Goal: Task Accomplishment & Management: Use online tool/utility

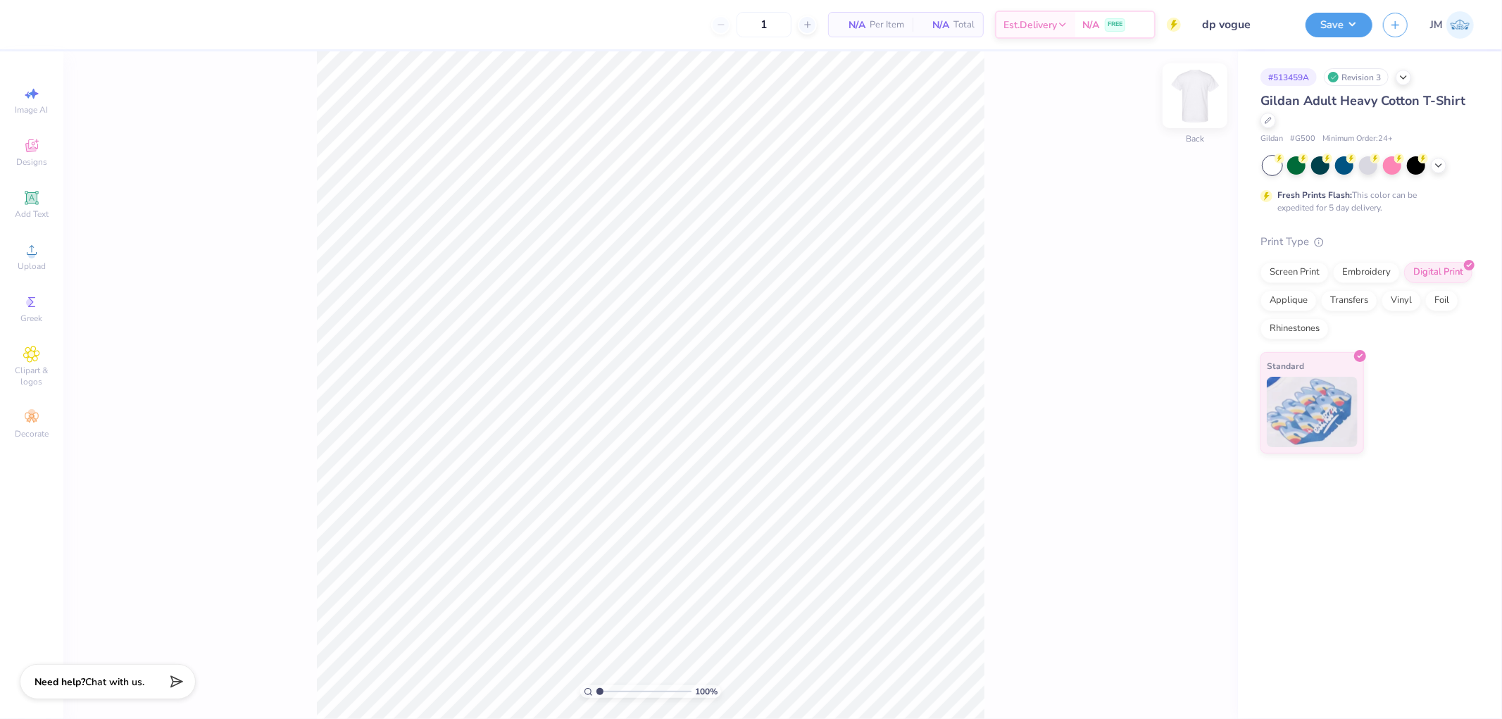
click at [1202, 108] on img at bounding box center [1195, 96] width 56 height 56
click at [15, 258] on div "Upload" at bounding box center [31, 257] width 49 height 42
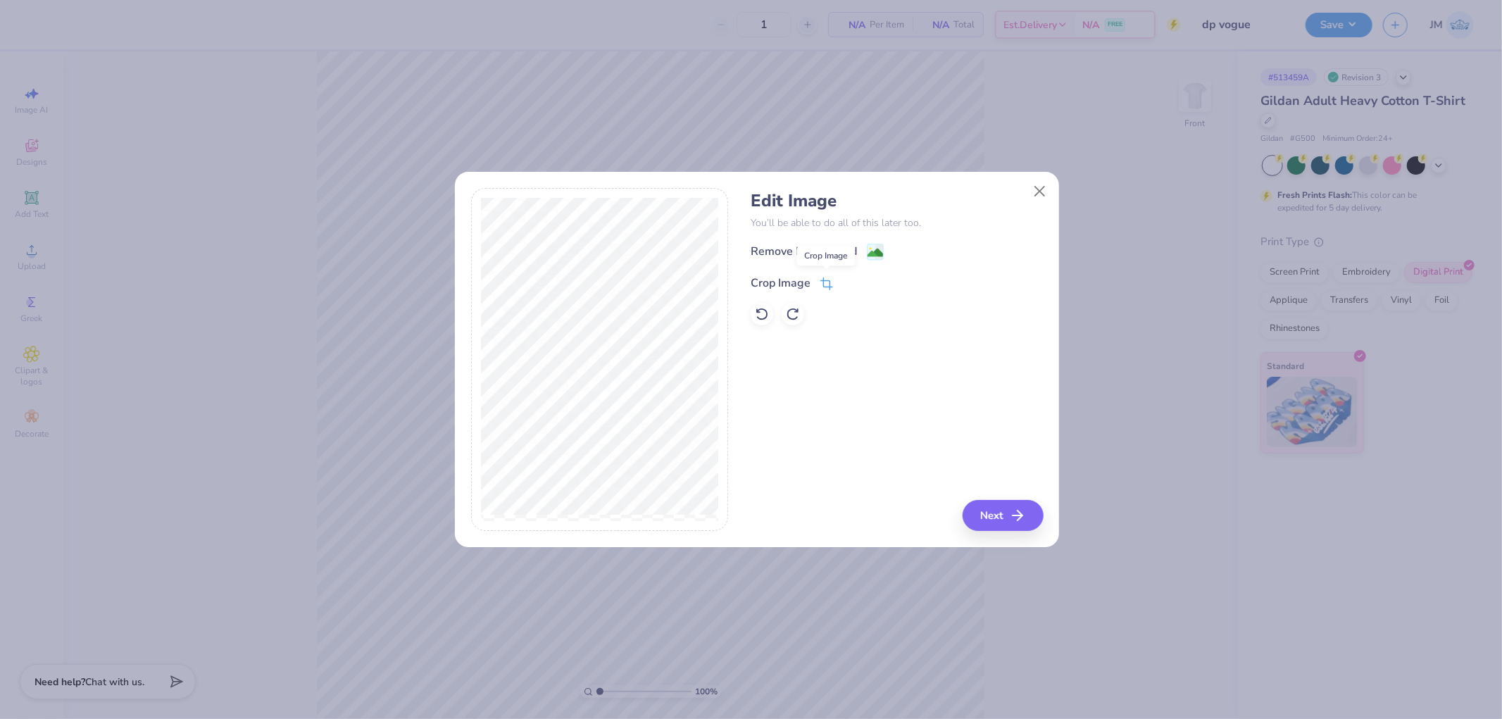
click at [829, 287] on icon at bounding box center [825, 285] width 9 height 9
click at [875, 286] on button at bounding box center [870, 281] width 15 height 15
click at [985, 507] on button "Next" at bounding box center [1005, 515] width 81 height 31
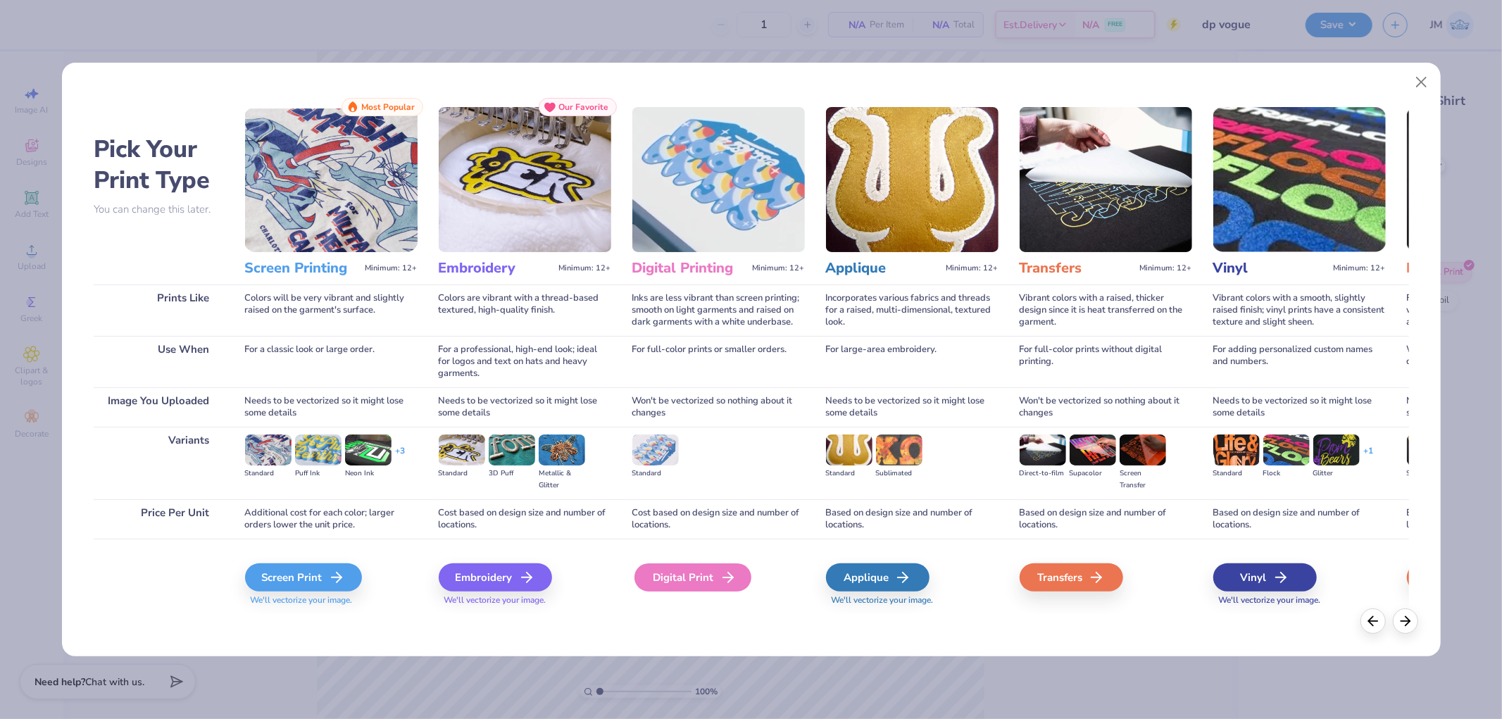
click at [713, 575] on div "Digital Print" at bounding box center [693, 577] width 117 height 28
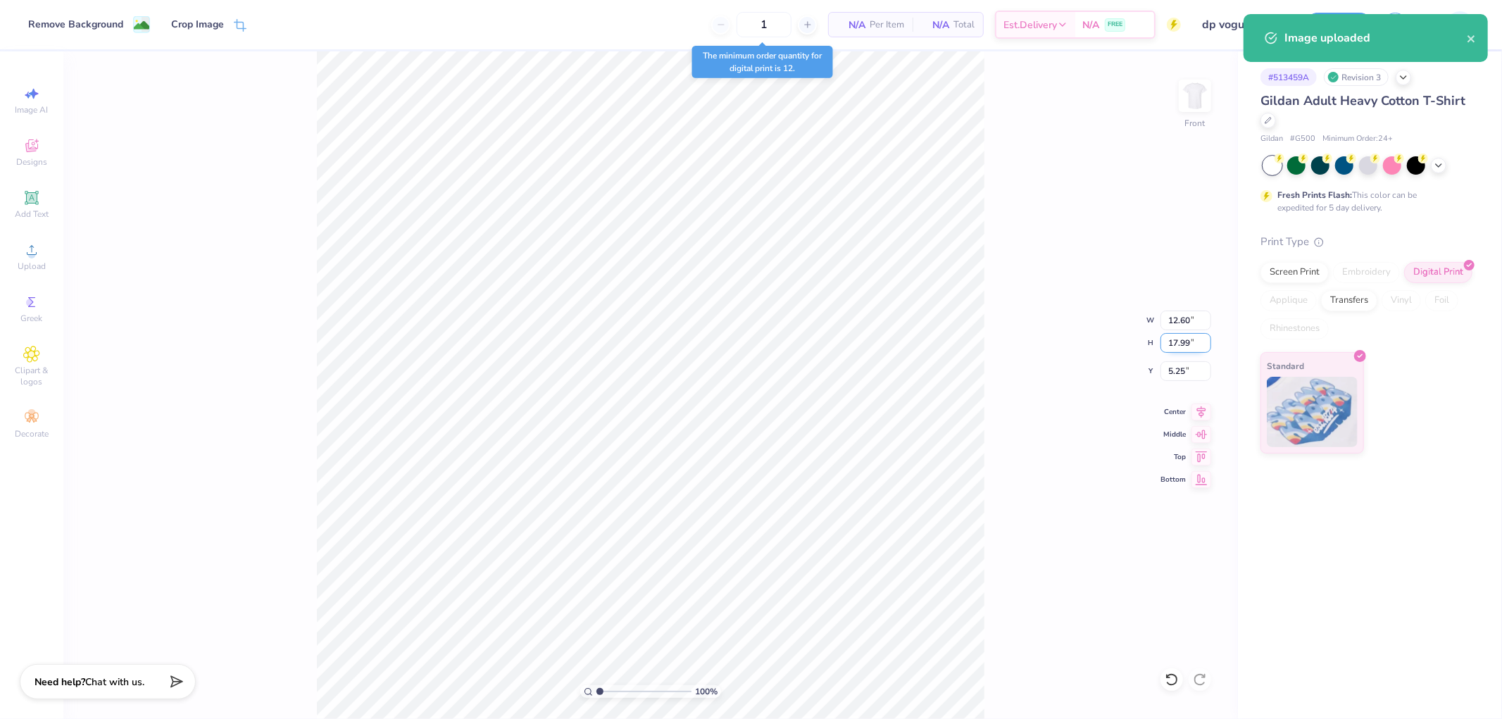
click at [1187, 348] on input "17.99" at bounding box center [1186, 343] width 51 height 20
type input "18.00"
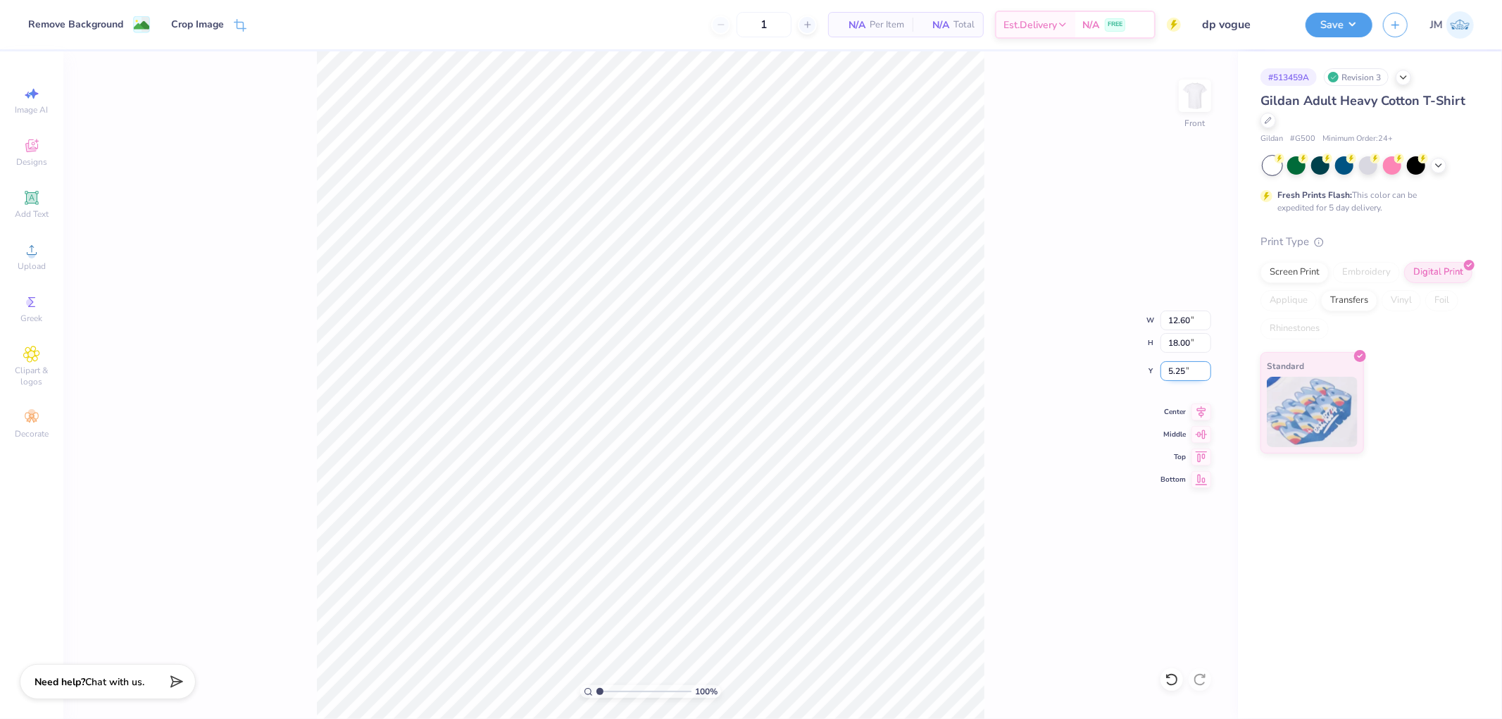
click at [1180, 374] on input "5.25" at bounding box center [1186, 371] width 51 height 20
type input "4.00"
click at [1200, 413] on icon at bounding box center [1202, 409] width 20 height 17
click at [991, 391] on div "100 % Front W 12.60 12.60 " H 18.00 18.00 " Y 4.00 4.00 " Center Middle Top Bot…" at bounding box center [650, 385] width 1175 height 668
drag, startPoint x: 1354, startPoint y: 23, endPoint x: 1355, endPoint y: 33, distance: 9.9
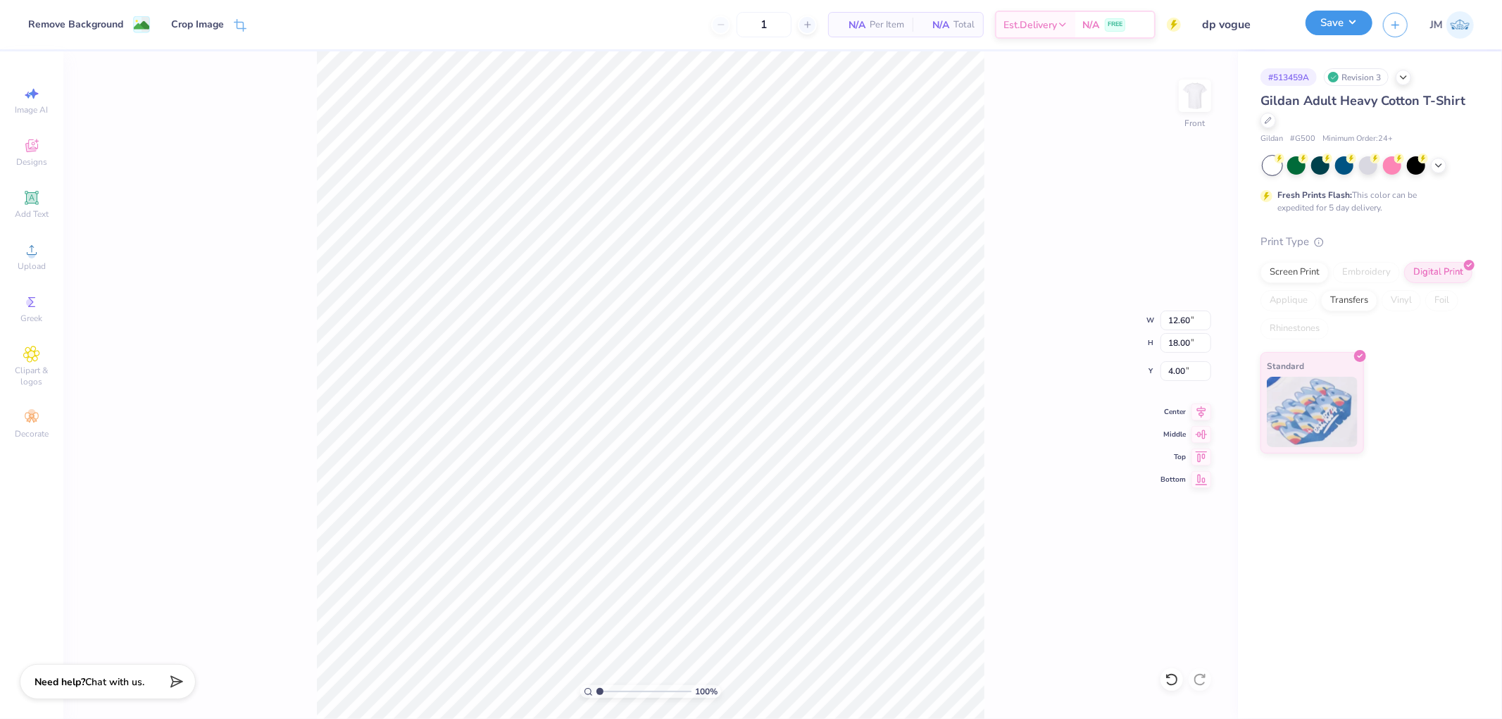
click at [1354, 24] on button "Save" at bounding box center [1339, 23] width 67 height 25
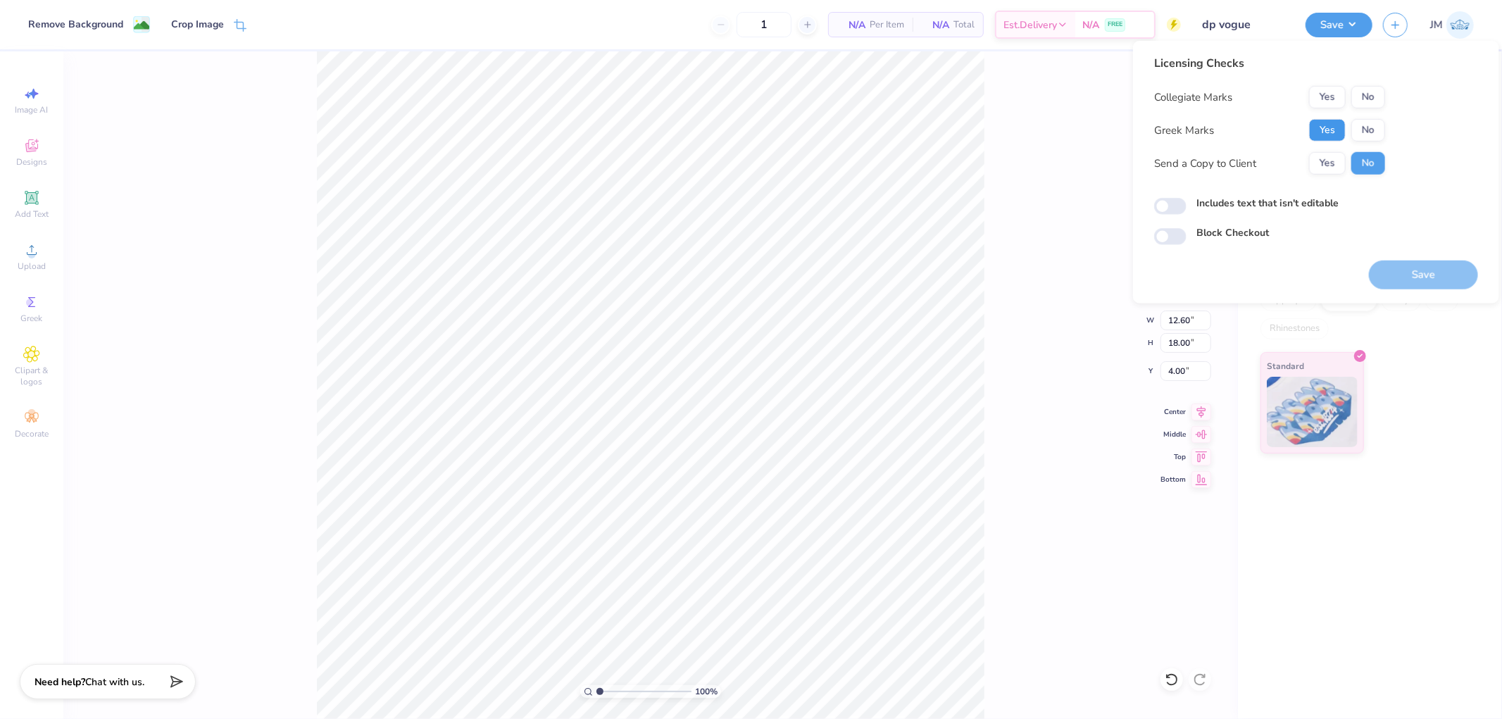
click at [1334, 127] on button "Yes" at bounding box center [1327, 130] width 37 height 23
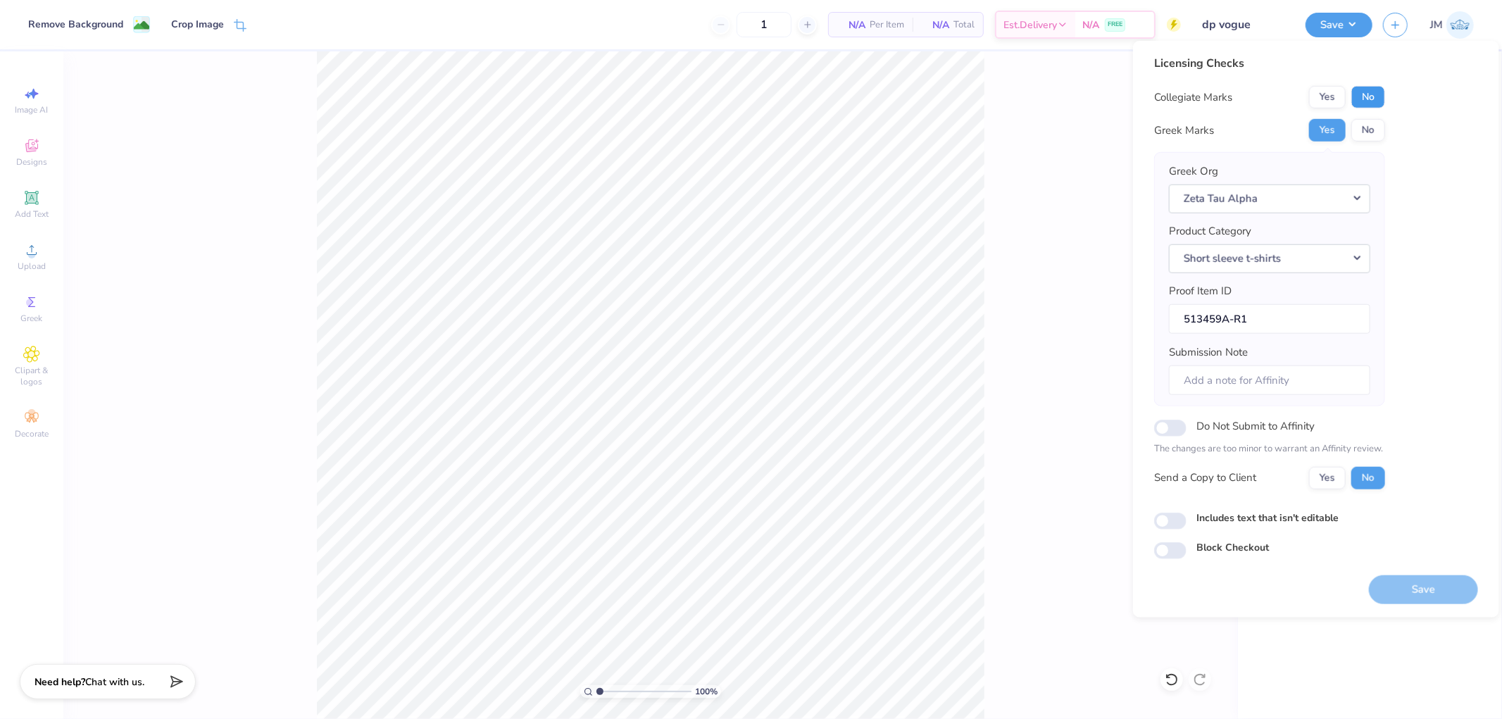
click at [1360, 92] on button "No" at bounding box center [1369, 97] width 34 height 23
click at [1398, 585] on button "Save" at bounding box center [1423, 589] width 109 height 29
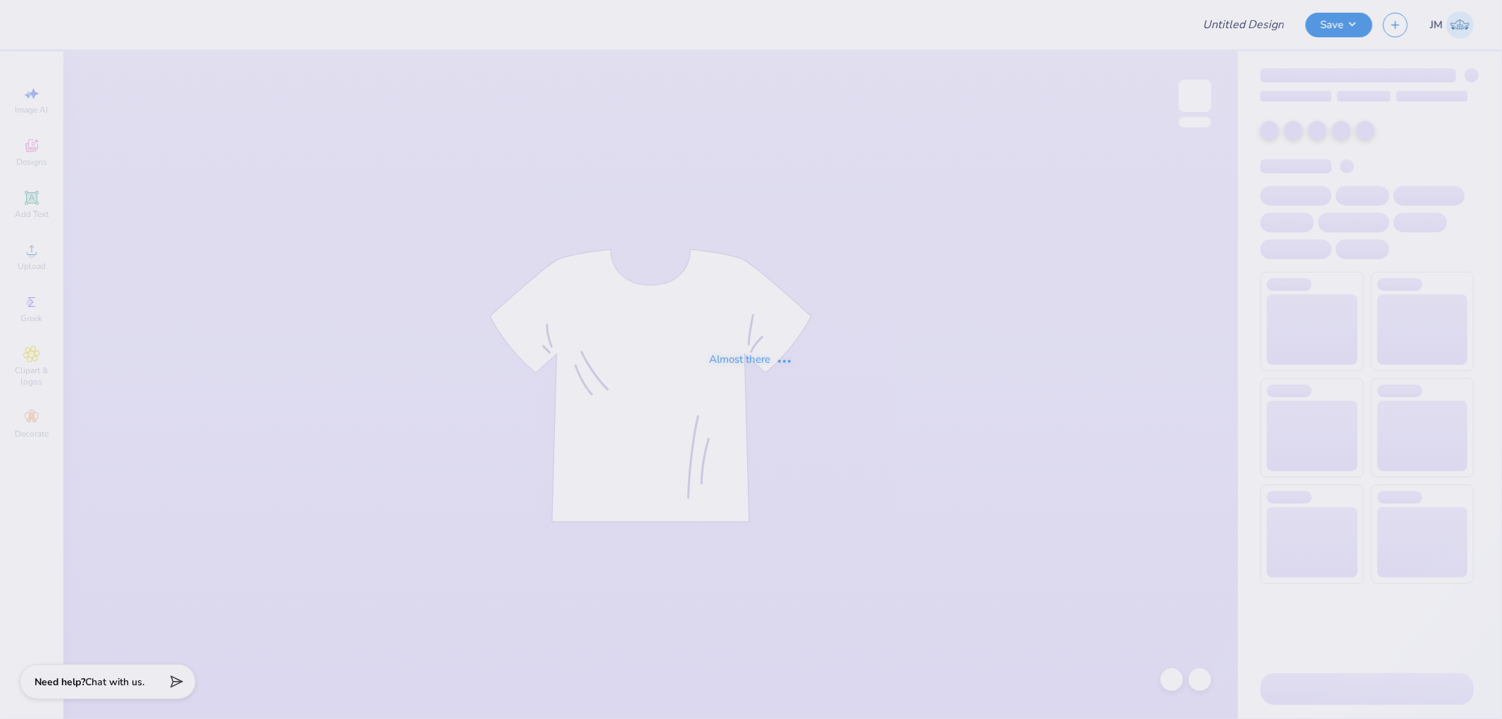
type input "KKG New Mem Merch"
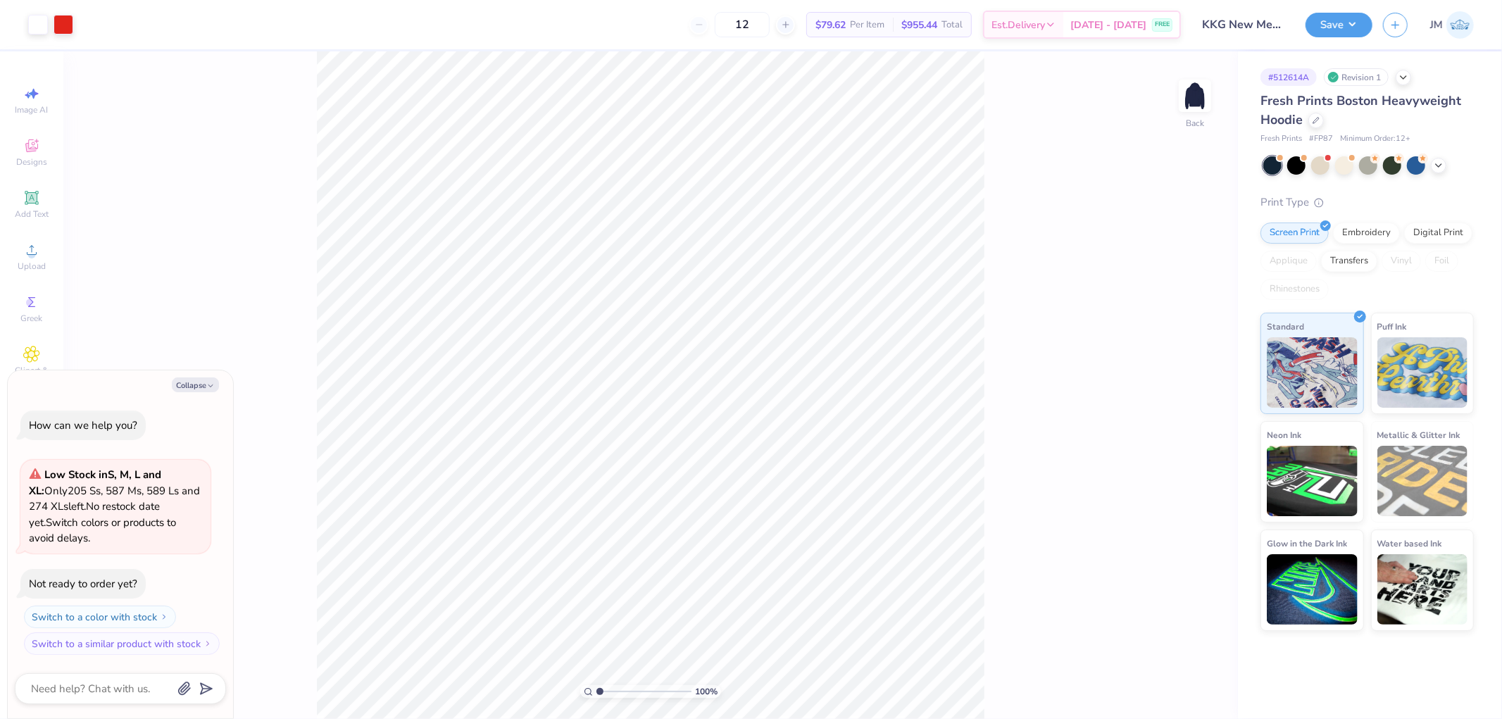
type textarea "x"
type input "1.5599703423131"
type textarea "x"
type input "1.5599703423131"
type textarea "x"
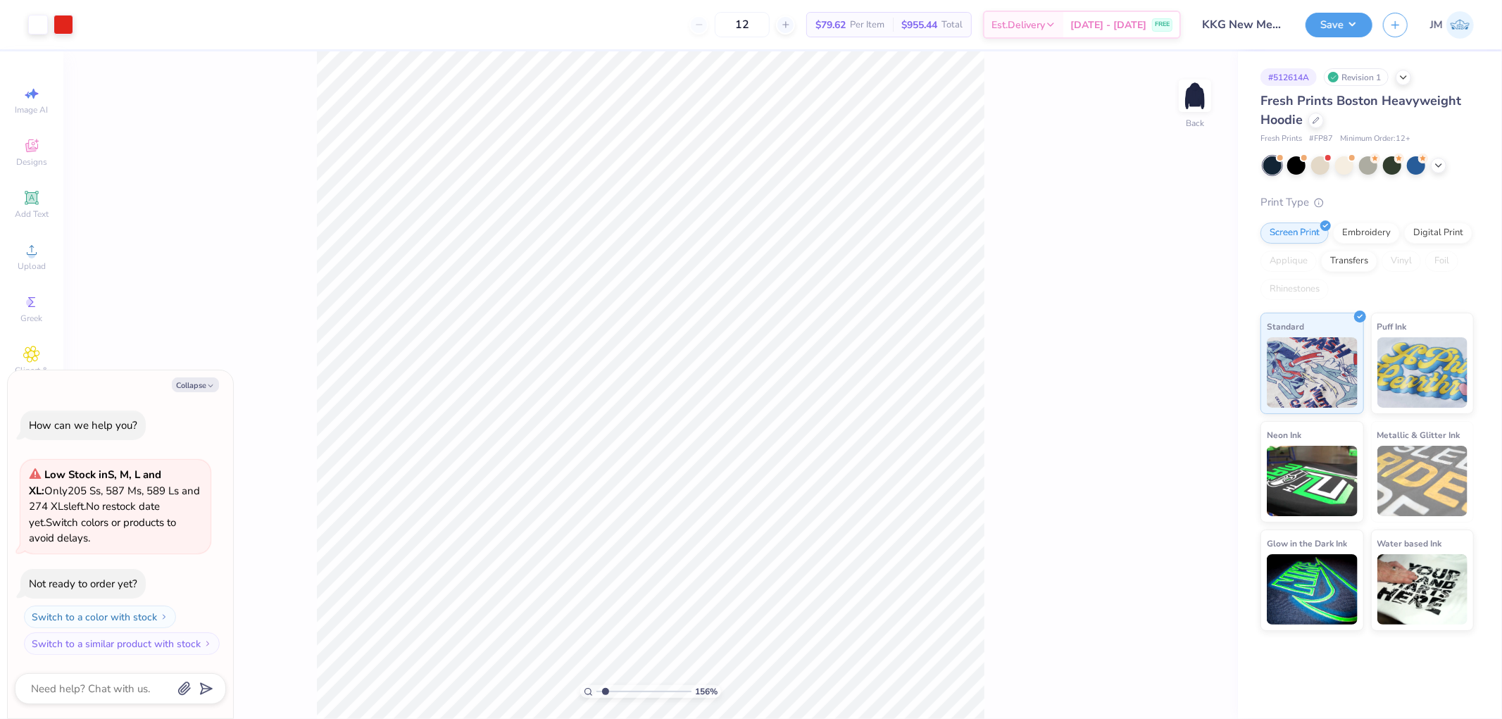
type input "1.5599703423131"
type textarea "x"
type input "6.86811377520688"
type textarea "x"
type input "6.86811377520688"
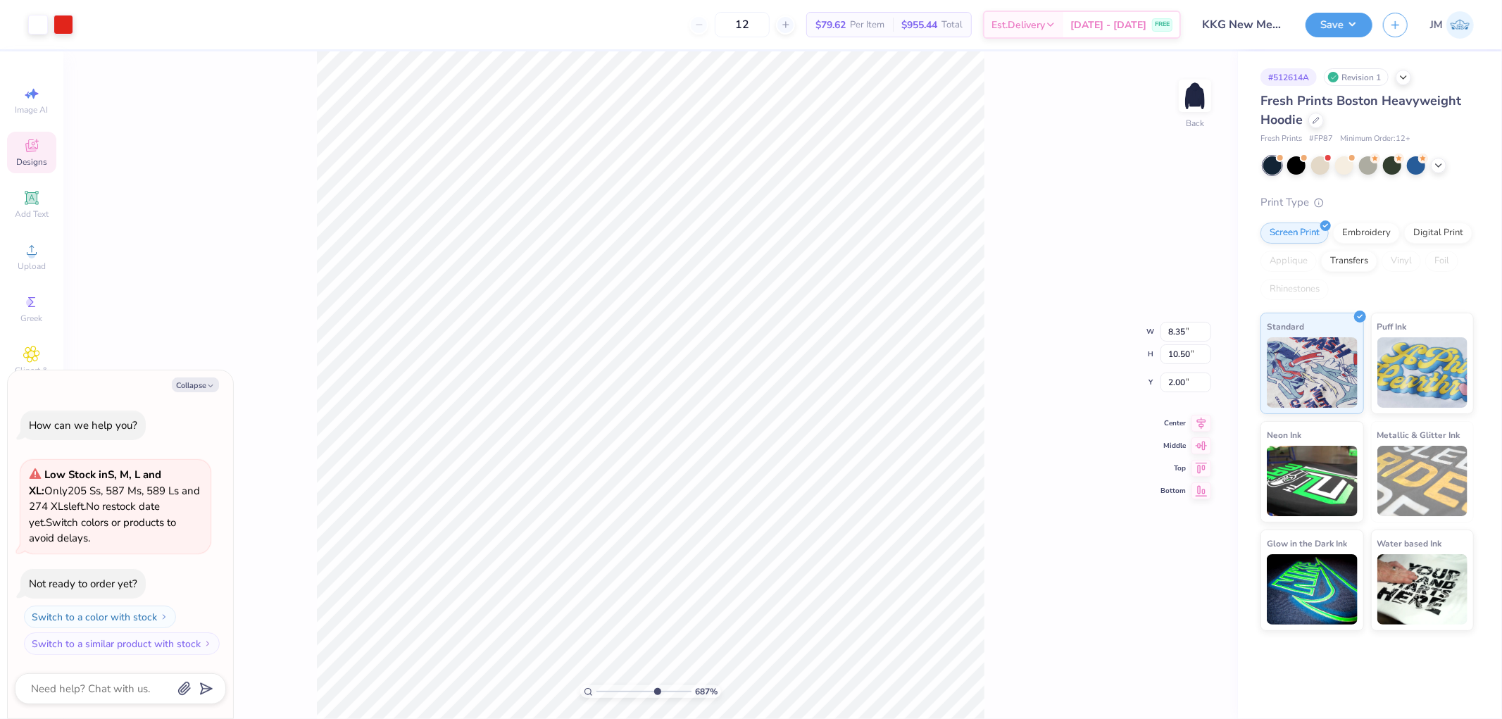
type textarea "x"
type input "1.15977063016663"
type textarea "x"
type input "1"
click at [741, 590] on li "Ungroup" at bounding box center [752, 591] width 111 height 27
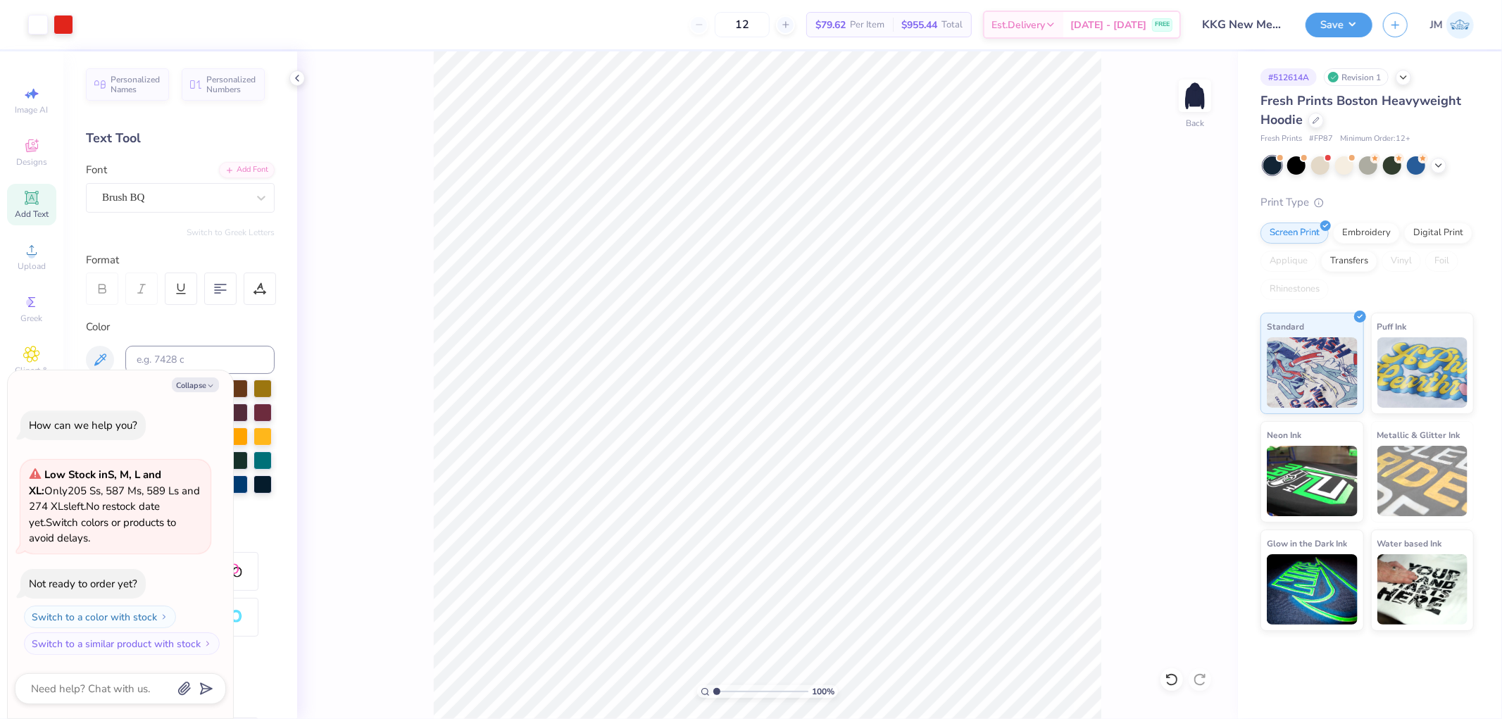
type textarea "x"
type input "4.40272073700001"
type textarea "x"
type input "4.40272073700001"
type textarea "x"
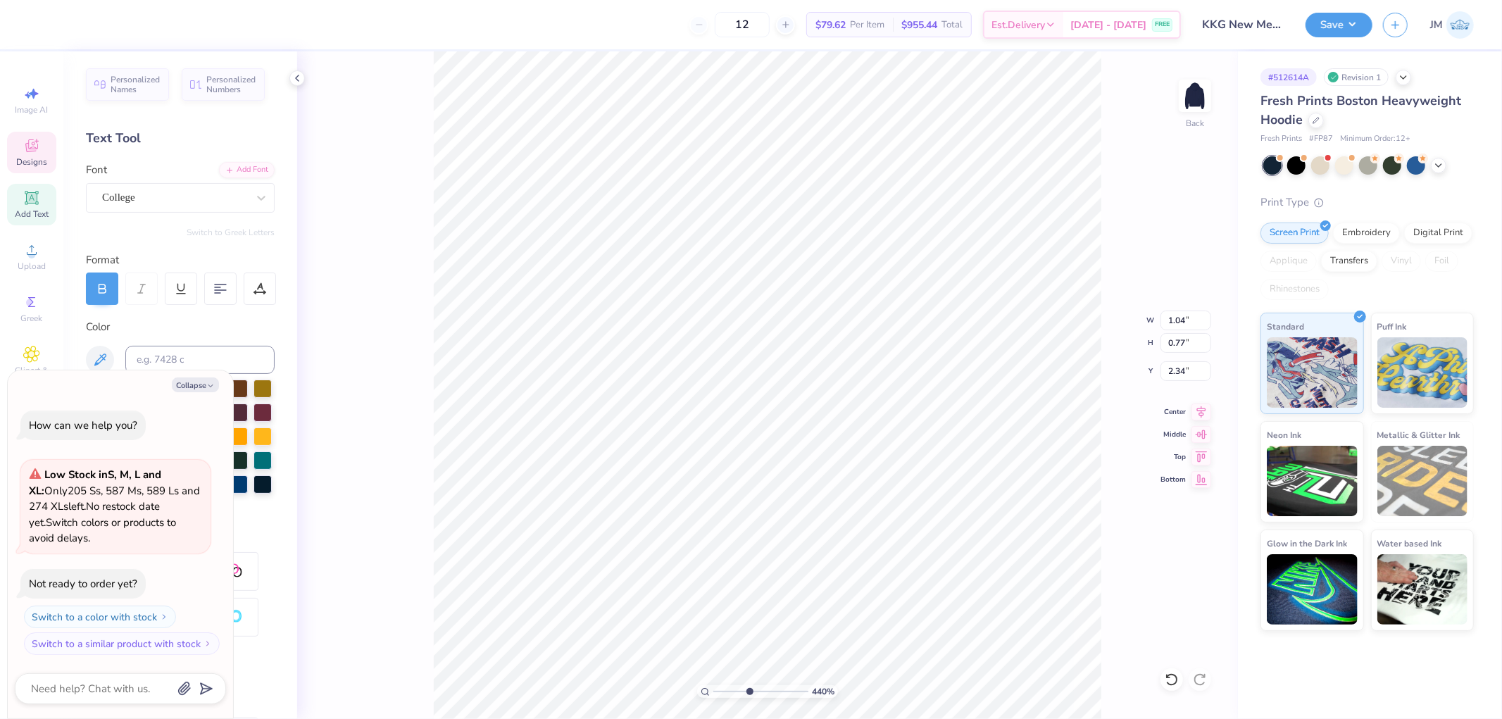
type input "3.07"
type input "4.40272073700001"
type textarea "x"
type input "4.40272073700001"
type textarea "x"
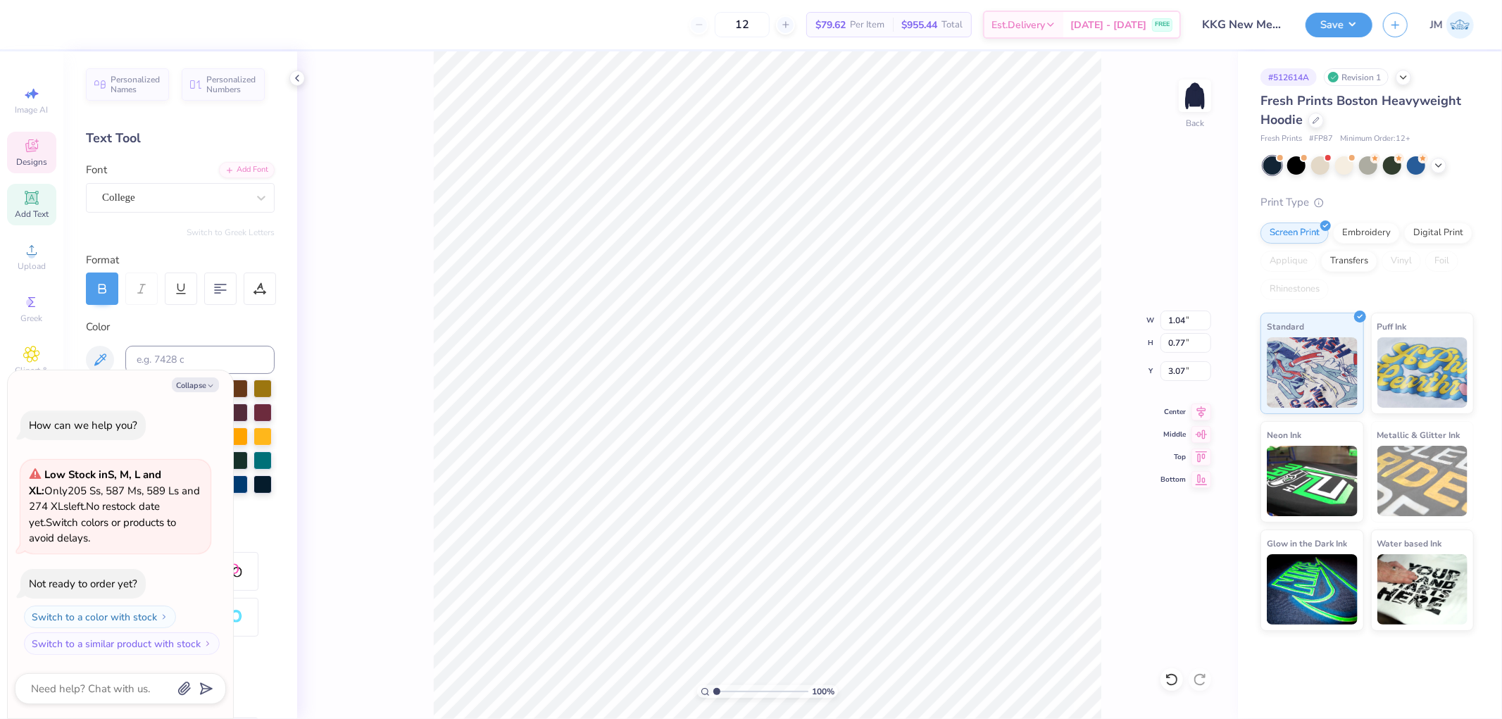
type input "1"
type textarea "x"
type input "1"
type textarea "x"
type input "1"
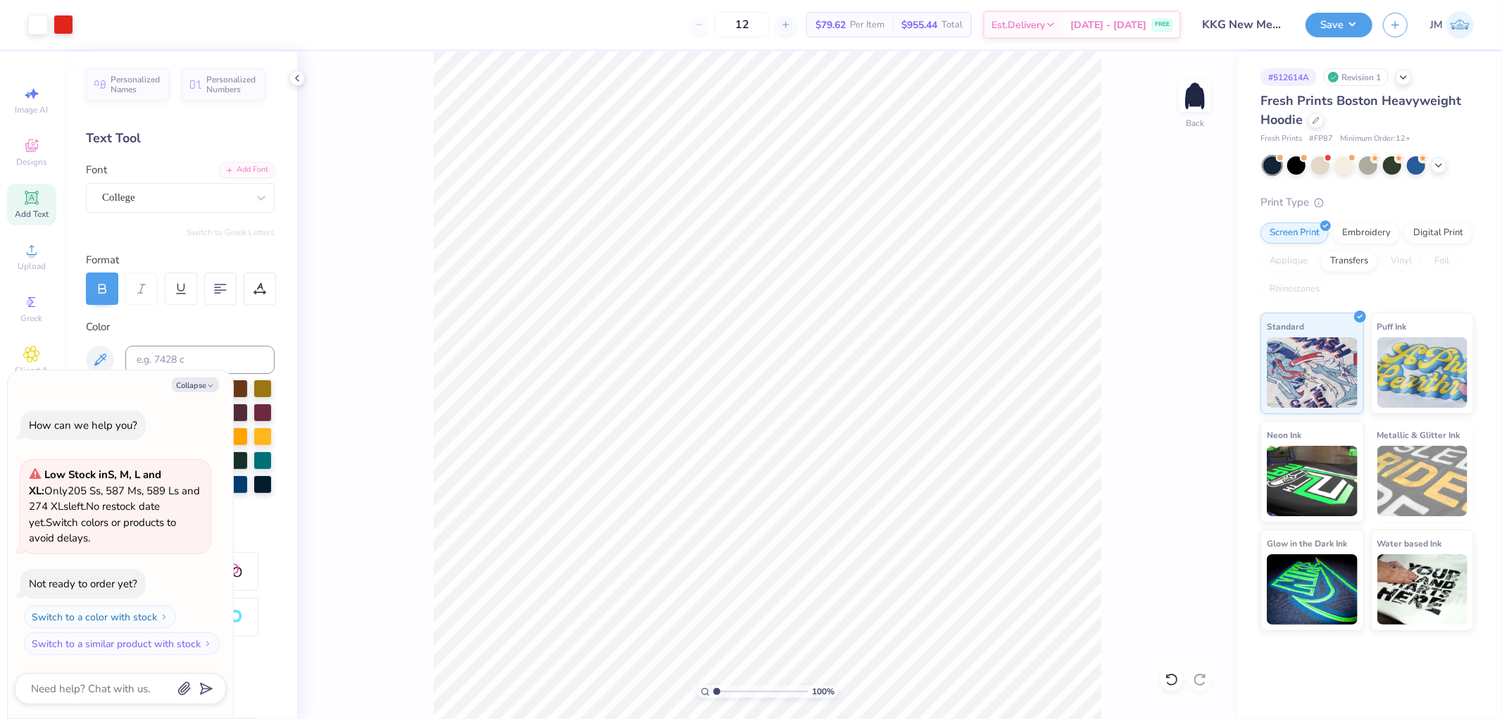
type textarea "x"
click at [1169, 341] on input "1.85" at bounding box center [1186, 343] width 51 height 20
type input "2"
type textarea "x"
type input "1.39"
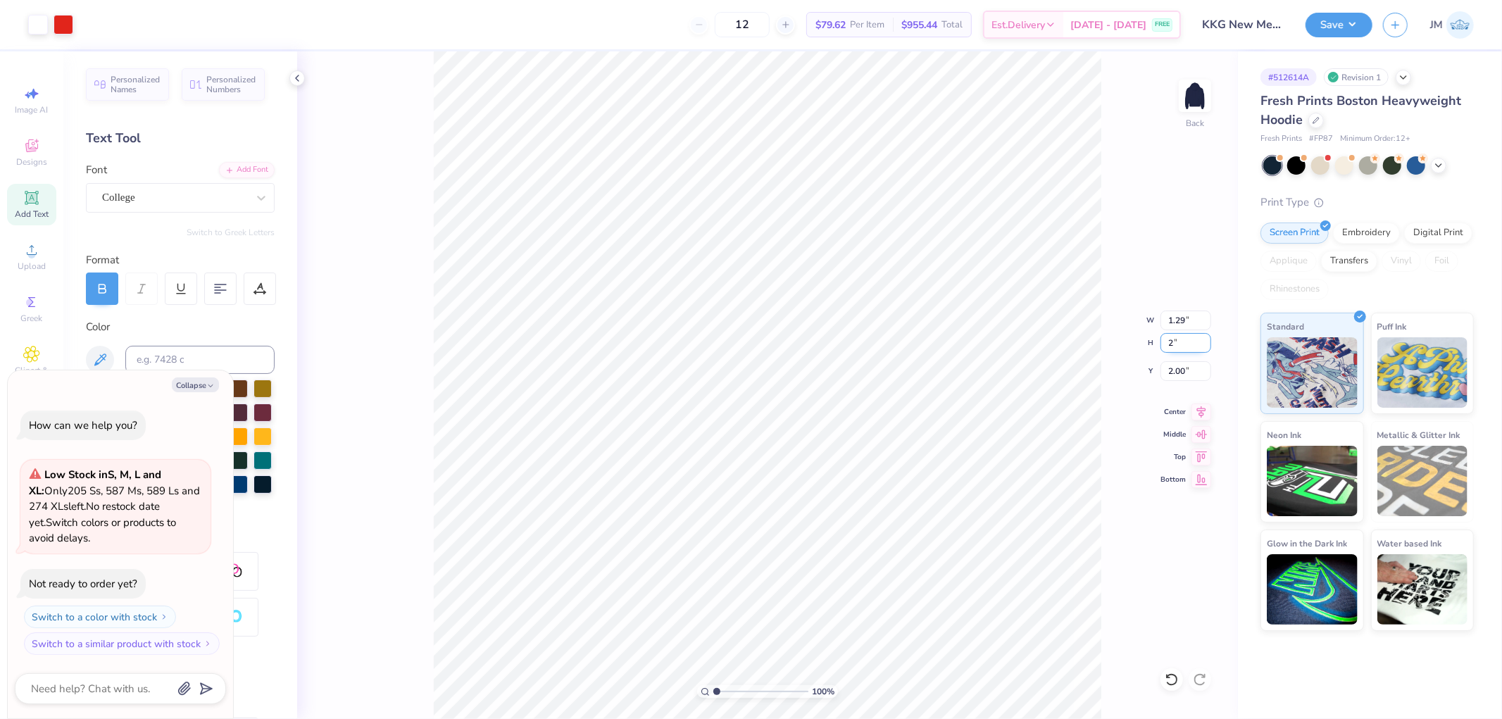
type input "2.00"
click at [1190, 375] on input "1.92" at bounding box center [1186, 371] width 51 height 20
type input "2"
type textarea "x"
type input "2.00"
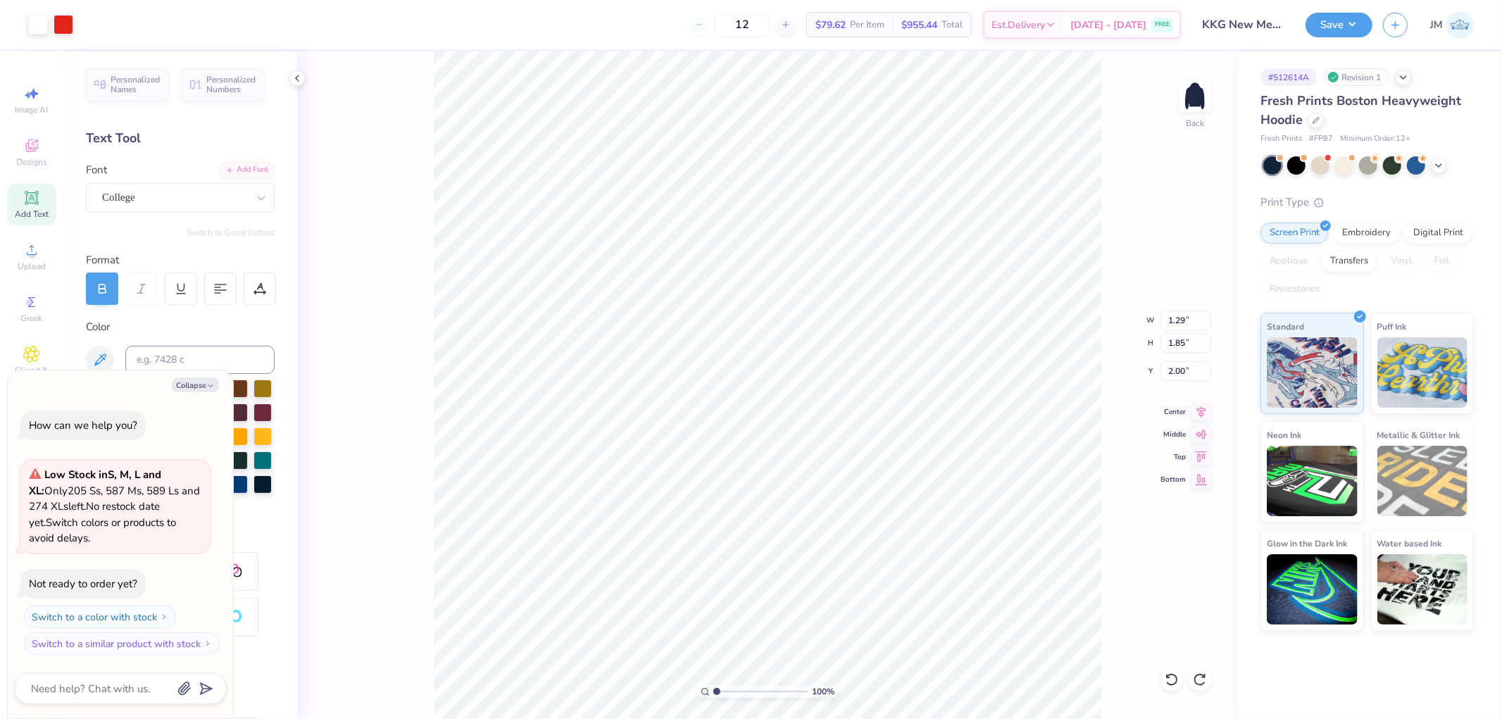
type textarea "x"
type input "2.08"
type textarea "x"
click at [1186, 371] on input "2.08" at bounding box center [1186, 371] width 51 height 20
type input "2"
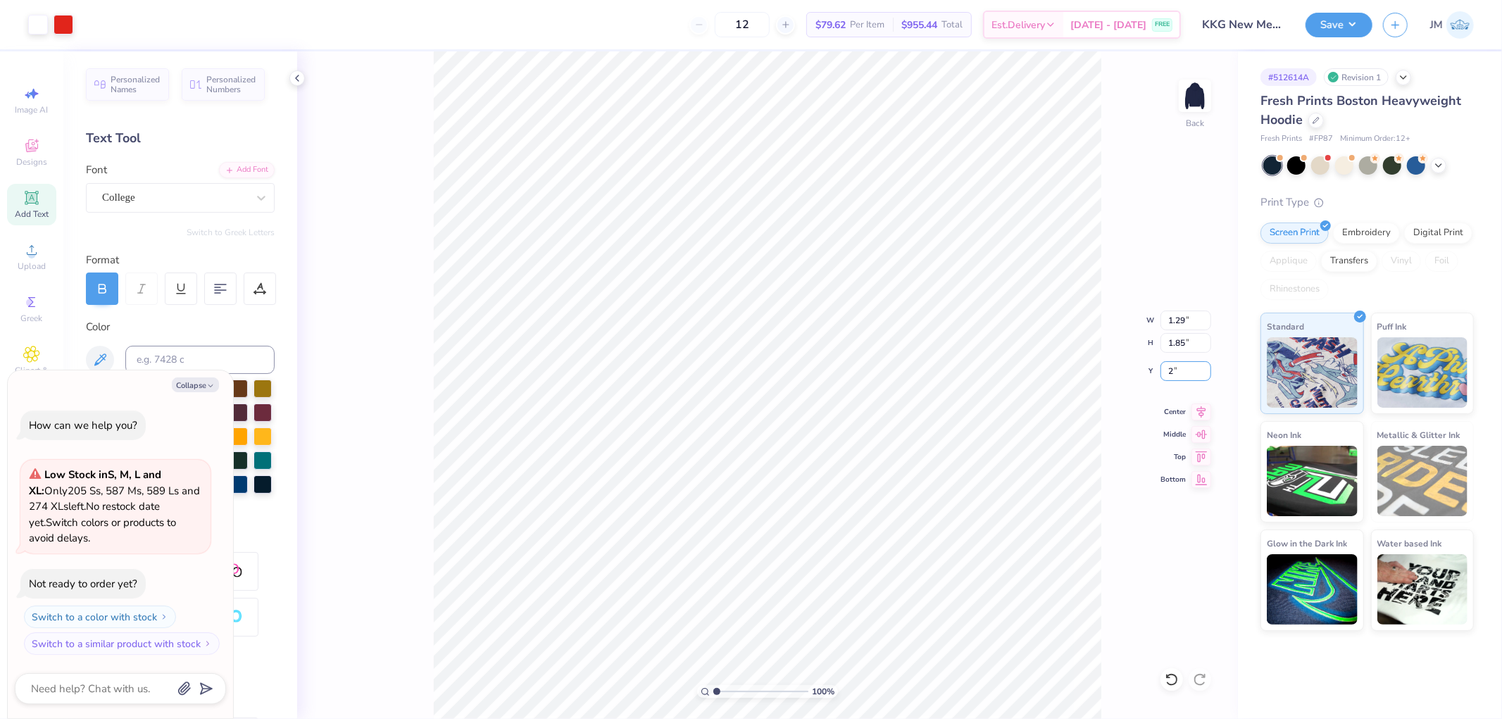
type textarea "x"
type input "2.00"
type textarea "x"
click at [1193, 316] on input "8.35" at bounding box center [1186, 321] width 51 height 20
type input "1"
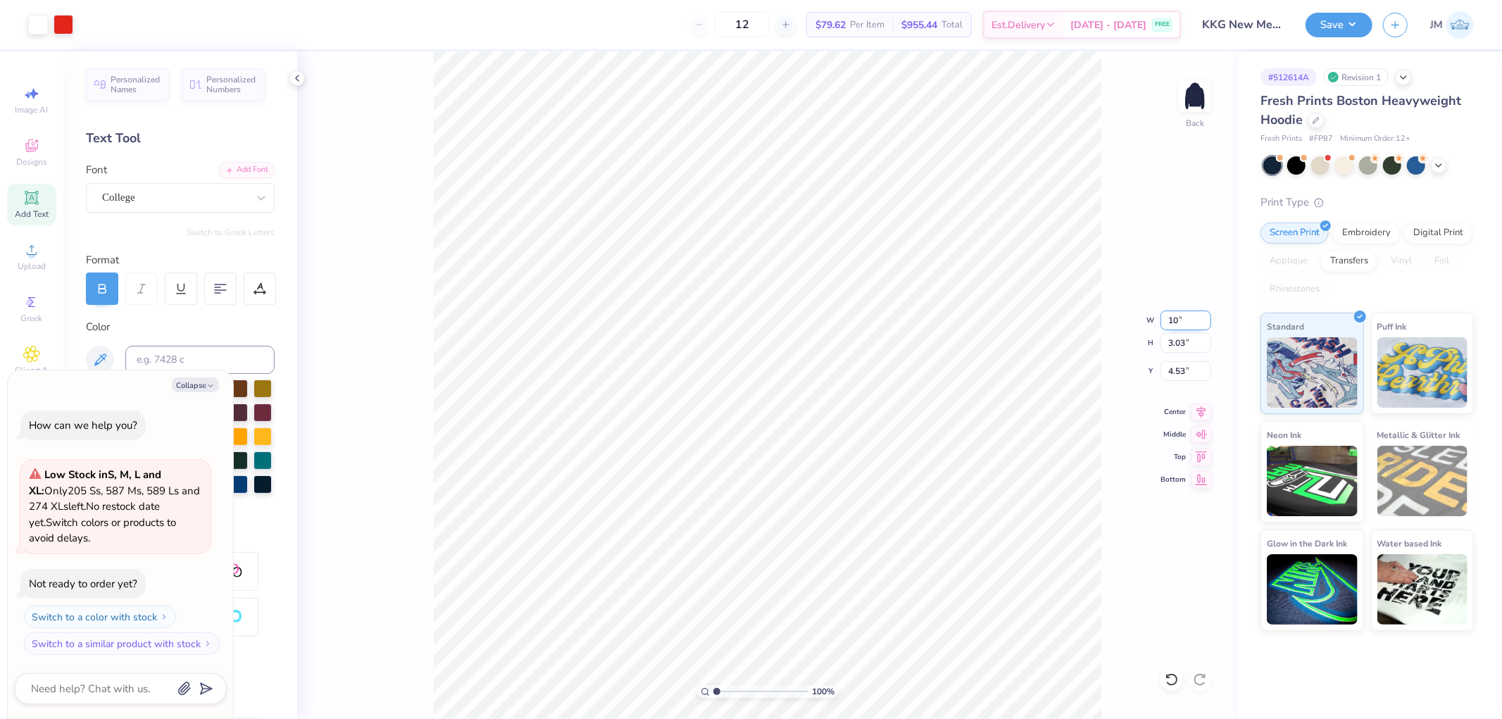
type input "10"
type textarea "x"
type input "10.00"
type input "3.63"
type input "4.23"
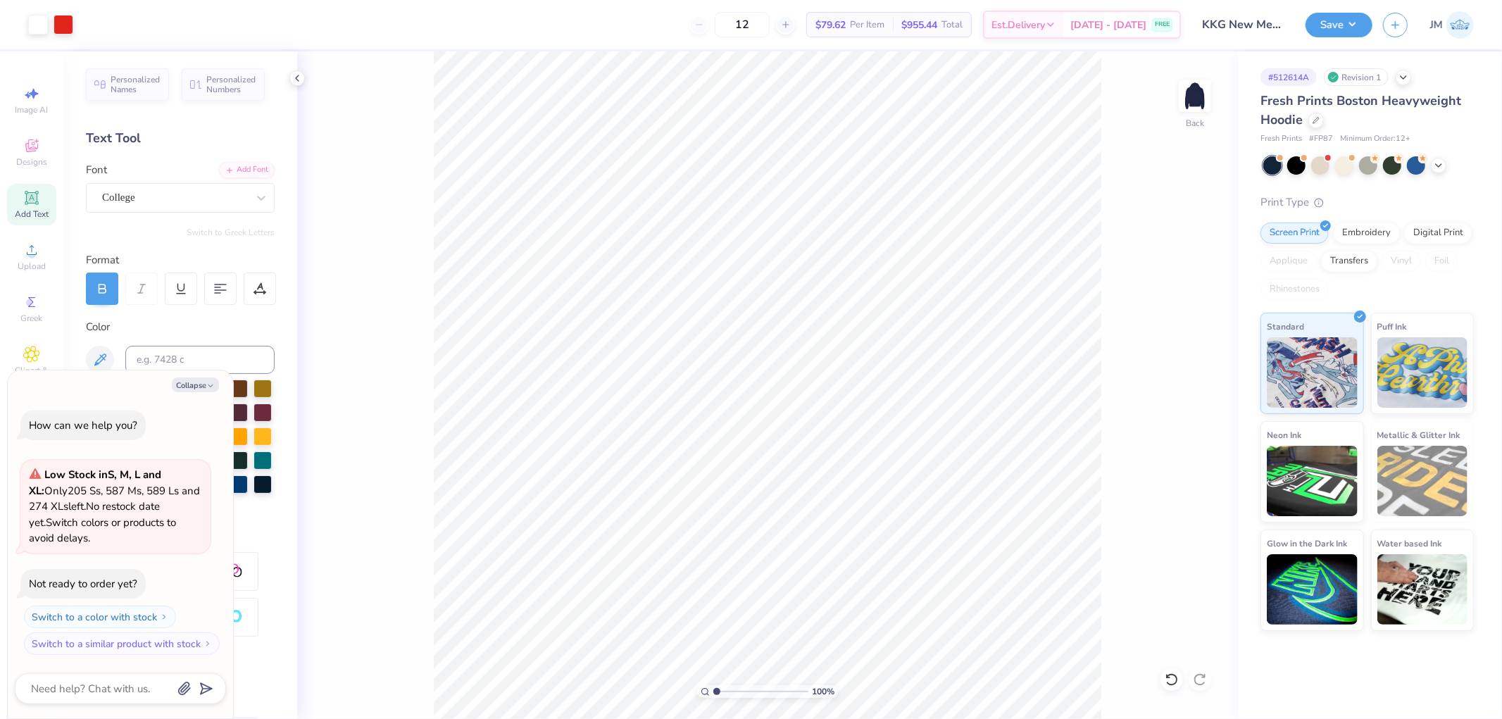
type textarea "x"
type input "1.80920781763476"
type textarea "x"
type input "1.80920781763476"
type textarea "x"
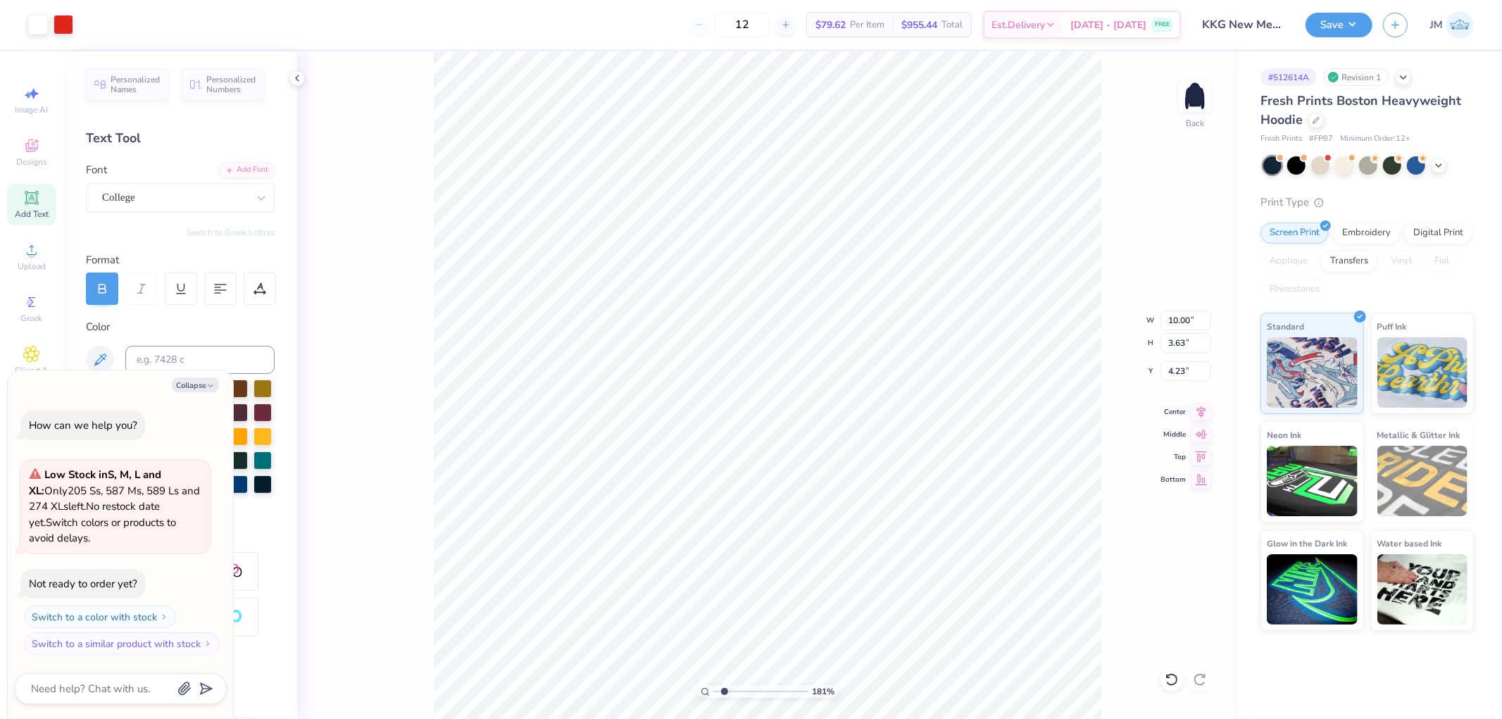
type input "1.80920781763476"
type textarea "x"
type input "4.21"
type input "1.80920781763476"
type textarea "x"
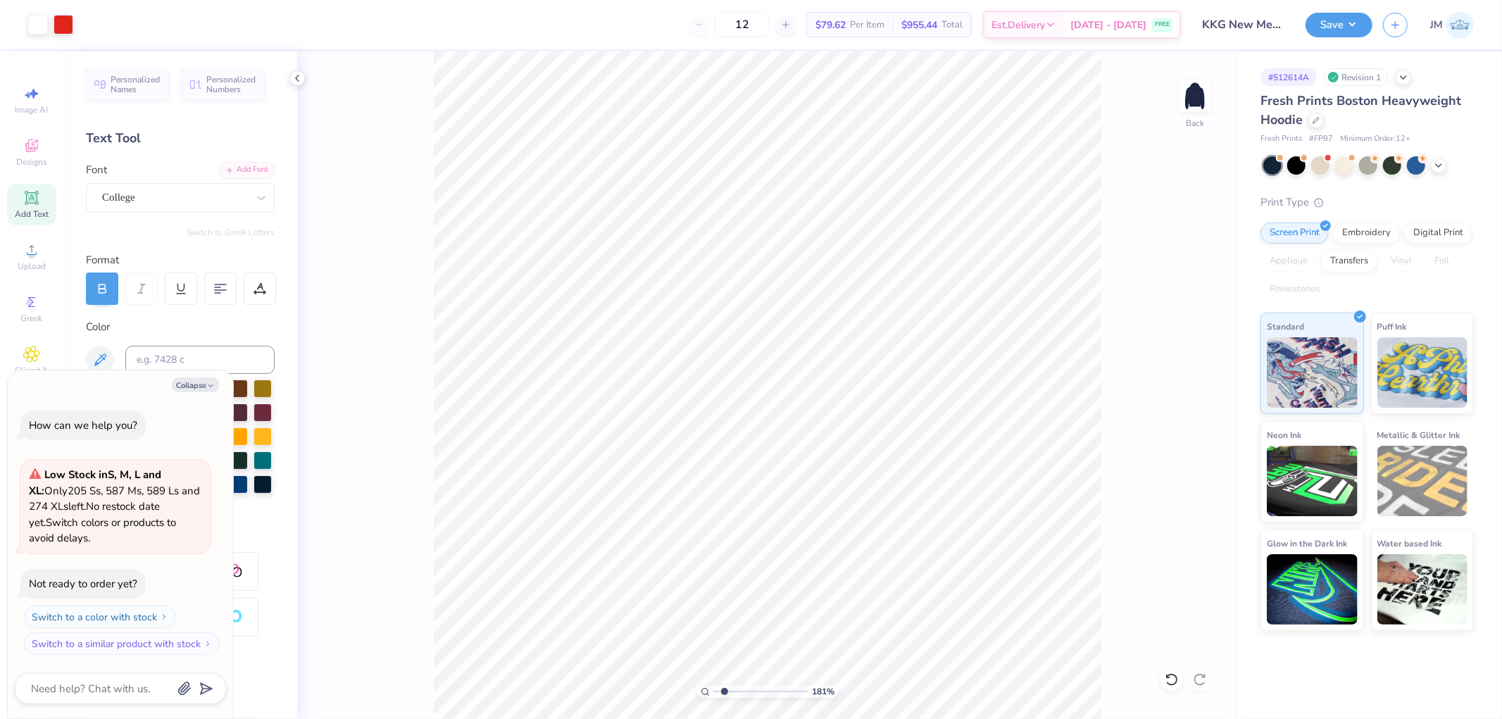
type input "1.80920781763476"
type textarea "x"
type input "1.80920781763476"
type textarea "x"
type input "1.80920781763476"
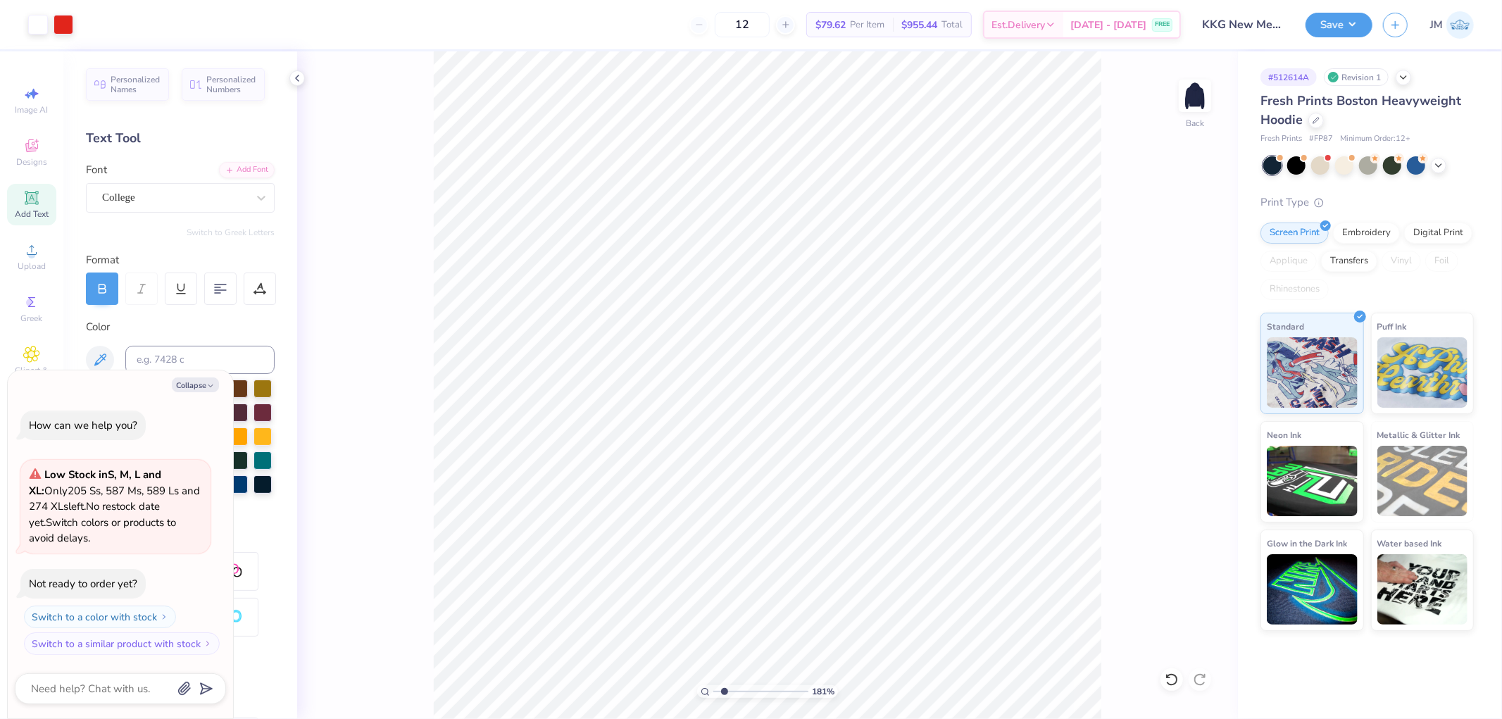
type textarea "x"
type input "1.80920781763476"
type textarea "x"
type input "1.80920781763476"
type textarea "x"
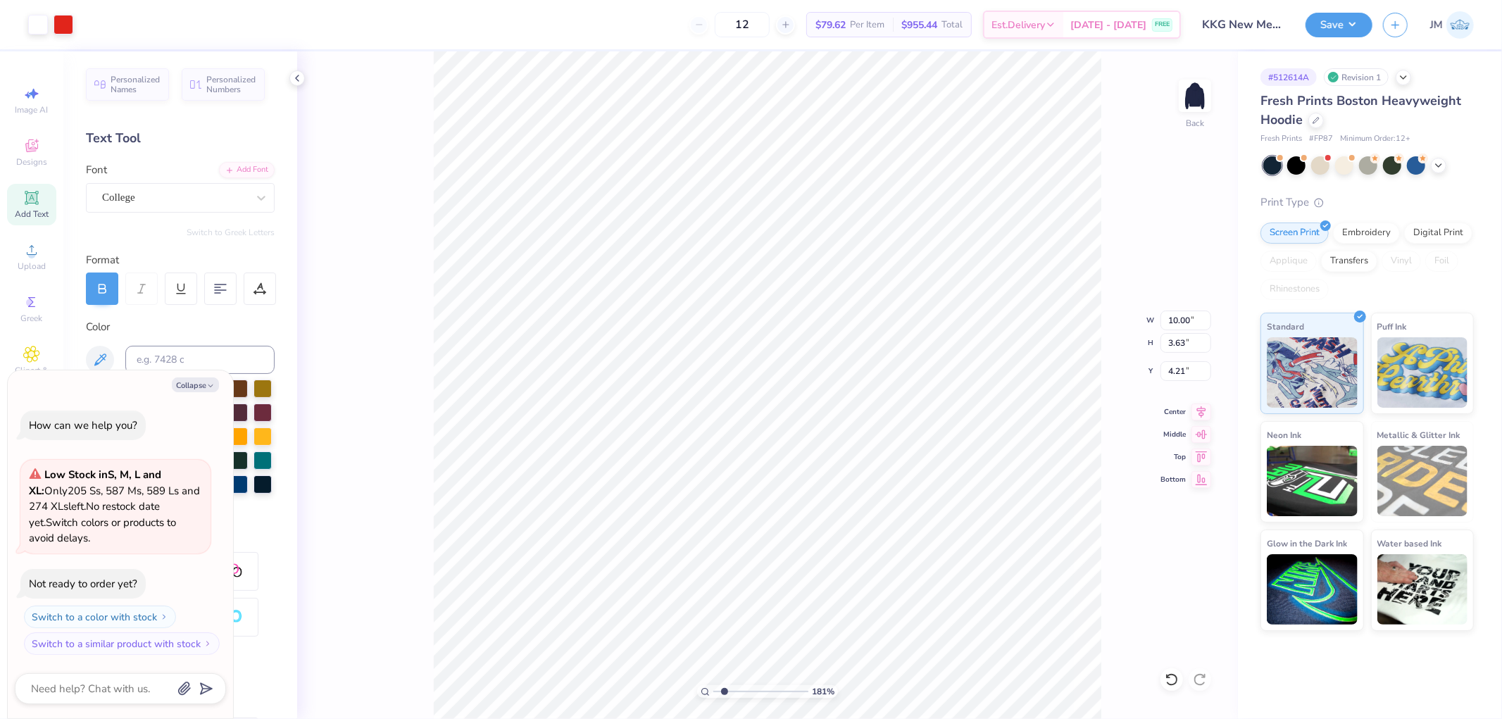
type input "3.98"
type input "1.80920781763476"
type textarea "x"
type input "1.80920781763476"
type textarea "x"
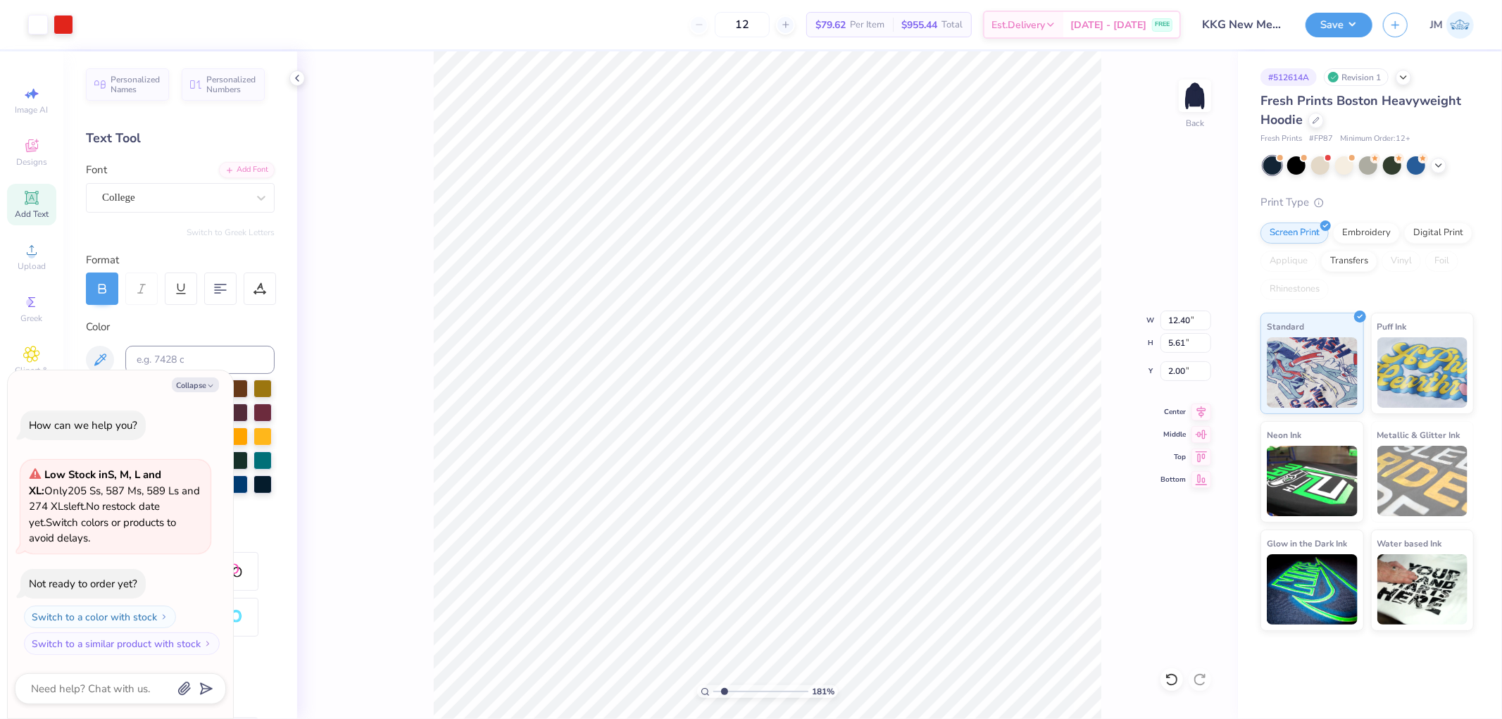
type input "1.80920781763476"
type textarea "x"
type input "1.80920781763476"
type textarea "x"
type input "1.80920781763476"
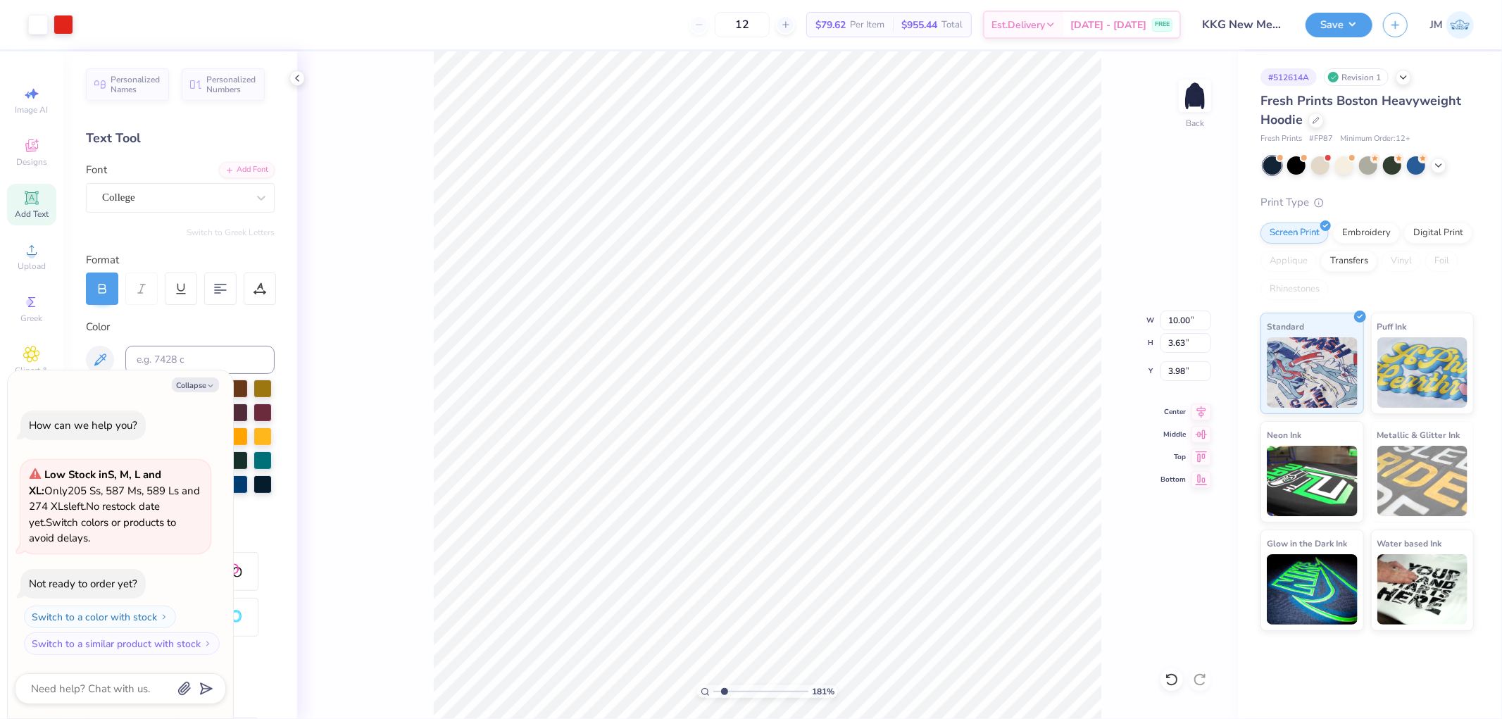
type textarea "x"
type input "1.80920781763476"
type textarea "x"
type input "3.85"
type input "1.80920781763476"
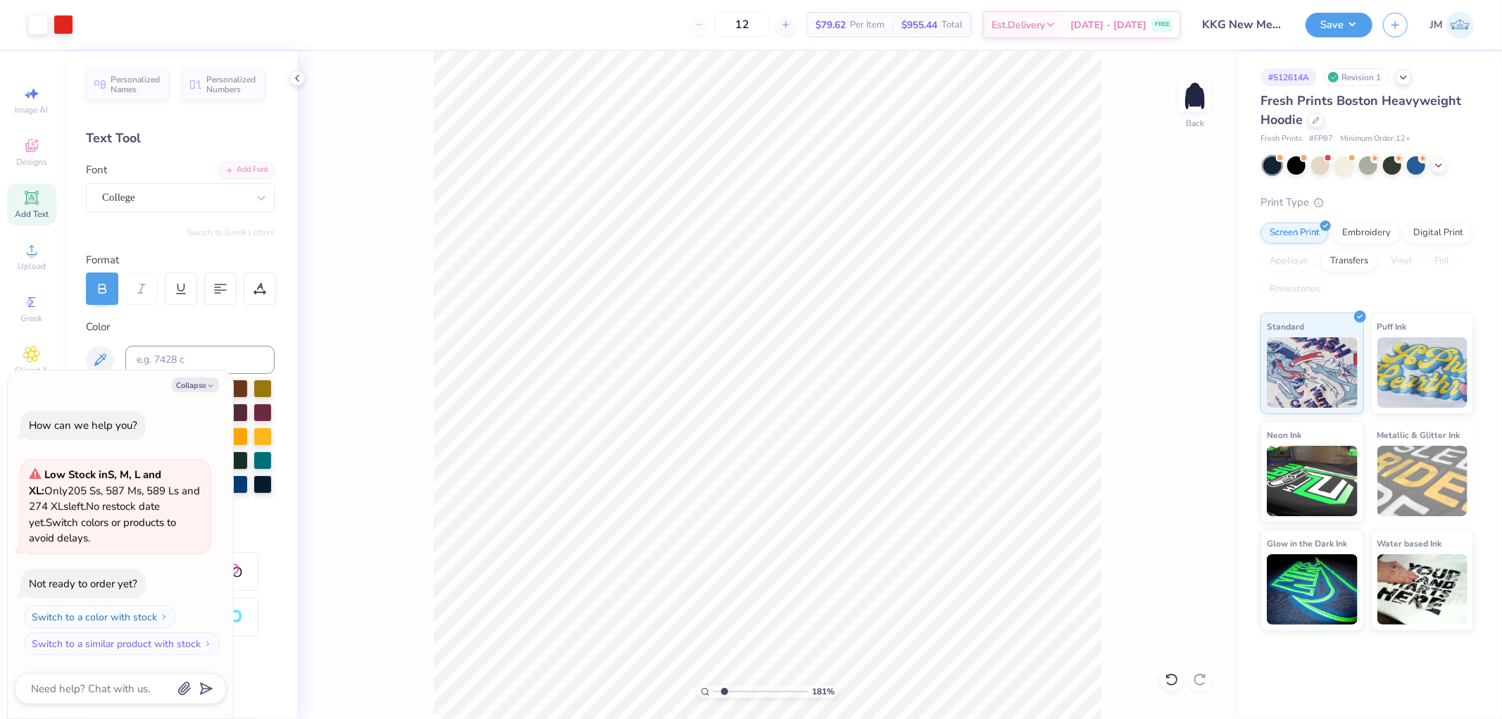
type textarea "x"
type input "1.80920781763476"
type textarea "x"
type input "1.80920781763476"
type textarea "x"
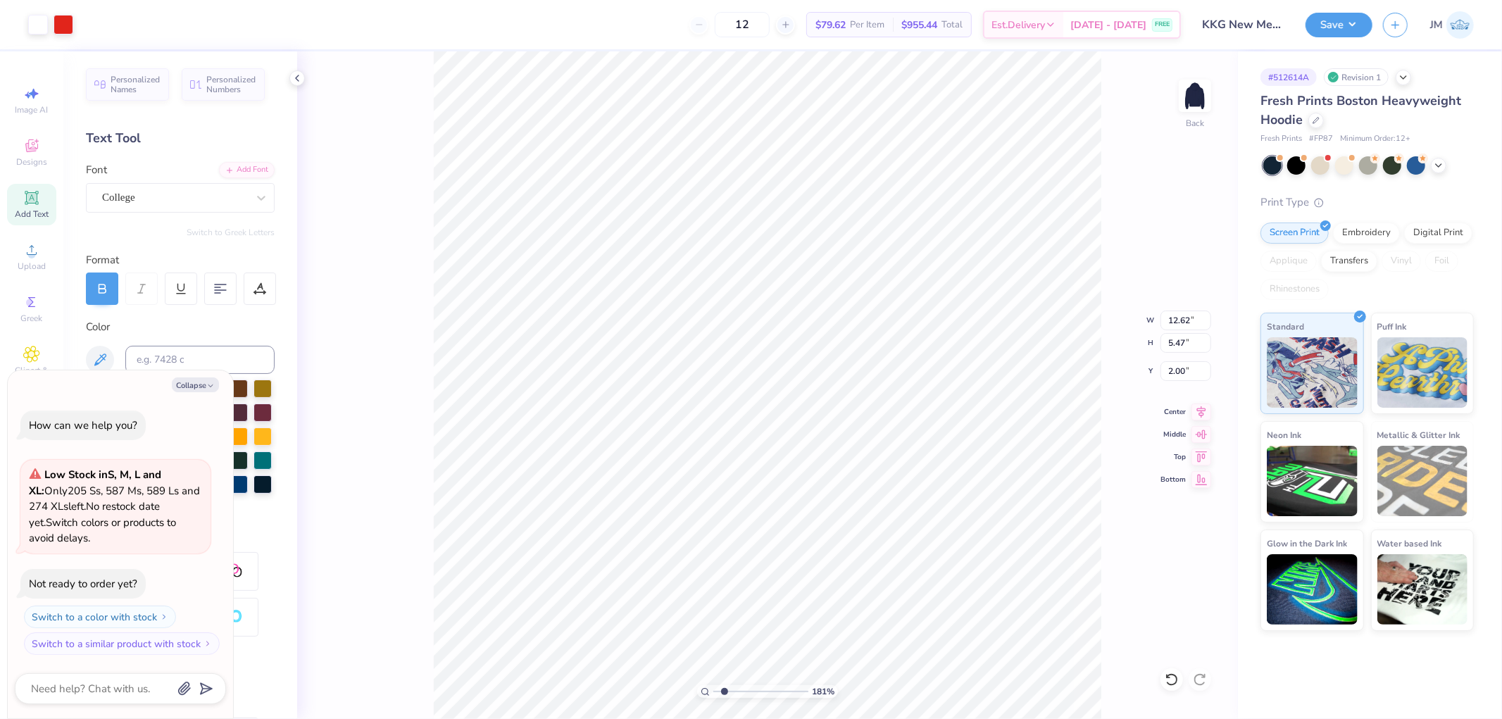
type input "1.80920781763476"
type textarea "x"
type input "1.80920781763476"
type textarea "x"
type input "1.80920781763476"
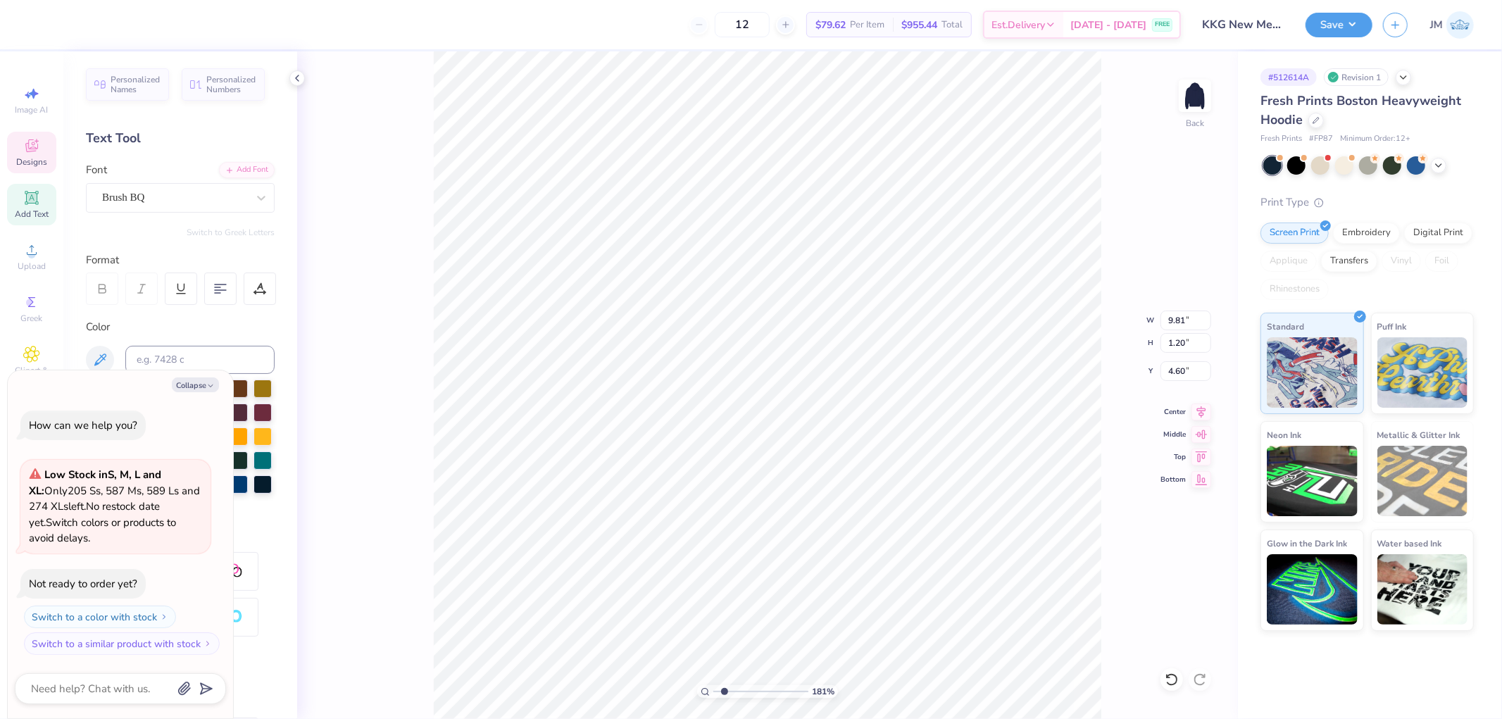
type textarea "x"
type input "1.80920781763476"
type textarea "x"
type input "1.80920781763476"
type textarea "x"
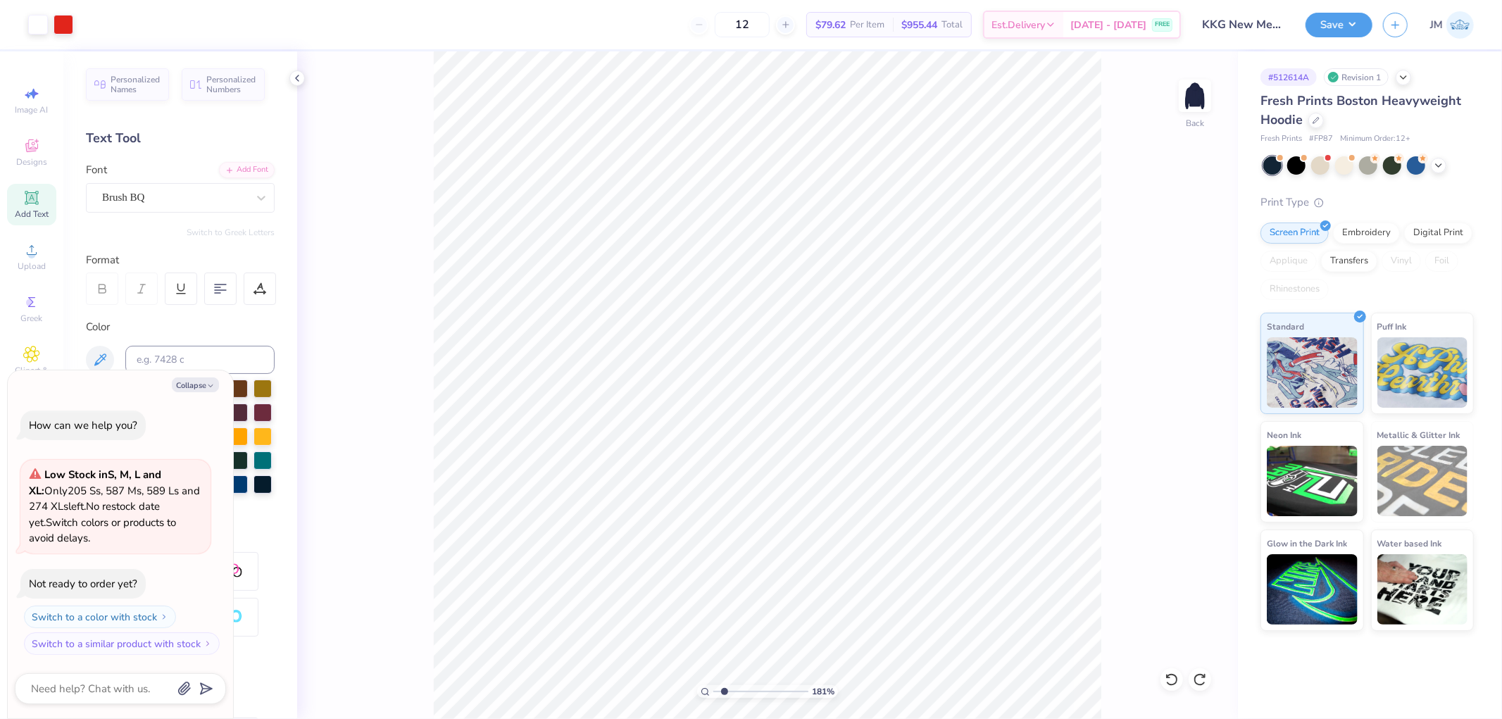
type input "1.80920781763476"
type textarea "x"
type input "1.80920781763476"
type textarea "x"
type input "1.80920781763476"
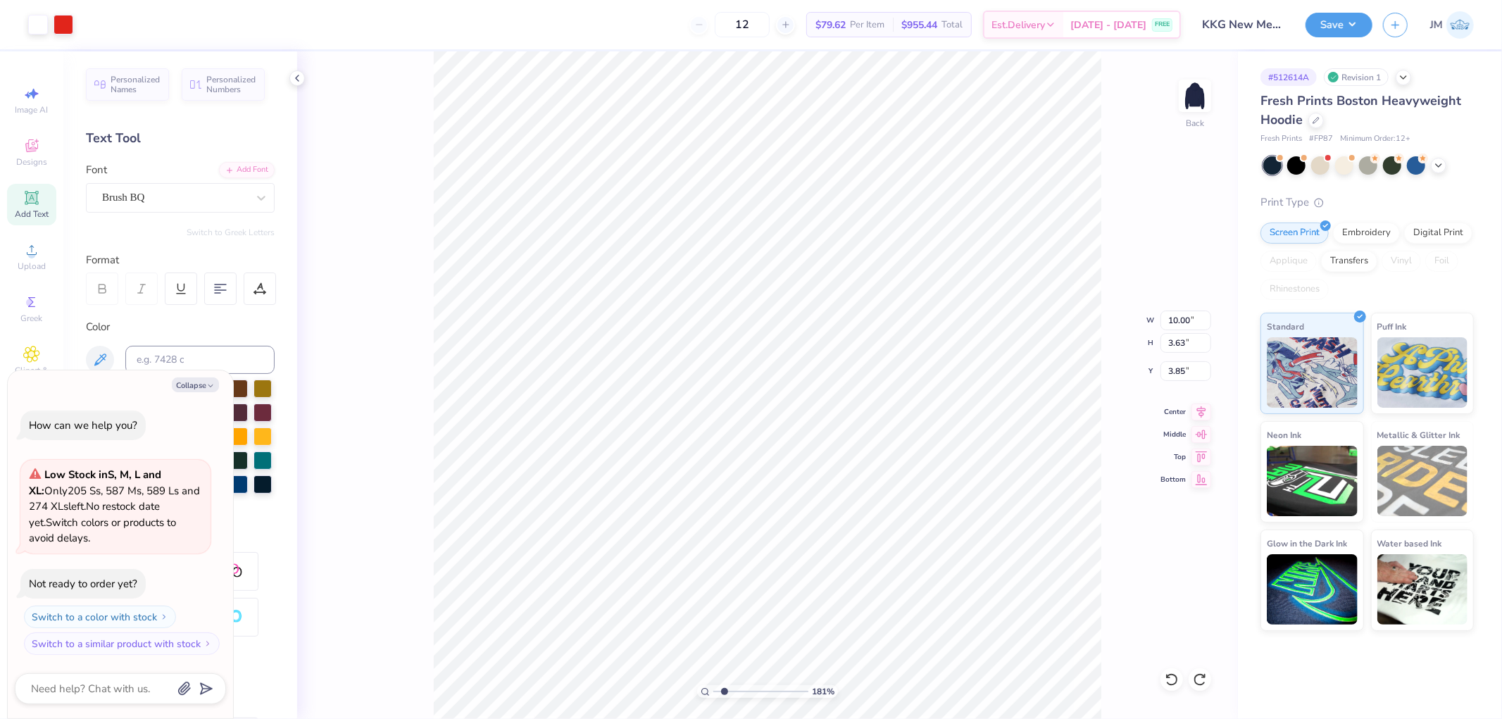
type textarea "x"
type input "1.80920781763476"
type textarea "x"
type input "1.80920781763476"
type textarea "x"
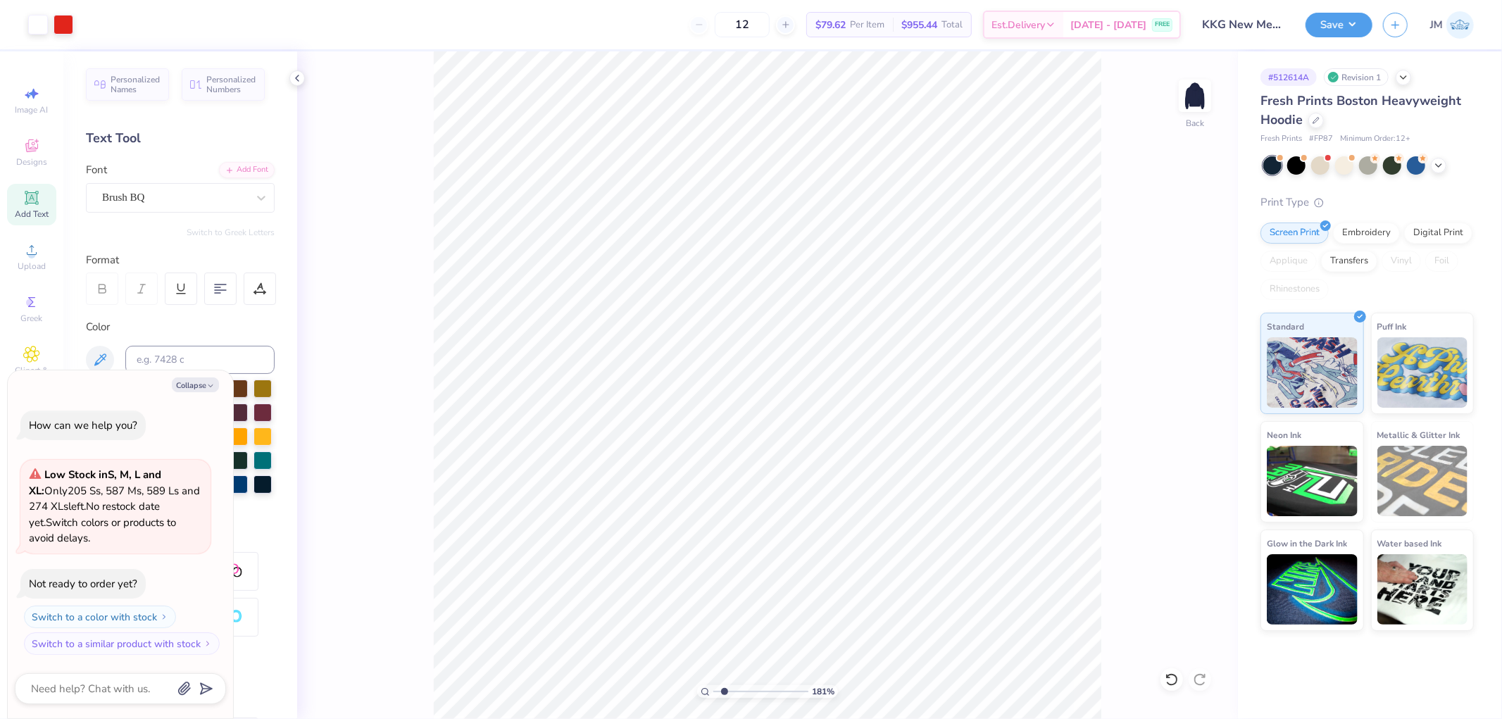
type input "1.80920781763476"
type textarea "x"
type input "1.80920781763476"
type textarea "x"
type input "1.80920781763476"
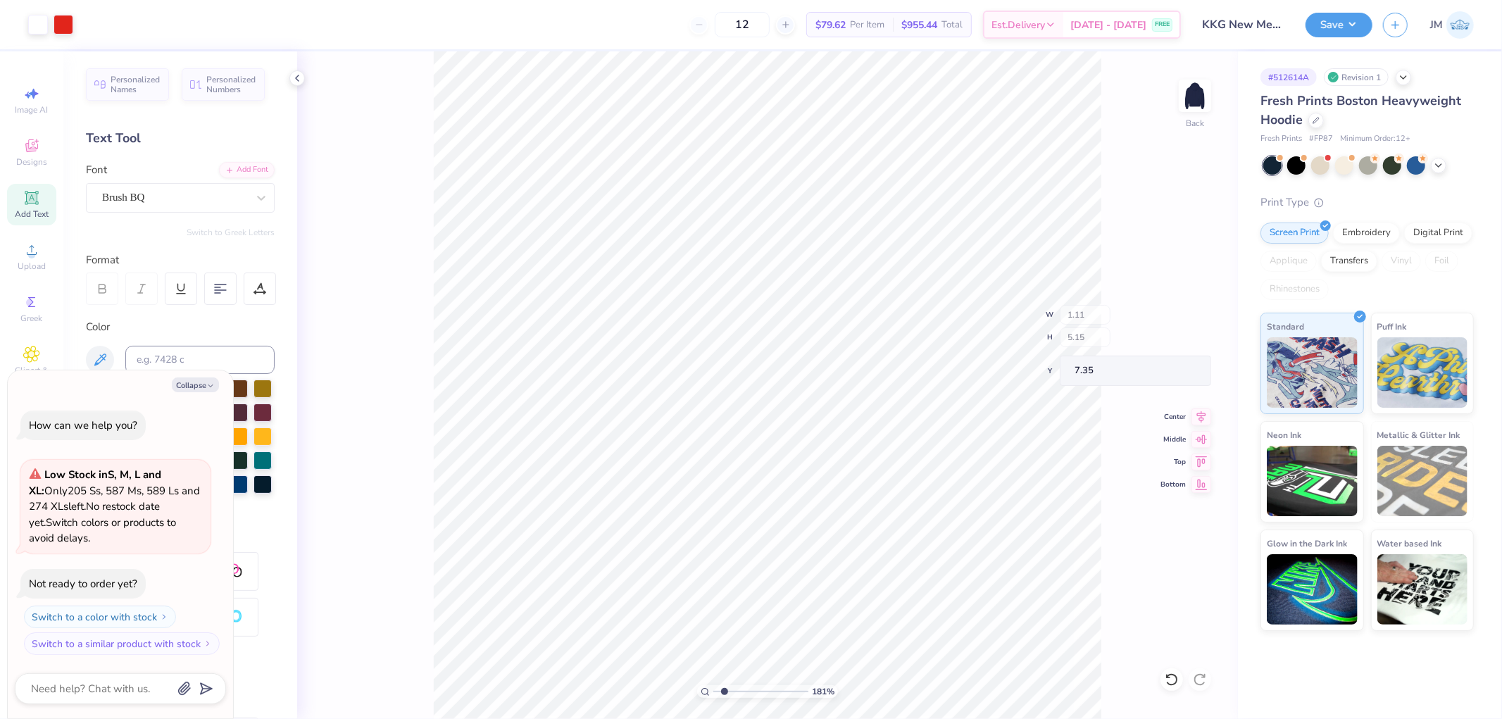
type textarea "x"
type input "9.23807978623861"
type textarea "x"
type input "9.23807978623861"
type textarea "x"
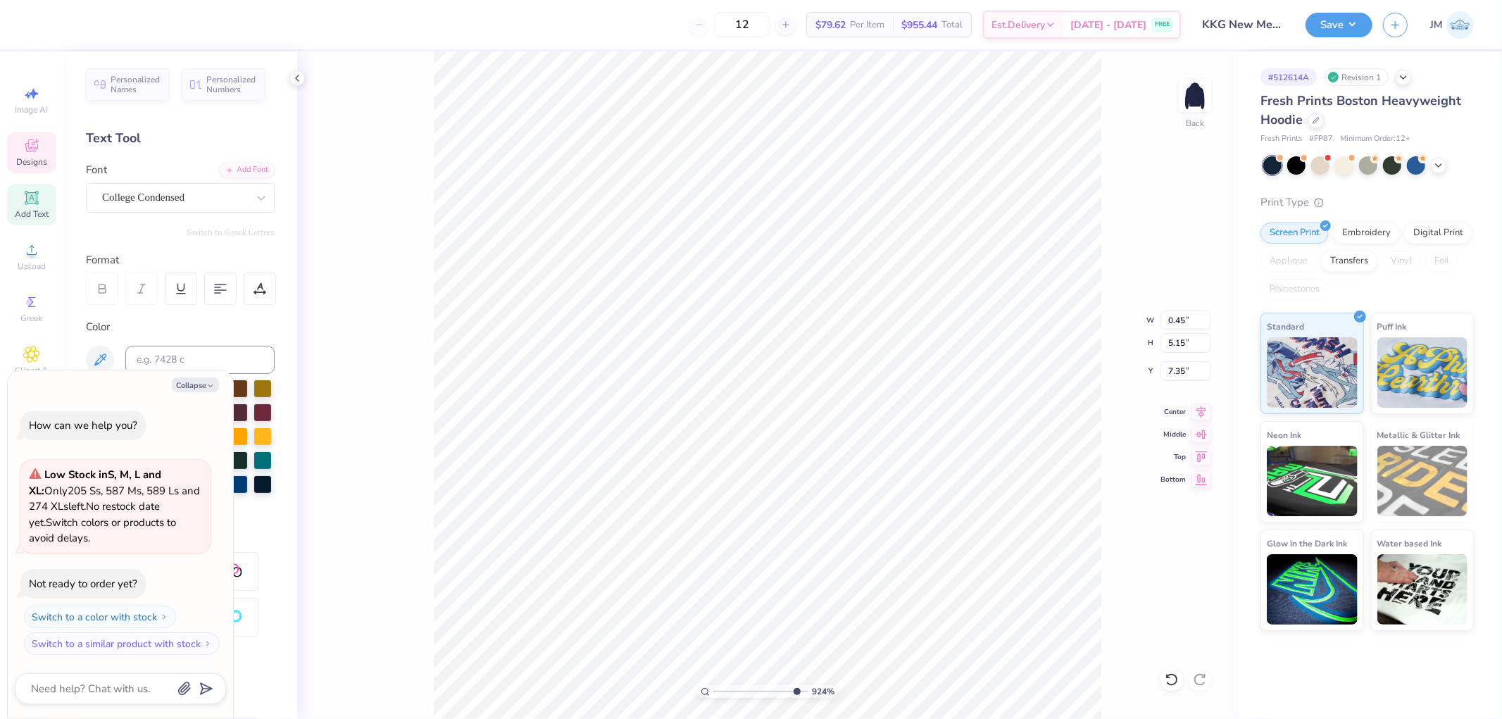
type input "9.23807978623861"
type textarea "x"
type input "3.27323292739071"
type textarea "x"
type input "2.0982661263529"
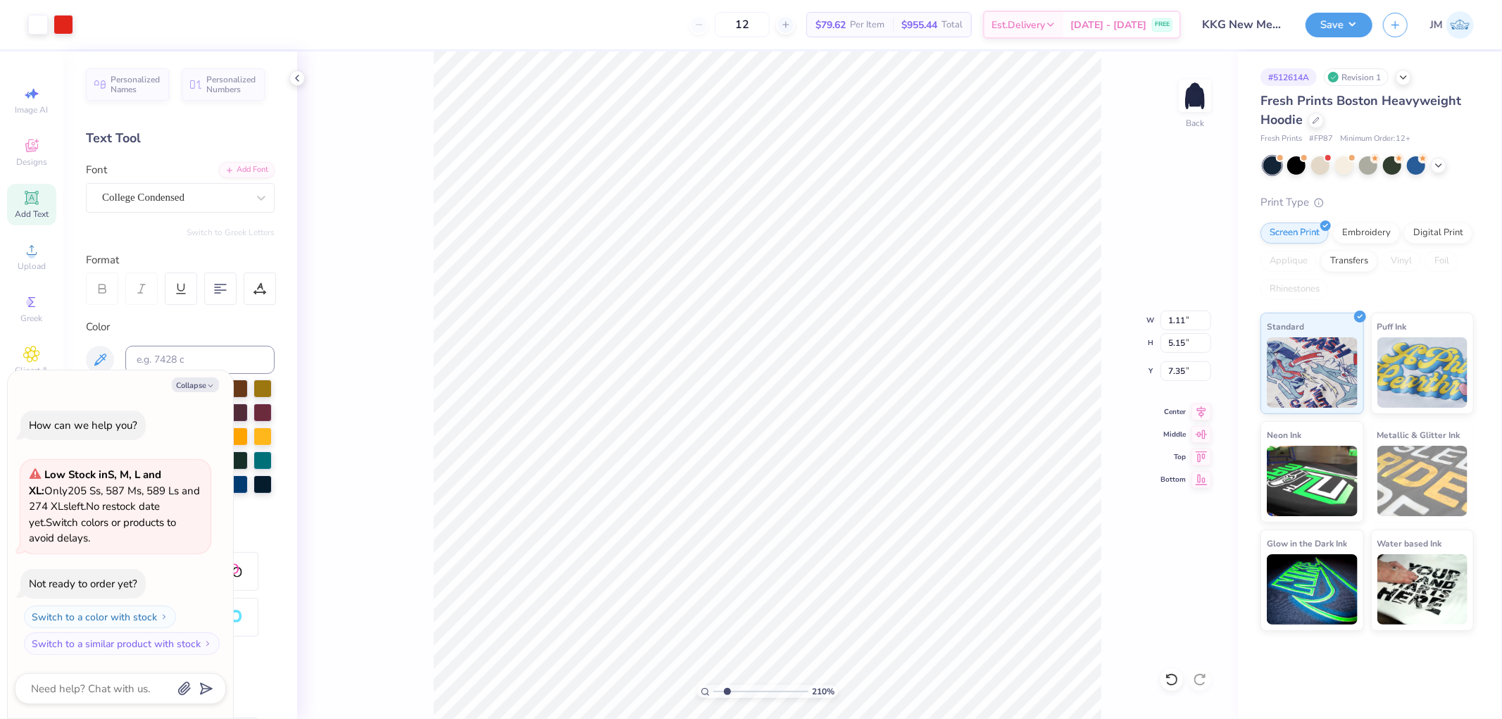
type textarea "x"
type input "2.0982661263529"
type textarea "x"
type input "2.0982661263529"
type textarea "x"
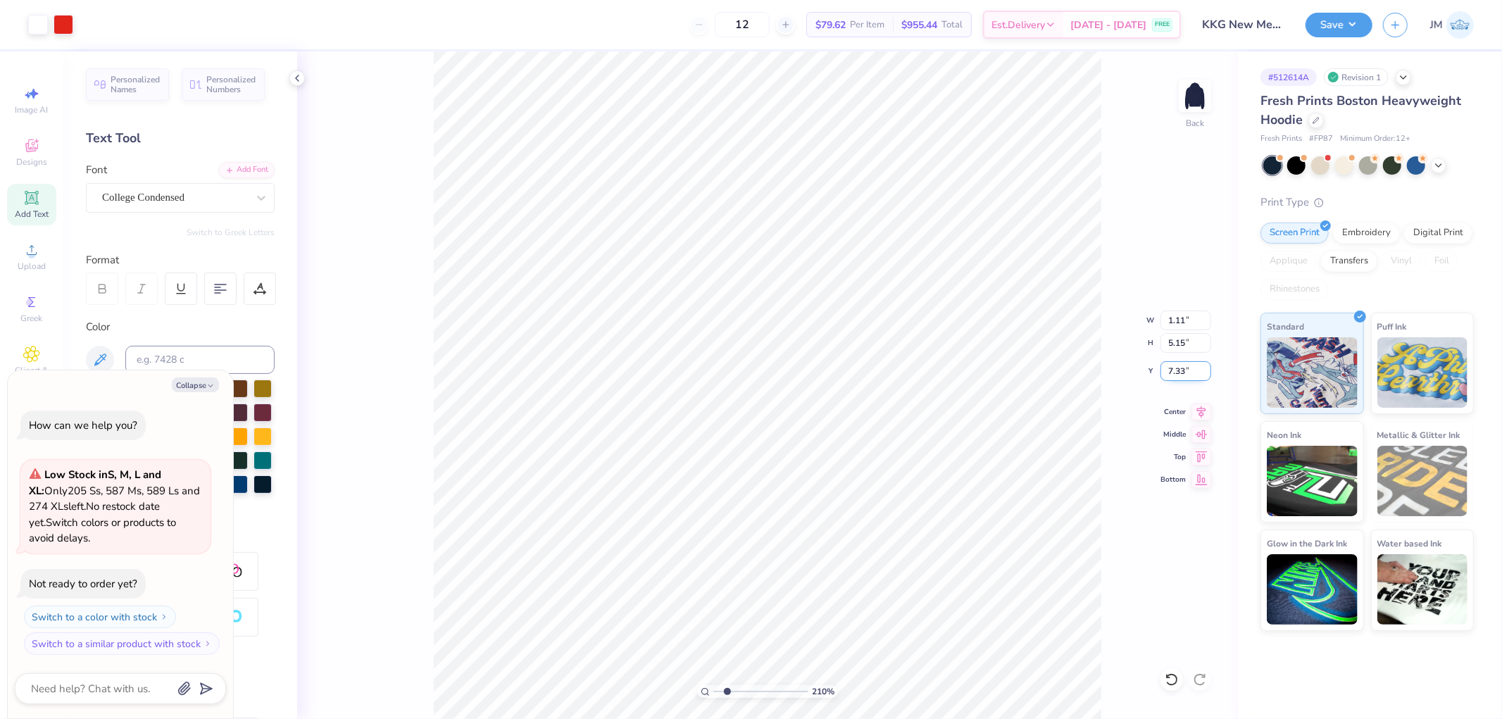
click at [1180, 377] on input "7.33" at bounding box center [1186, 371] width 51 height 20
type input "7.35"
type input "2.0982661263529"
type textarea "x"
type input "2.0982661263529"
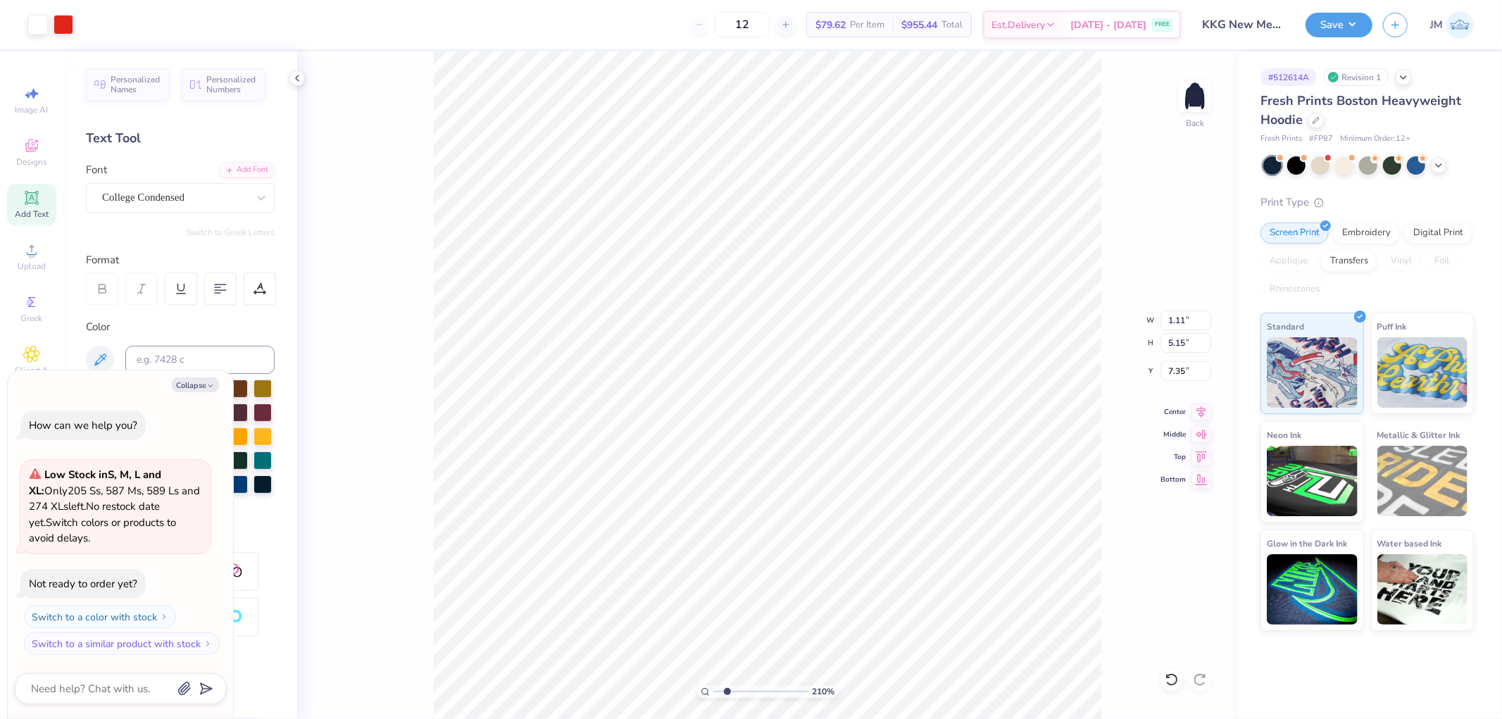
type textarea "x"
type input "2.0982661263529"
type textarea "x"
type input "1"
click at [1197, 409] on icon at bounding box center [1202, 409] width 20 height 17
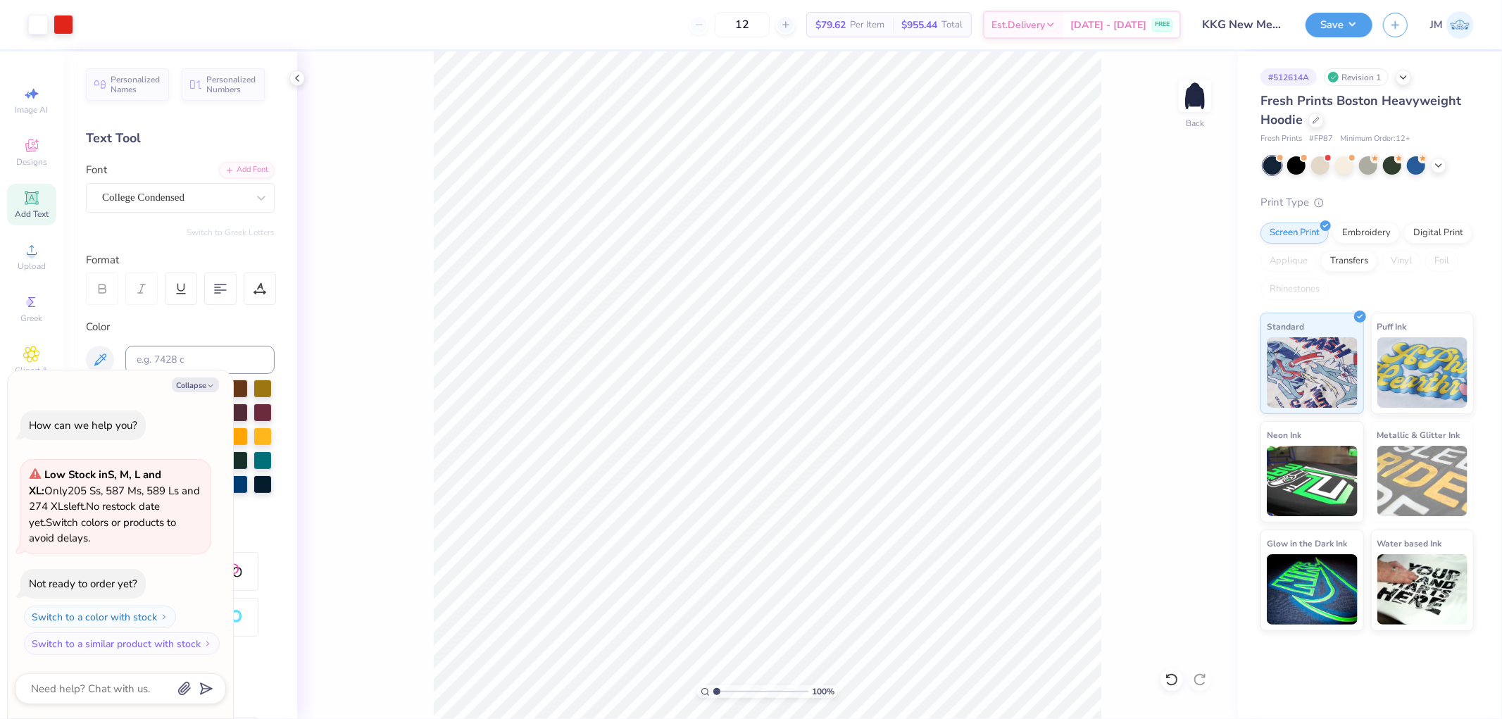
type textarea "x"
click at [1179, 325] on input "10.00" at bounding box center [1186, 321] width 51 height 20
type input "10.10"
type textarea "x"
type input "3.66"
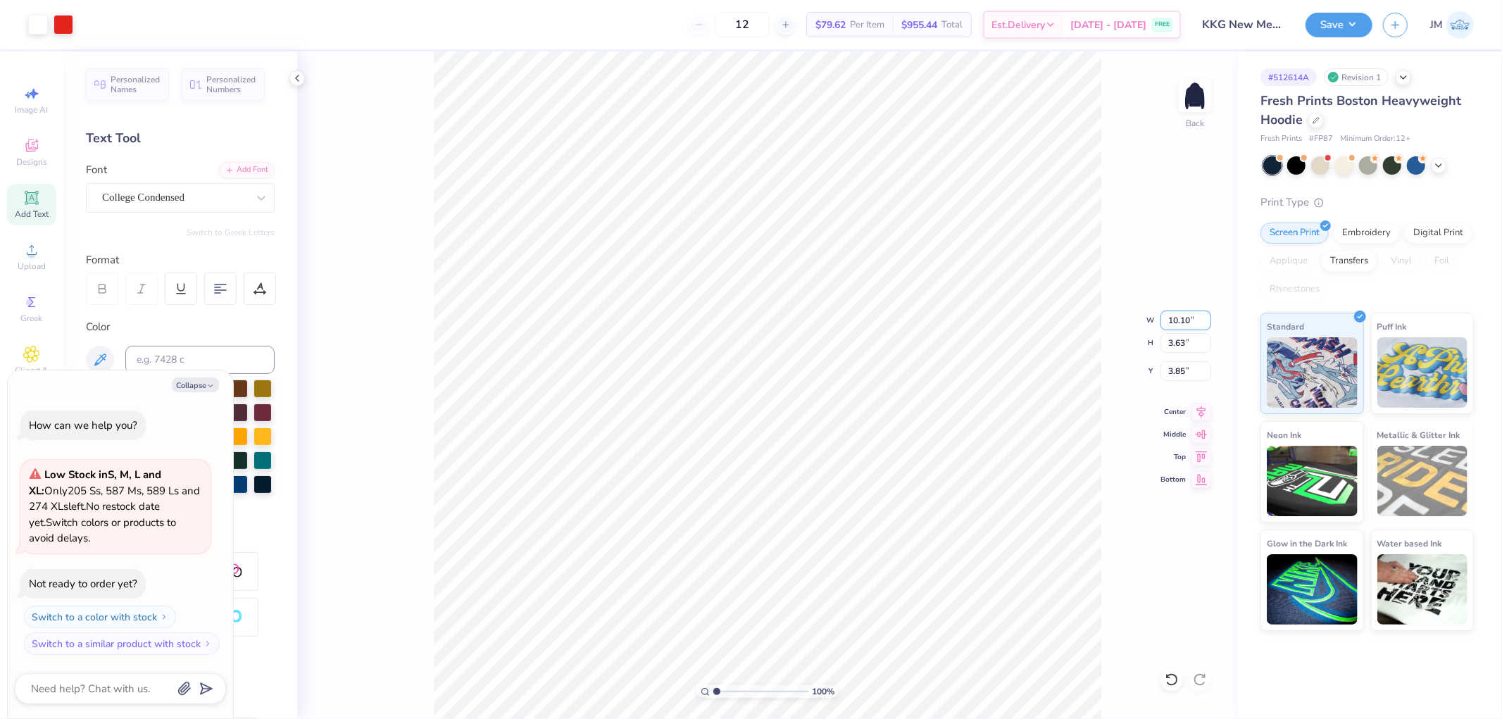
type input "3.83"
type textarea "x"
drag, startPoint x: 1180, startPoint y: 321, endPoint x: 1189, endPoint y: 328, distance: 11.6
click at [1191, 326] on input "10.10" at bounding box center [1186, 321] width 51 height 20
type input "10.20"
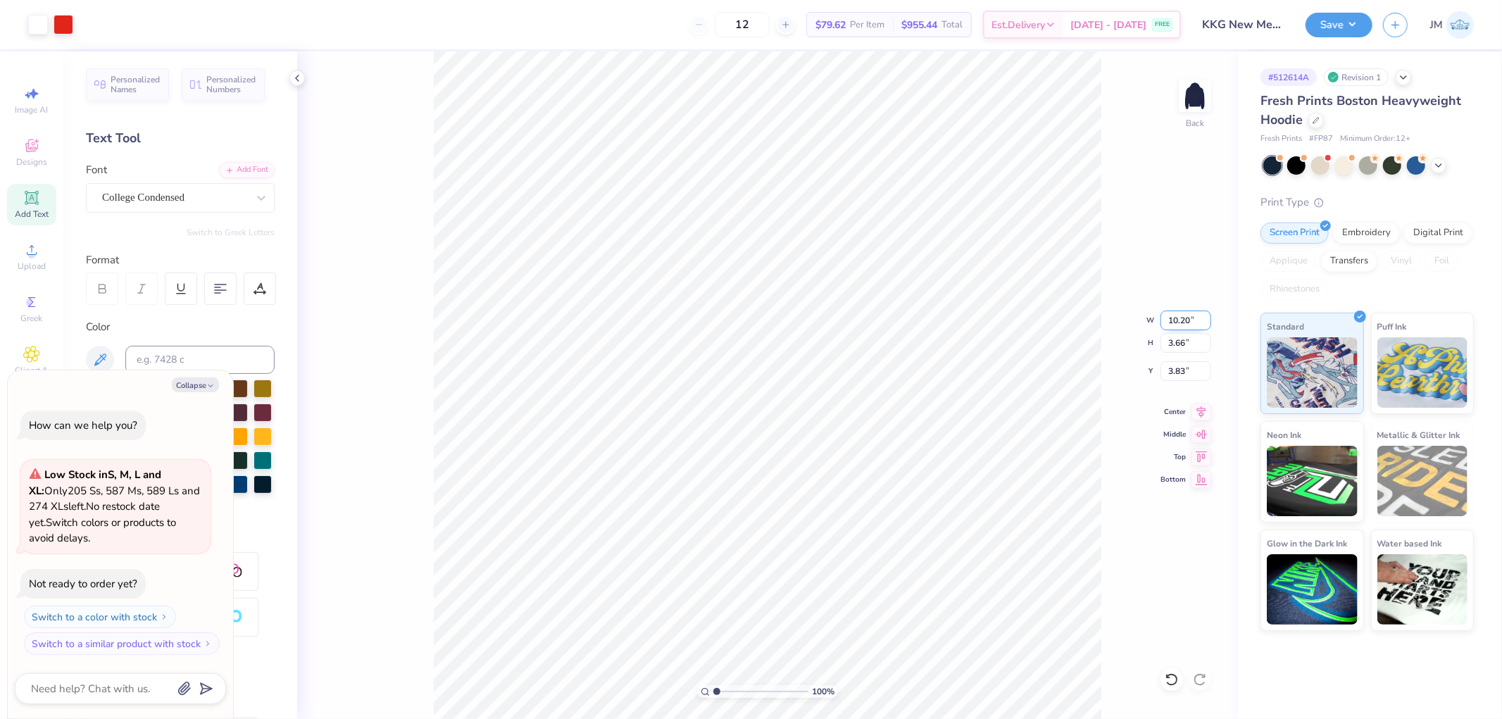
type textarea "x"
type input "3.70"
type input "3.81"
click at [1207, 406] on icon at bounding box center [1202, 409] width 20 height 17
type textarea "x"
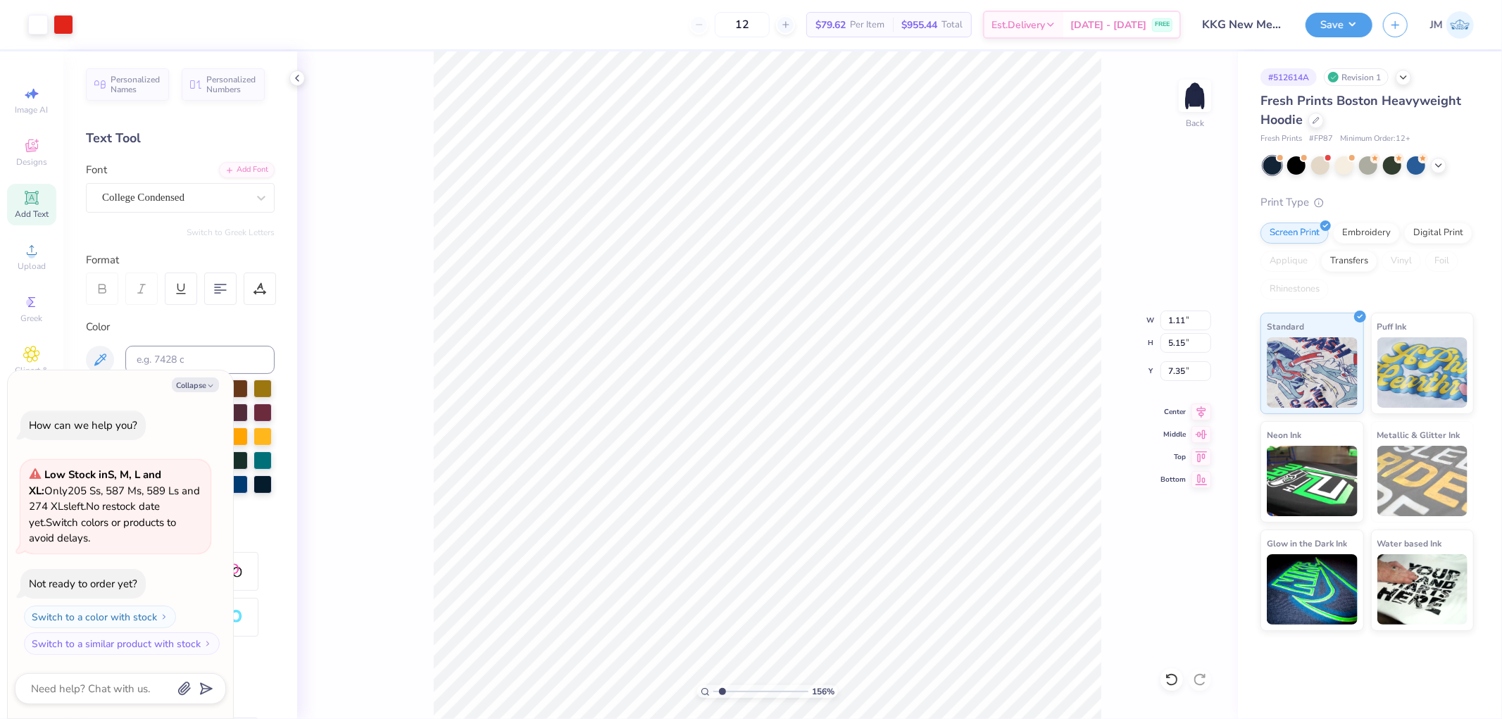
type input "1.5599703423131"
type textarea "x"
type input "1.5599703423131"
type textarea "x"
type input "1.5599703423131"
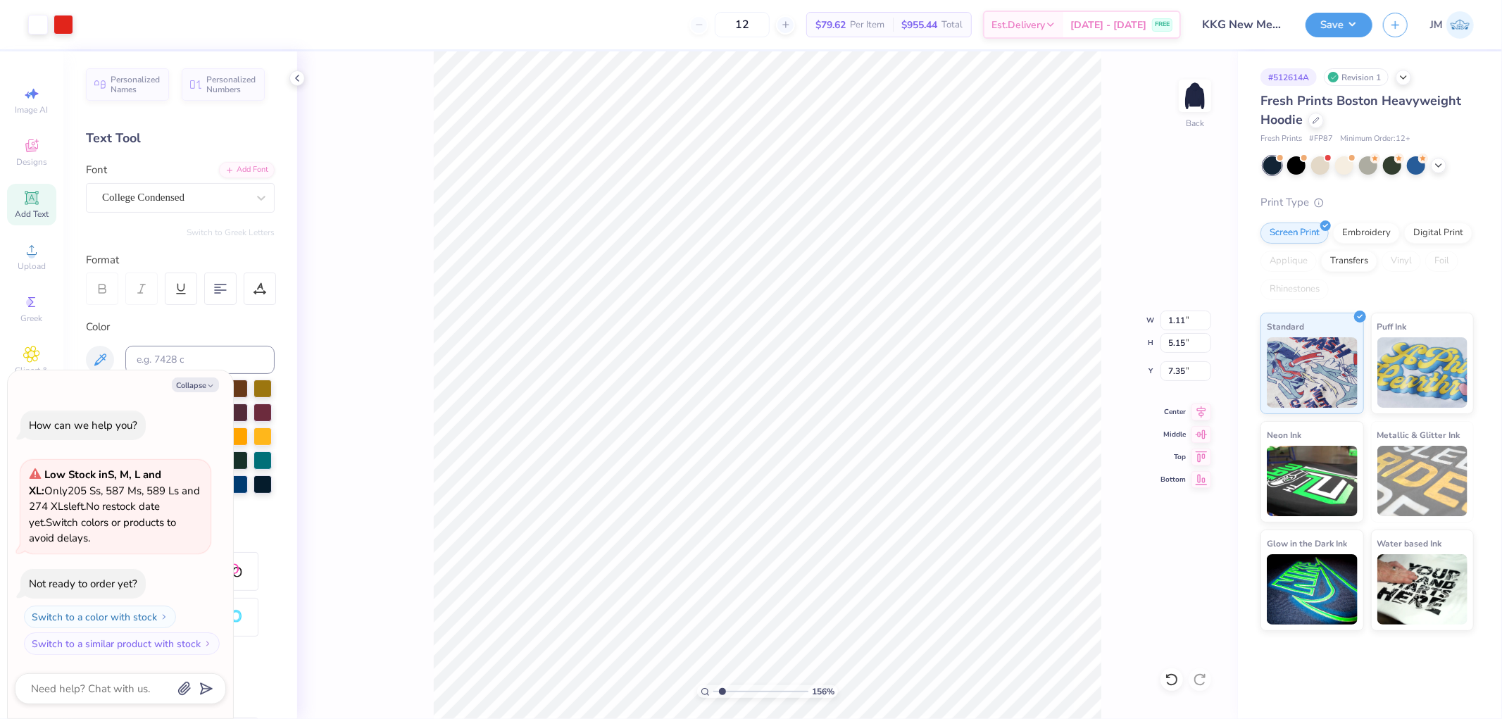
type textarea "x"
type input "1.5599703423131"
type textarea "x"
type input "1.32"
type input "6.12"
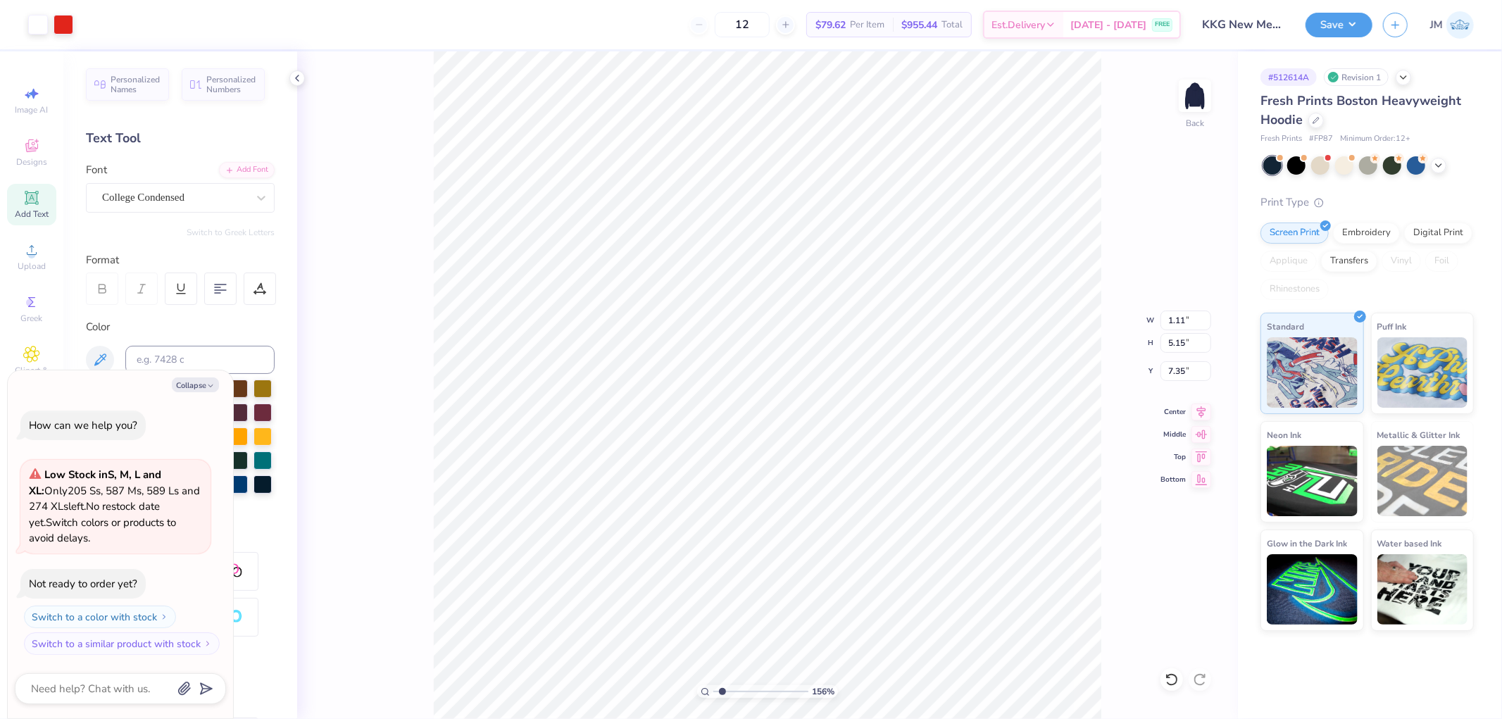
type input "6.37"
type input "1.5599703423131"
type textarea "x"
type input "1.5599703423131"
type textarea "x"
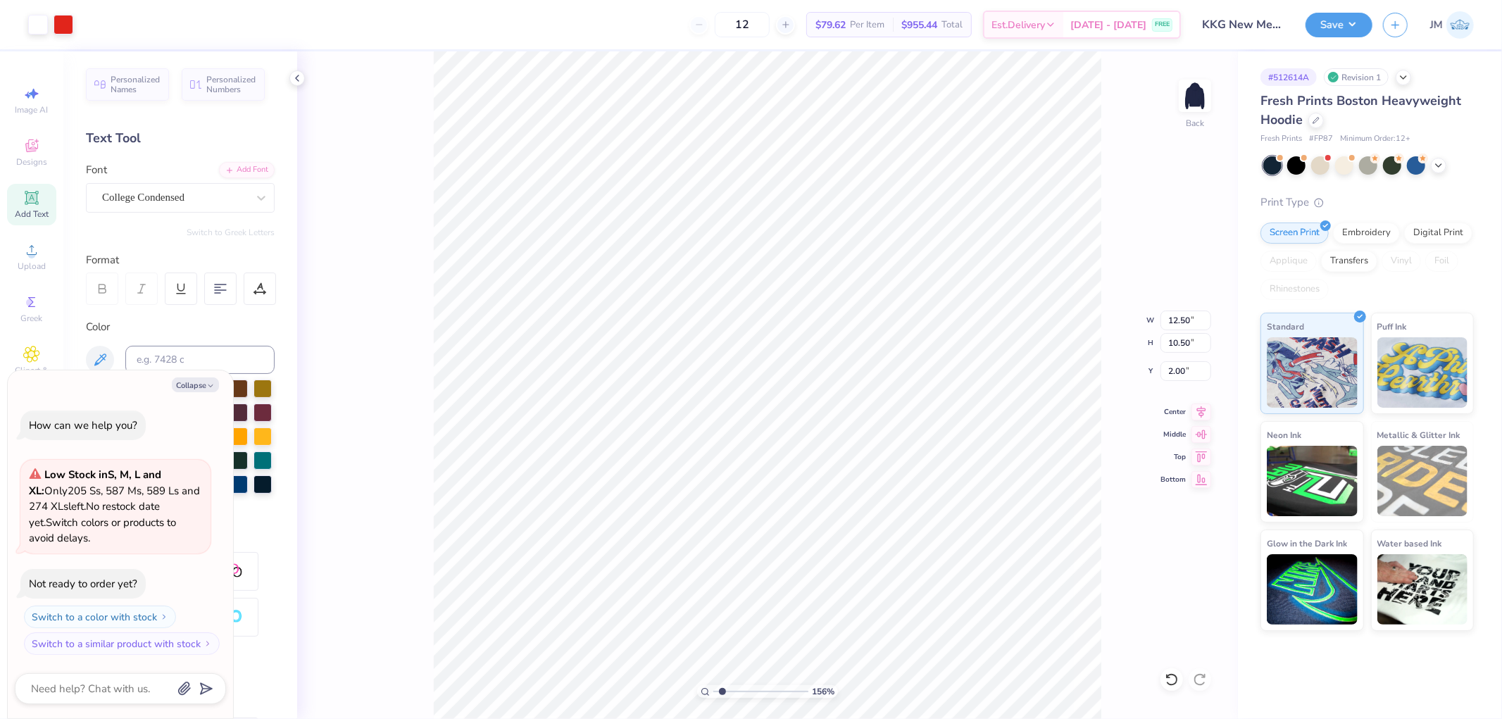
type input "1.5599703423131"
type textarea "x"
type input "1.5599703423131"
type textarea "x"
type input "2.43350746889644"
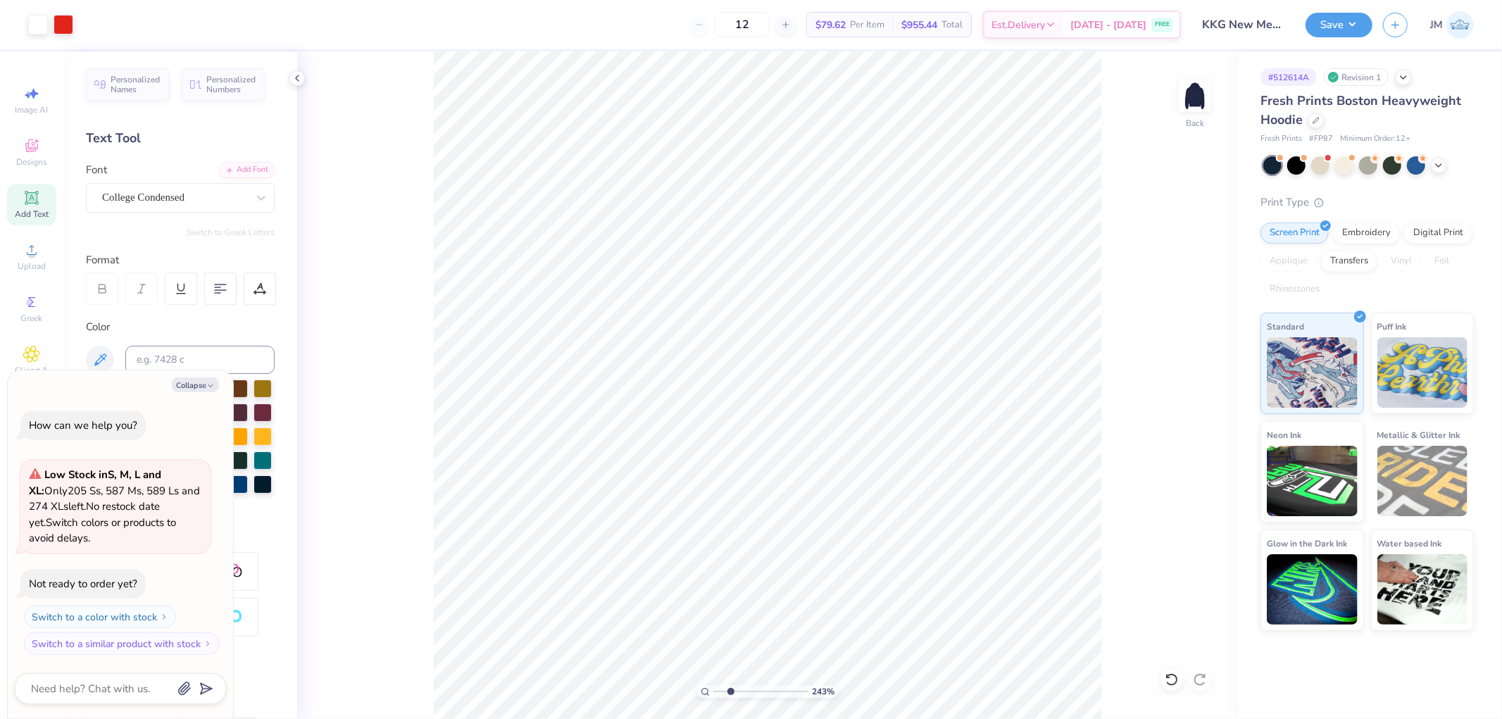
type textarea "x"
type input "2.43350746889644"
type textarea "x"
type input "2.43350746889644"
type textarea "x"
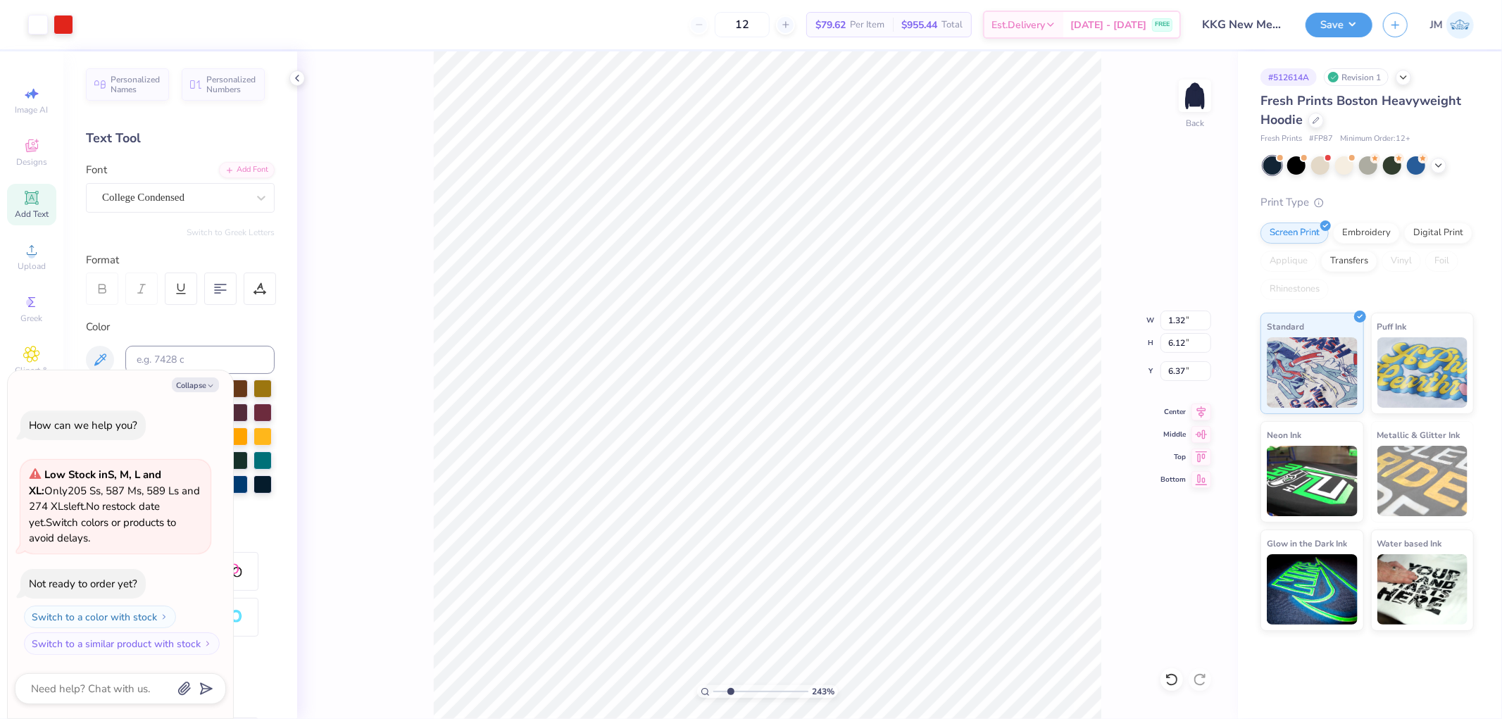
type input "2.43350746889644"
type textarea "x"
type input "2.43350746889644"
type textarea "x"
type input "2.43350746889644"
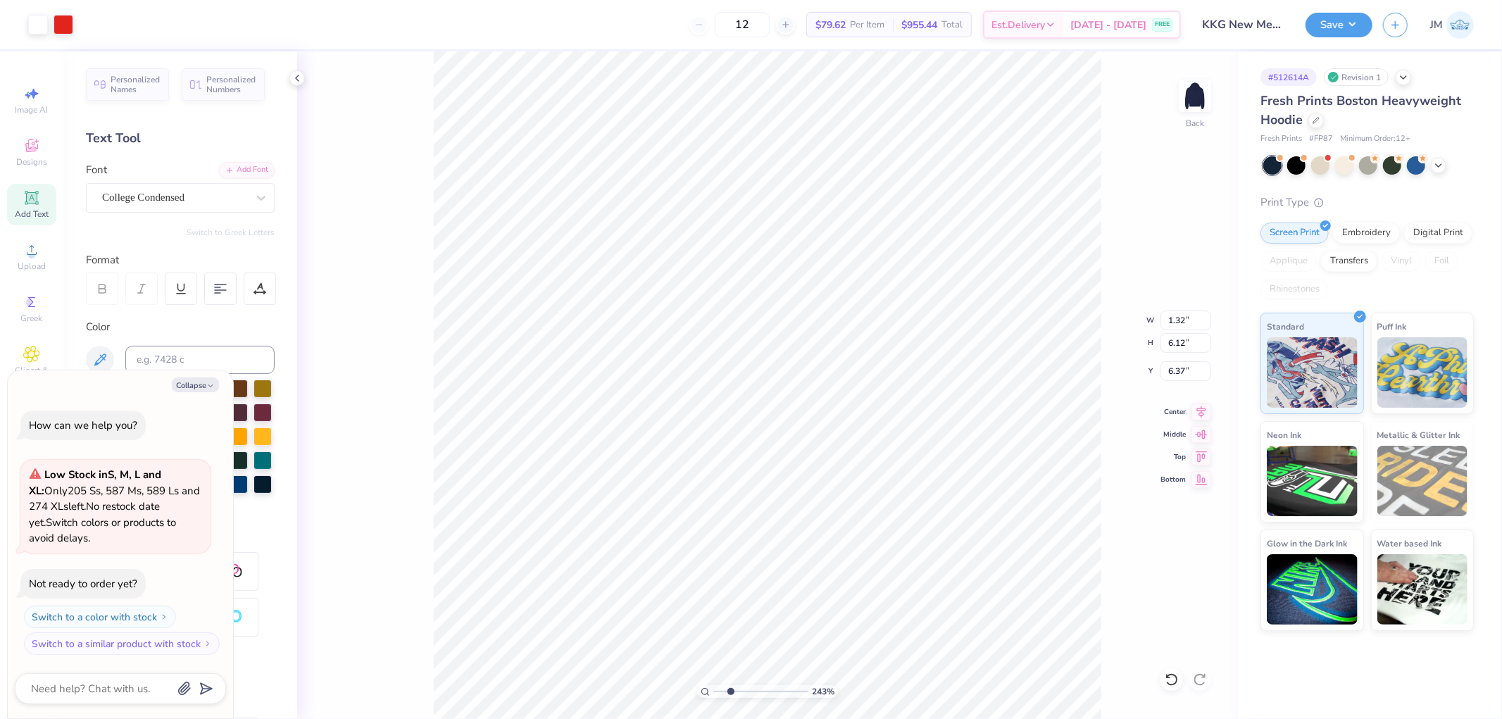
type textarea "x"
type input "1.5599703423131"
type textarea "x"
type input "1.5599703423131"
type textarea "x"
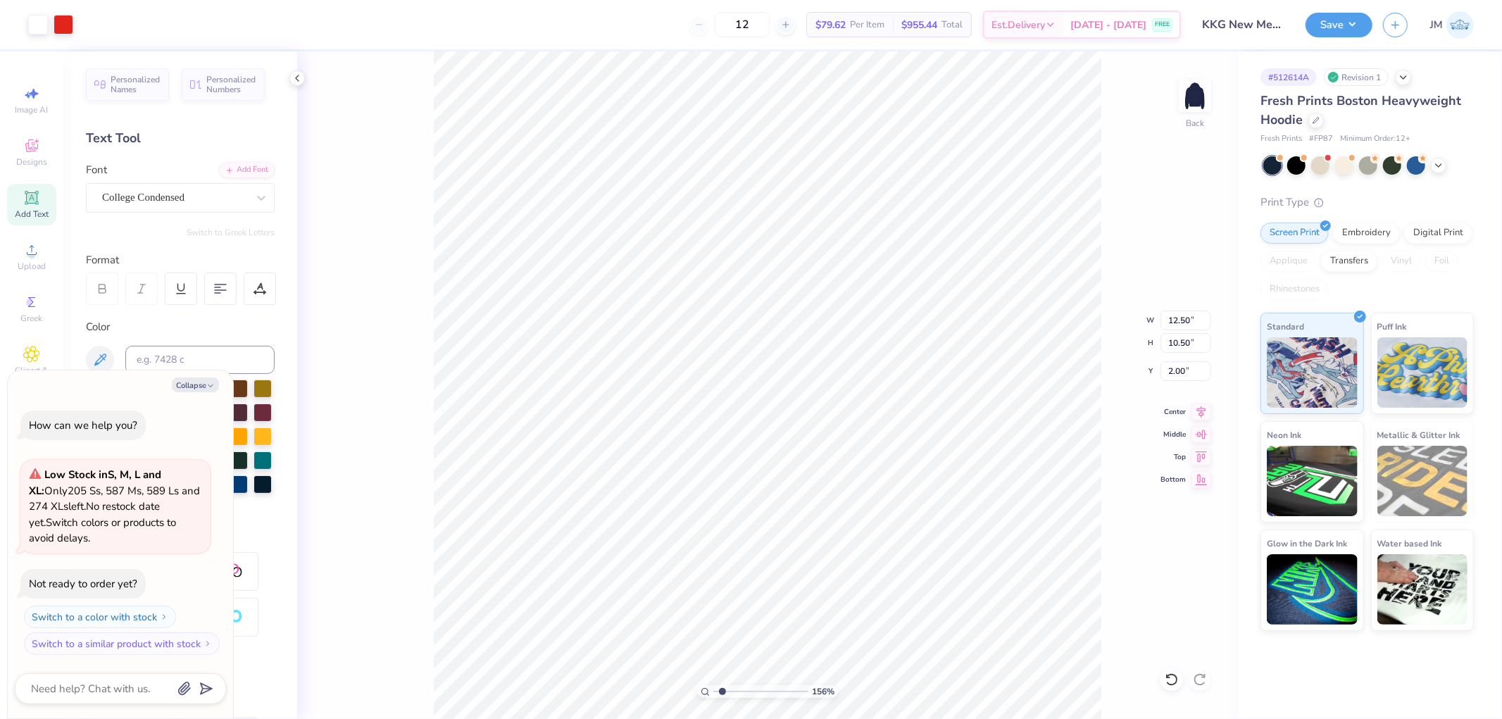
type input "1"
click at [1200, 404] on icon at bounding box center [1202, 409] width 20 height 17
type textarea "x"
type input "1.80920784832379"
type textarea "x"
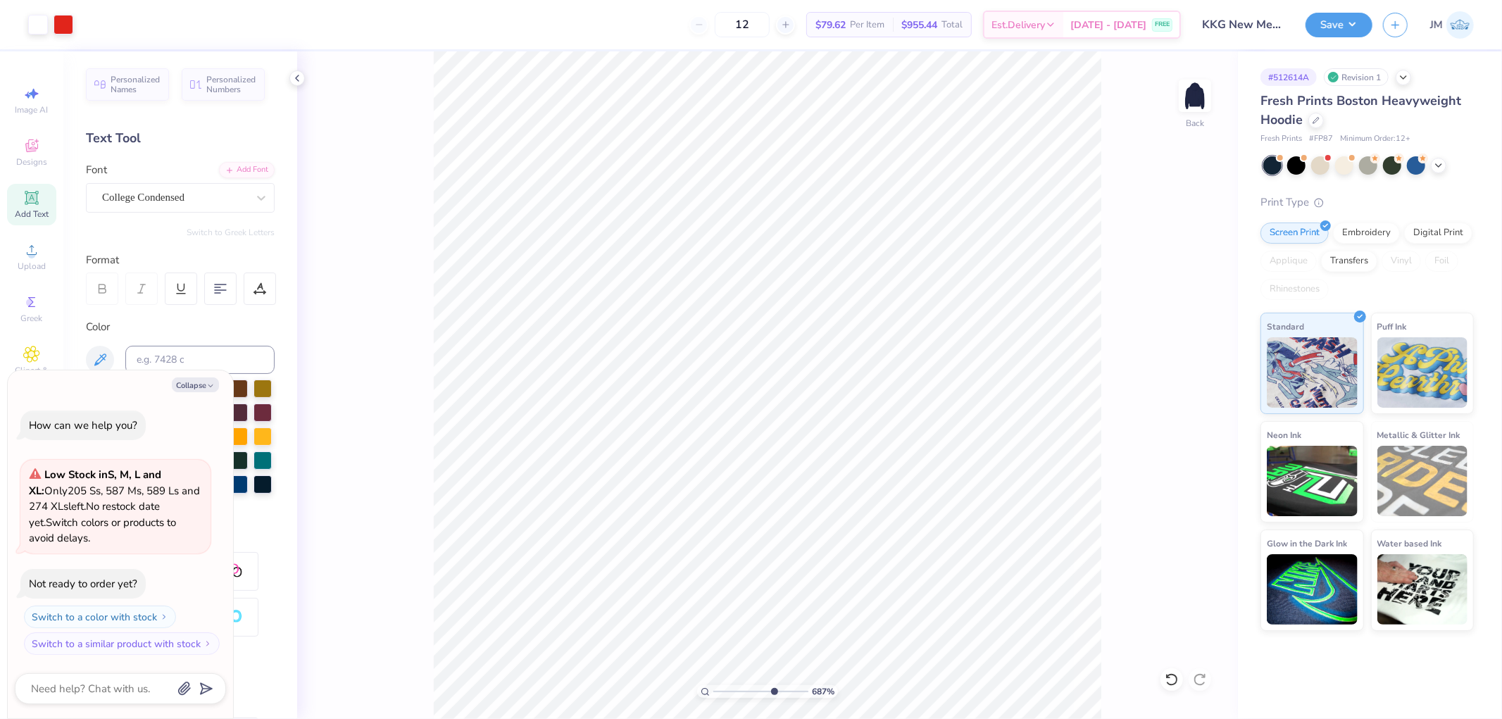
type input "6.86811389170859"
type textarea "x"
type input "2.0982661263529"
type textarea "x"
type input "1"
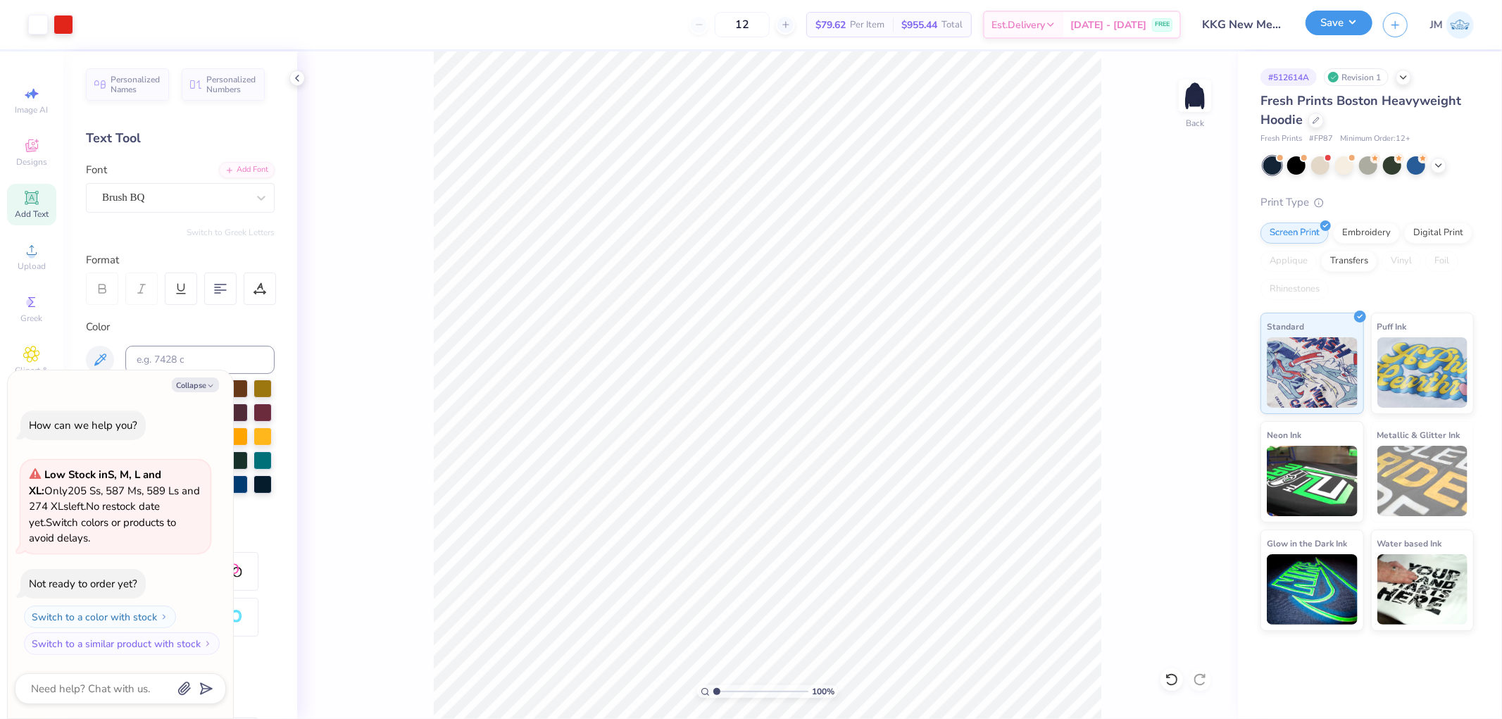
click at [1344, 30] on button "Save" at bounding box center [1339, 23] width 67 height 25
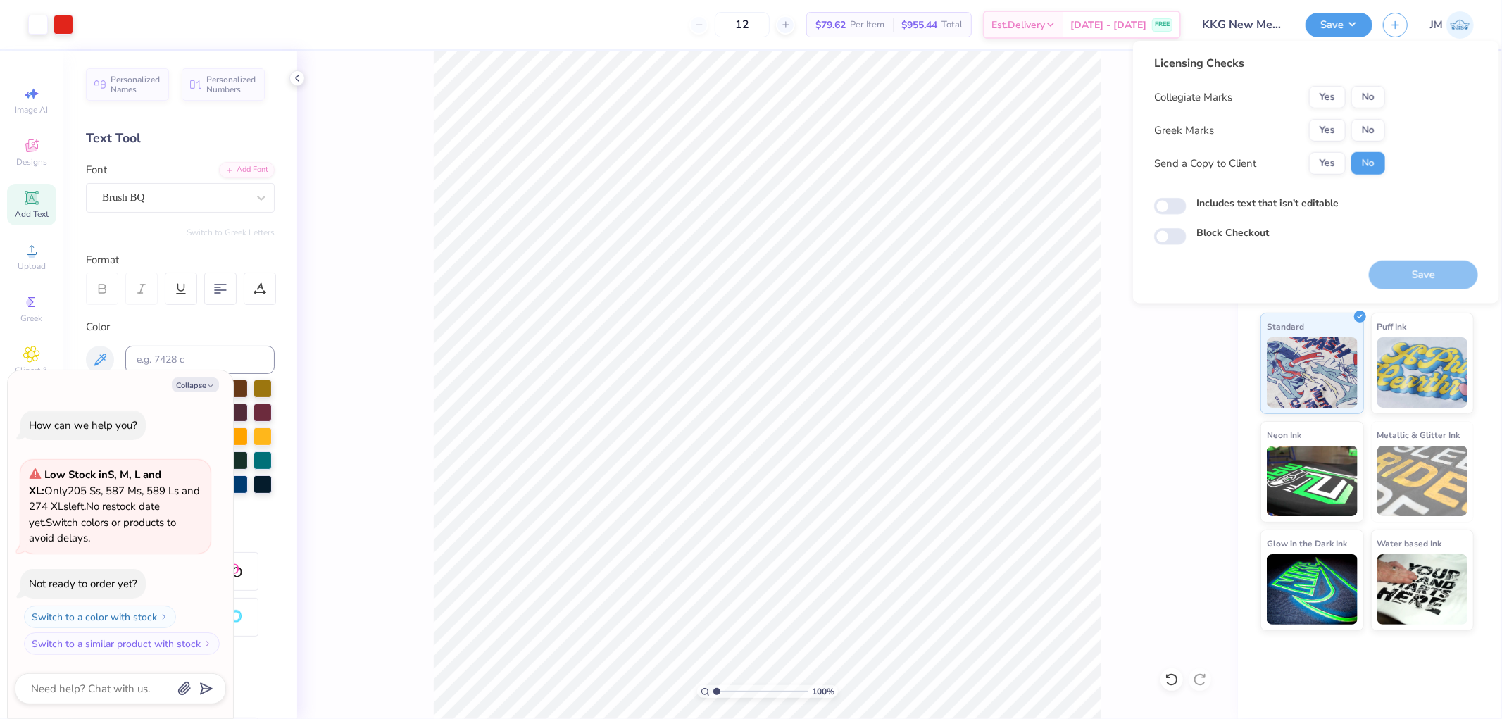
click at [1320, 114] on div "Collegiate Marks Yes No Greek Marks Yes No Send a Copy to Client Yes No" at bounding box center [1269, 130] width 231 height 89
click at [1323, 119] on div "Yes No" at bounding box center [1347, 130] width 76 height 23
click at [1330, 123] on button "Yes" at bounding box center [1327, 130] width 37 height 23
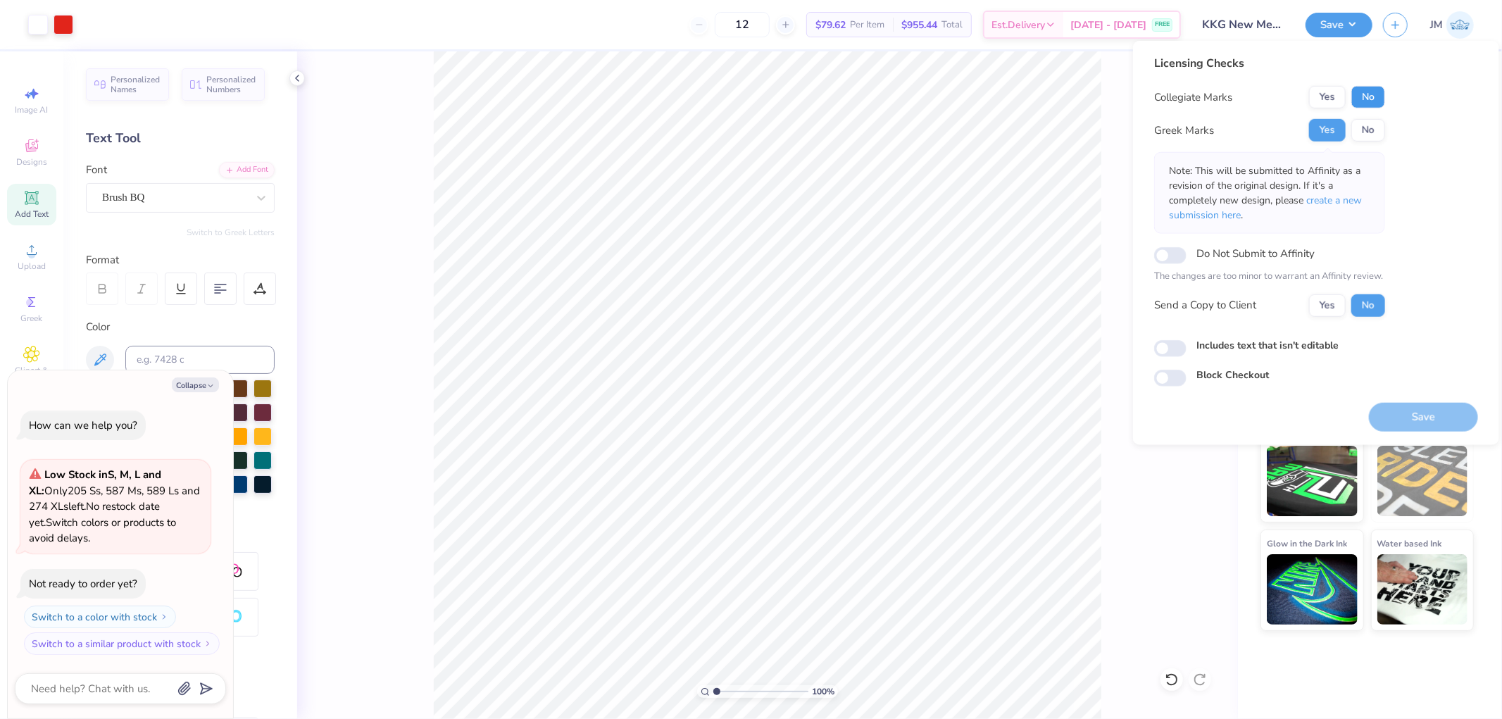
click at [1373, 90] on button "No" at bounding box center [1369, 97] width 34 height 23
click at [1391, 412] on button "Save" at bounding box center [1423, 416] width 109 height 29
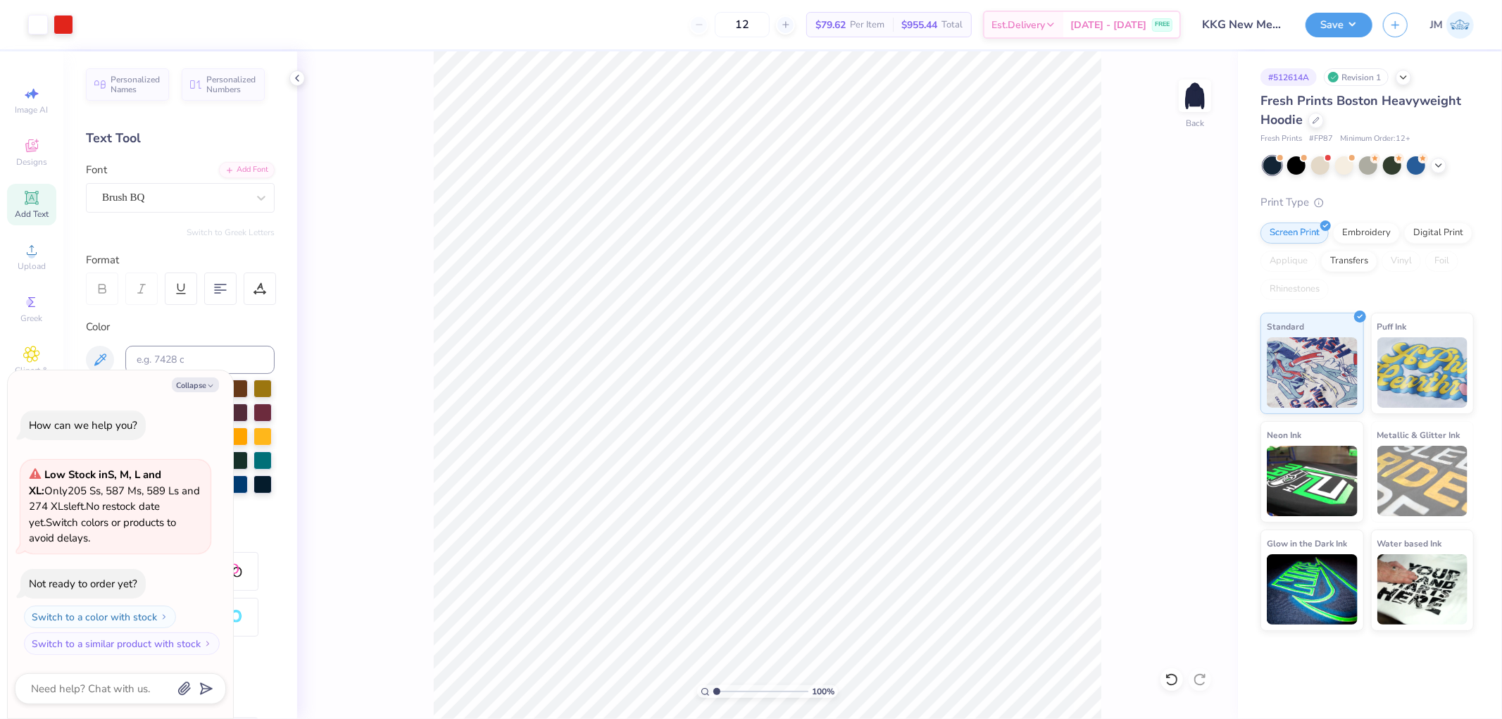
type textarea "x"
type input "1.1597706104938"
type textarea "x"
click at [1193, 371] on input "2.00" at bounding box center [1186, 371] width 51 height 20
type input "1.5"
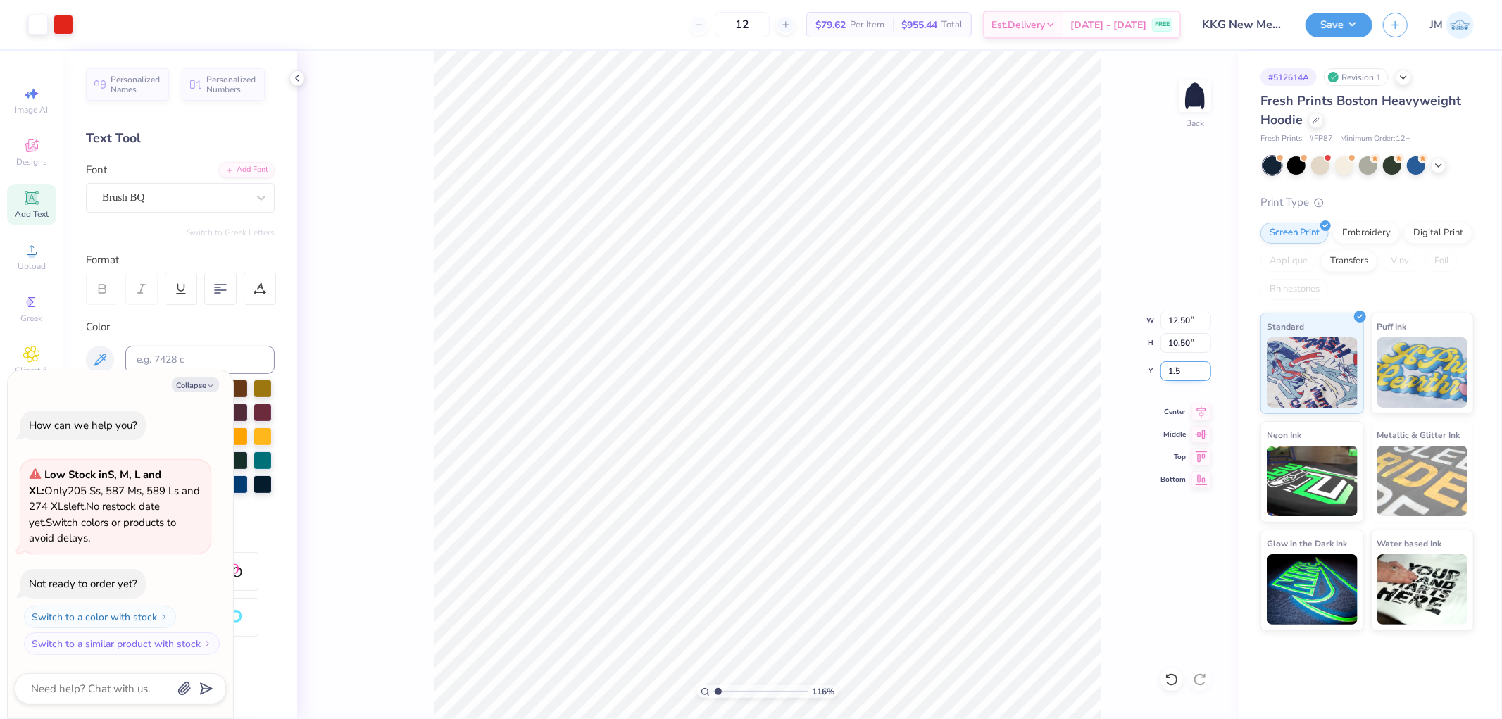
type input "1.1597706104938"
type textarea "x"
click at [1353, 25] on button "Save" at bounding box center [1339, 23] width 67 height 25
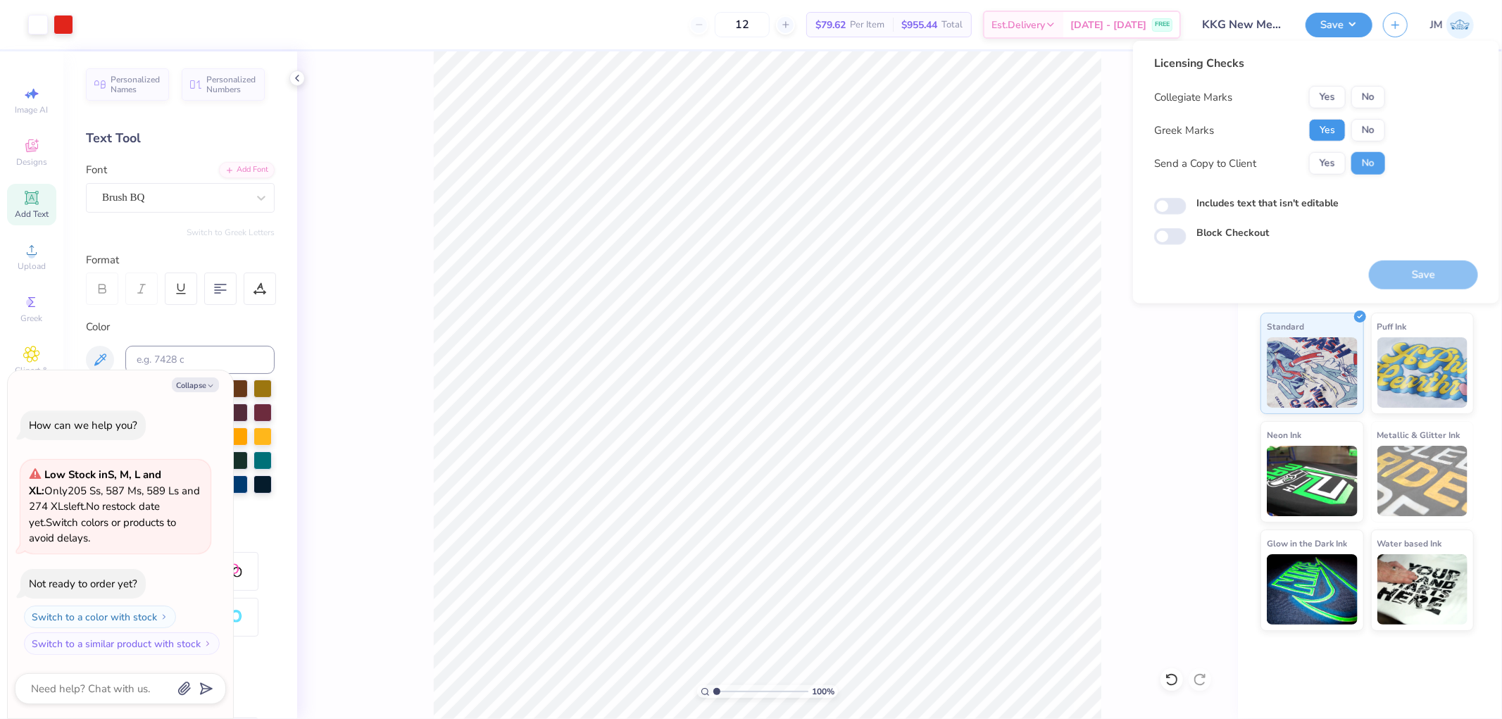
click at [1329, 124] on button "Yes" at bounding box center [1327, 130] width 37 height 23
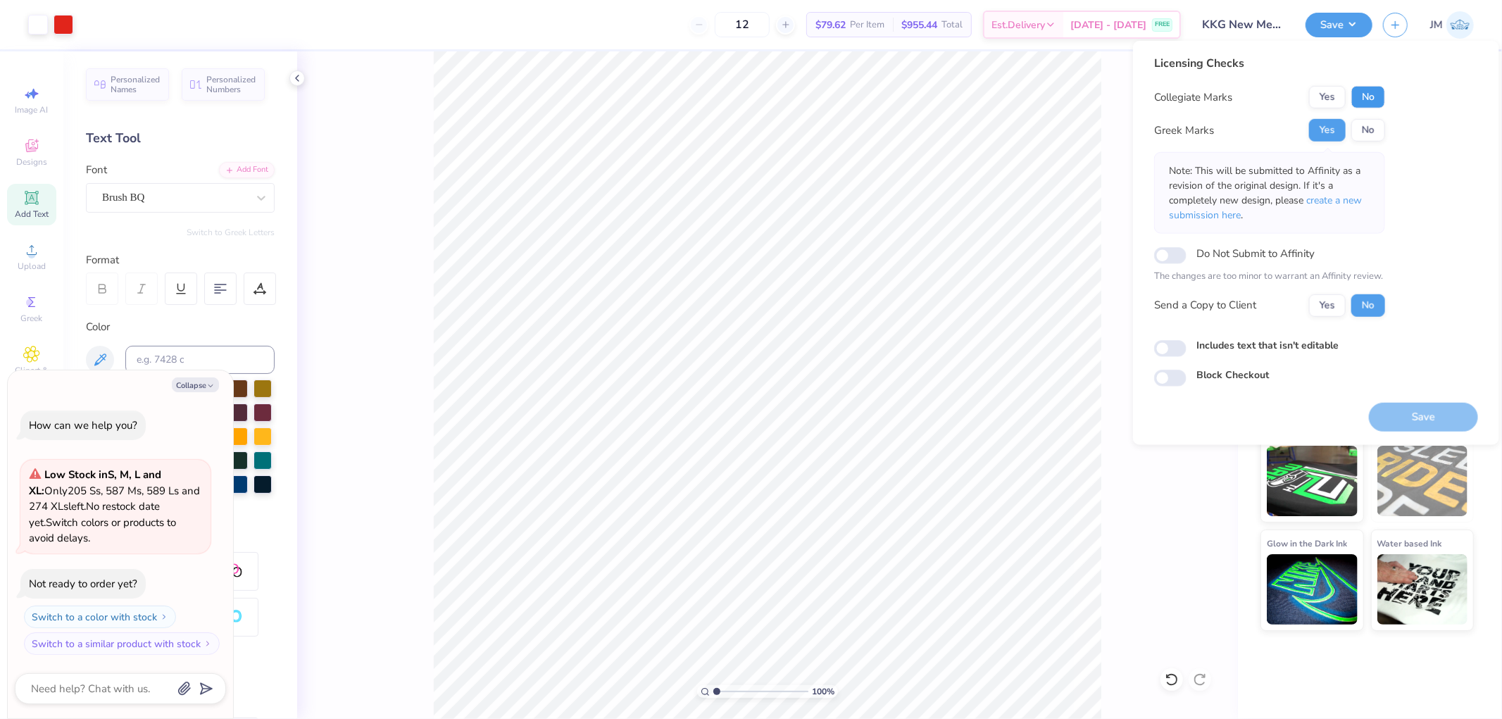
click at [1363, 89] on button "No" at bounding box center [1369, 97] width 34 height 23
click at [1399, 408] on button "Save" at bounding box center [1423, 416] width 109 height 29
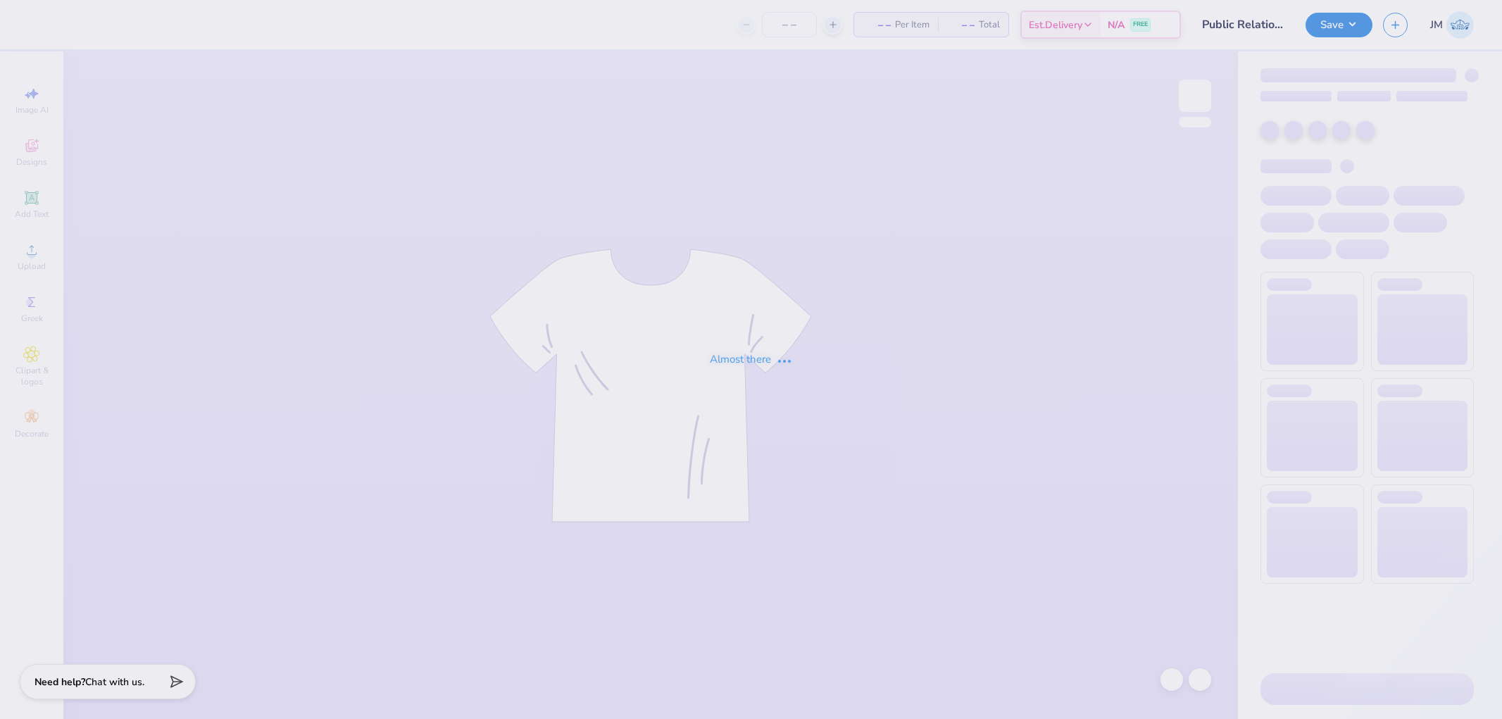
type input "Public Relations : University of New Hampshire at Manchester"
type input "12"
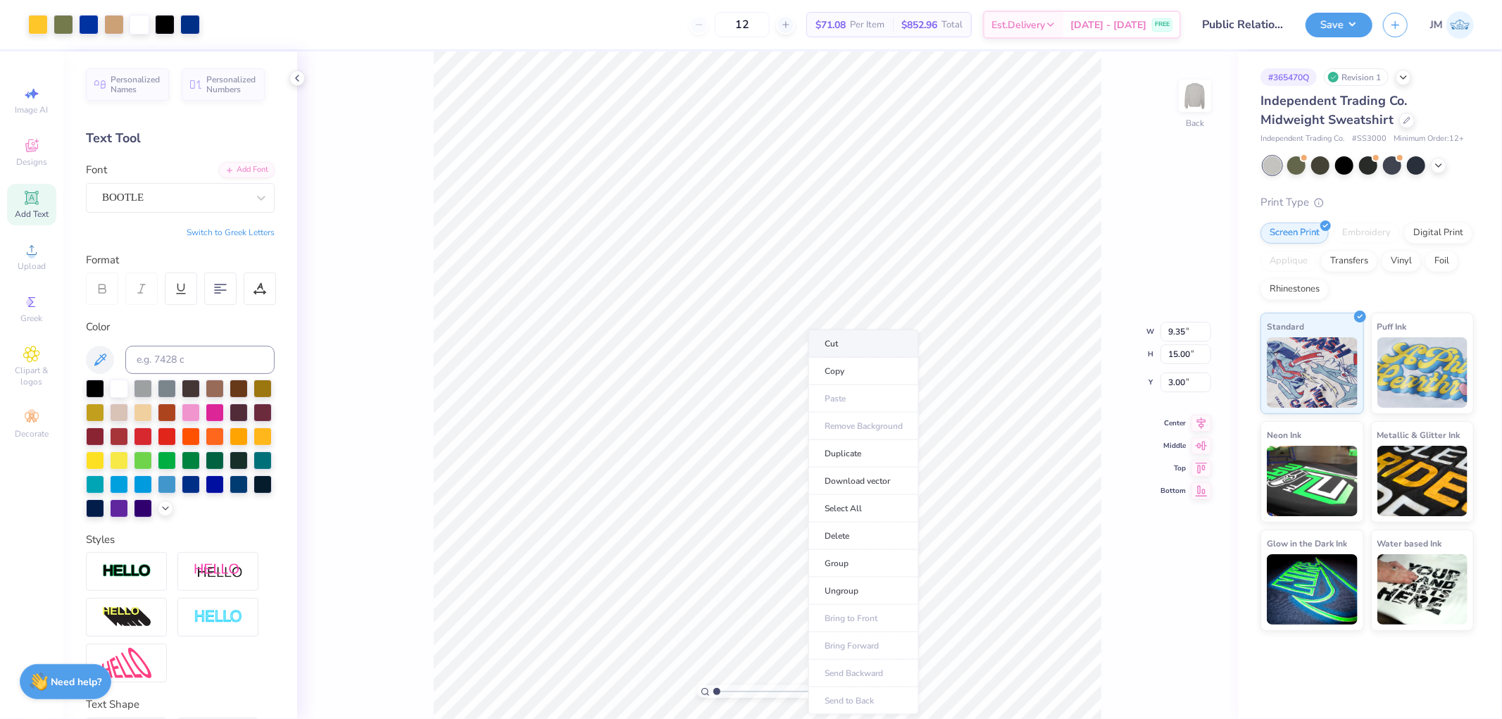
click at [842, 349] on li "Cut" at bounding box center [864, 344] width 111 height 28
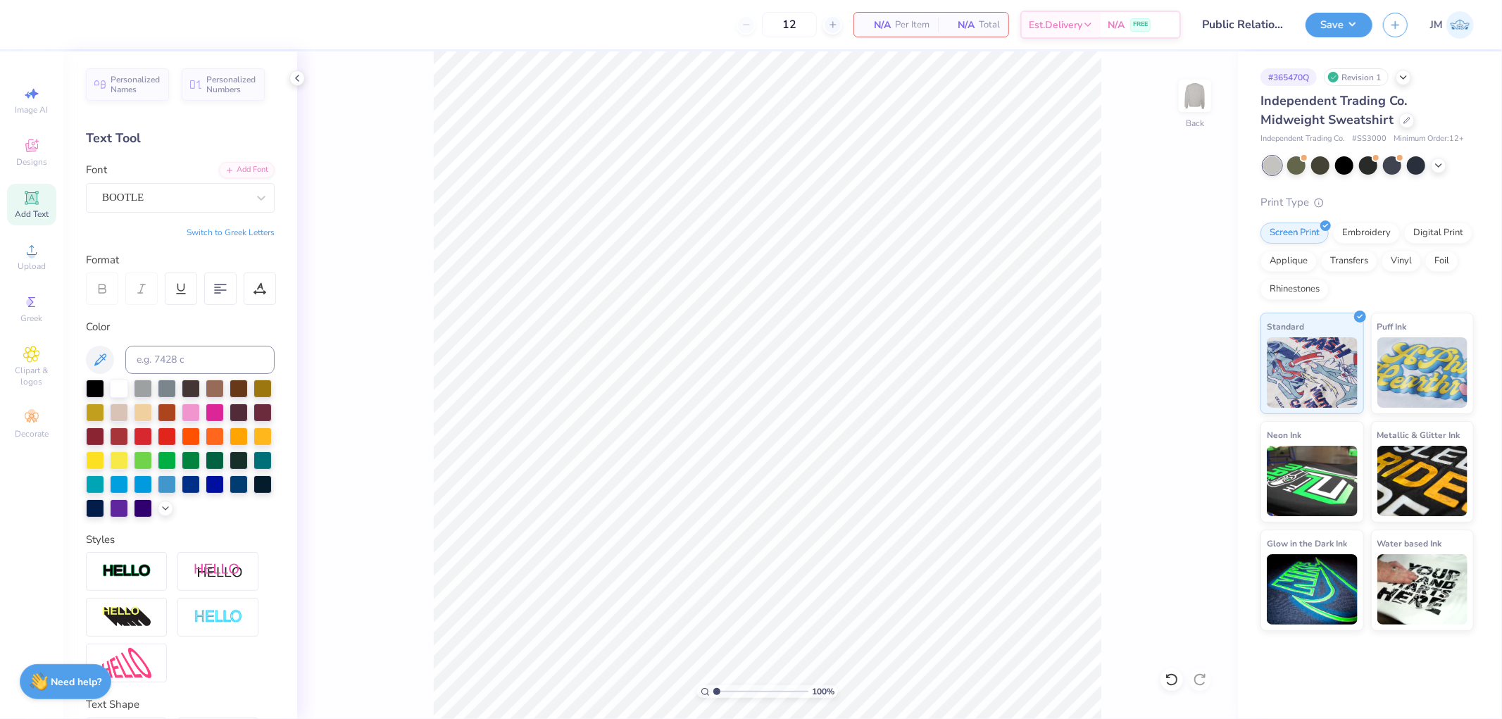
drag, startPoint x: 1187, startPoint y: 111, endPoint x: 1171, endPoint y: 127, distance: 23.4
click at [1188, 110] on img at bounding box center [1195, 96] width 28 height 28
click at [833, 358] on li "Paste" at bounding box center [841, 353] width 111 height 27
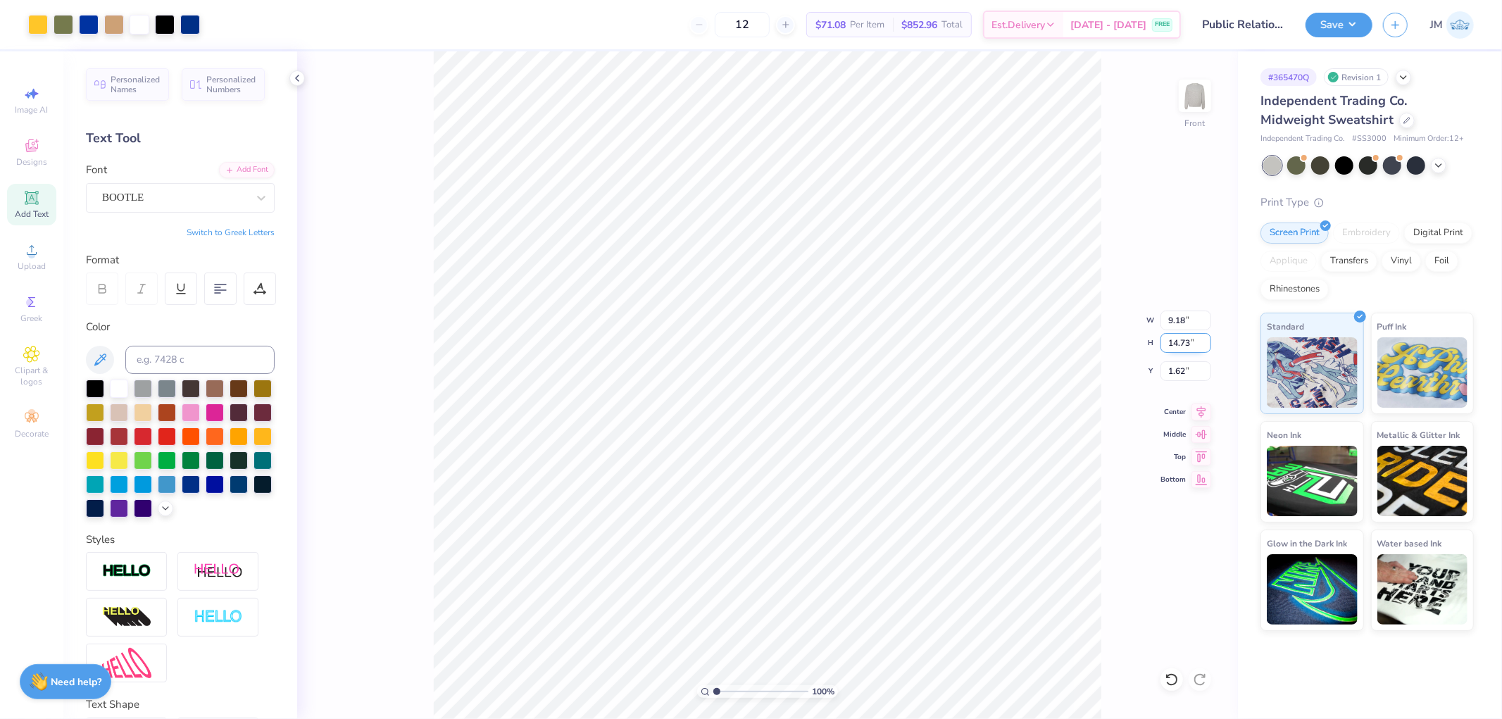
click at [1182, 349] on input "14.73" at bounding box center [1186, 343] width 51 height 20
type input "15"
type input "9.35"
type input "15.00"
type input "1.48"
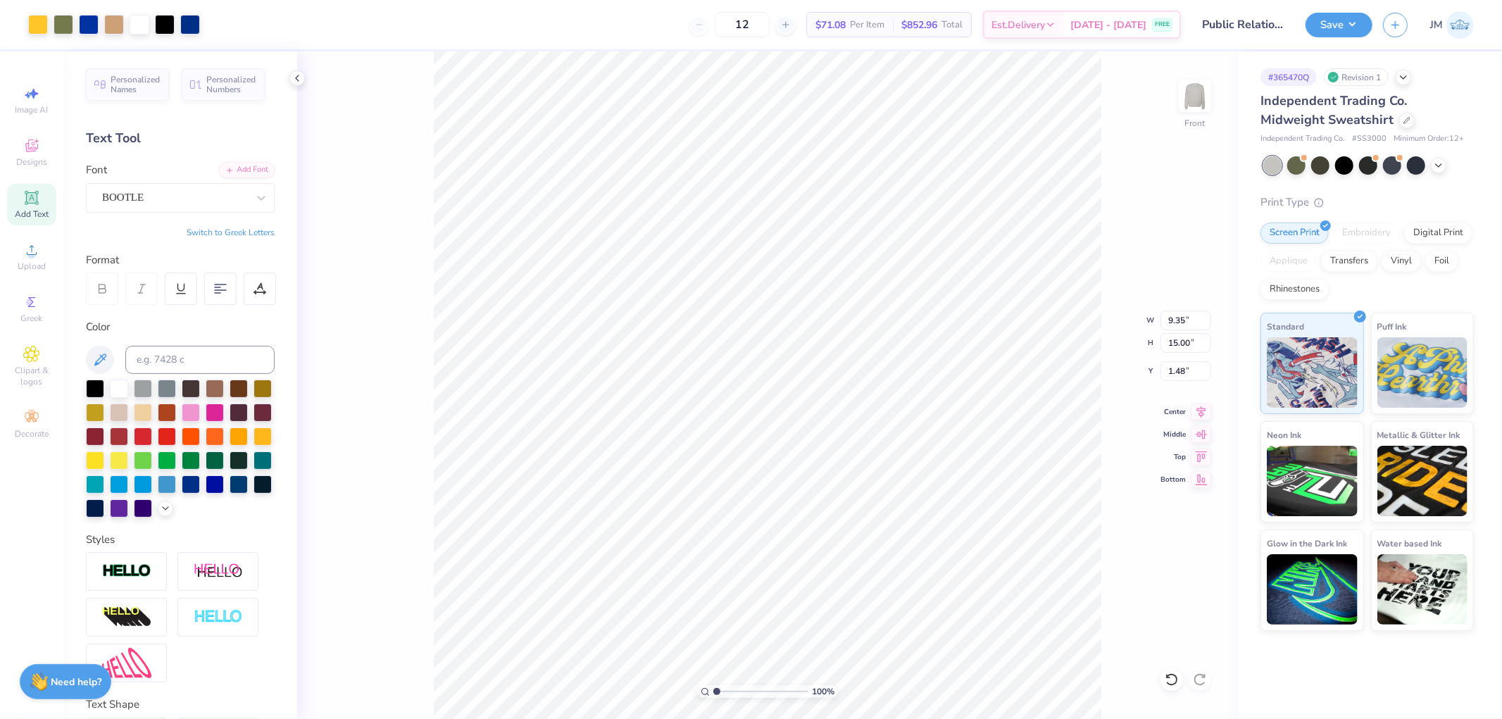
click at [1191, 400] on div "100 % Front W 9.35 9.35 " H 15.00 15.00 " Y 1.48 1.48 " Center Middle Top Bottom" at bounding box center [767, 385] width 941 height 668
click at [1199, 408] on div "100 % Front W 9.35 H 15.00 Y 1.48 Center Middle Top Bottom" at bounding box center [767, 385] width 941 height 668
click at [1205, 412] on icon at bounding box center [1202, 409] width 20 height 17
click at [1186, 369] on input "1.48" at bounding box center [1186, 371] width 51 height 20
type input "3.00"
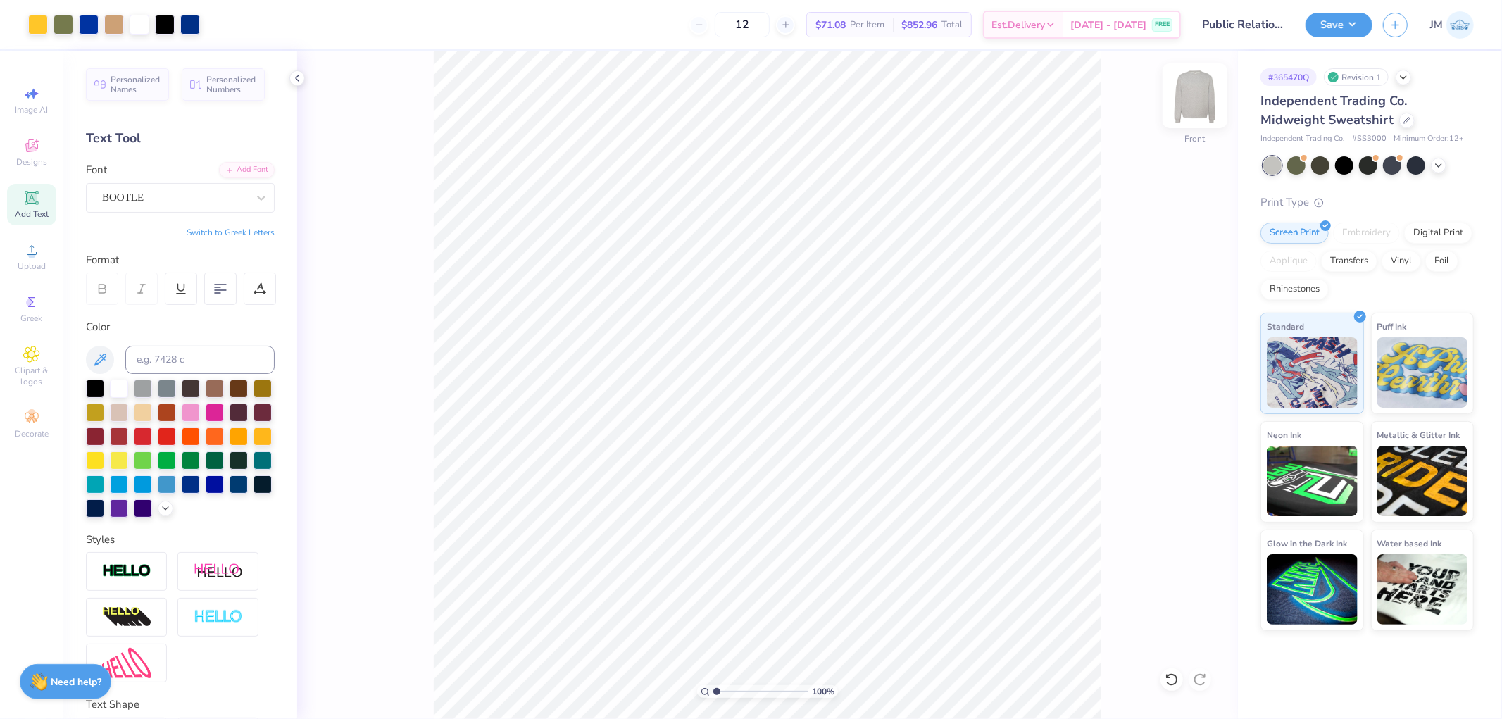
click at [1185, 97] on img at bounding box center [1195, 96] width 56 height 56
click at [37, 217] on span "Add Text" at bounding box center [32, 213] width 34 height 11
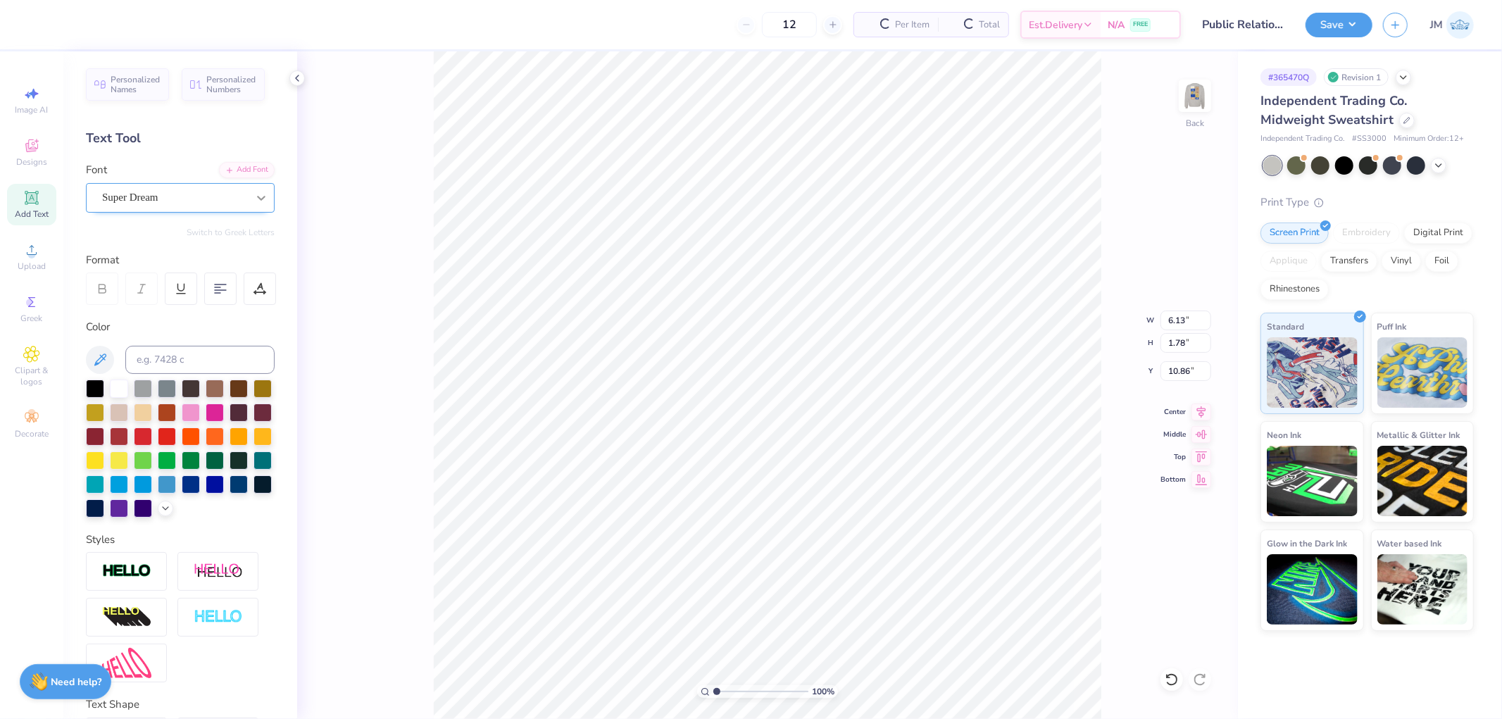
click at [257, 197] on icon at bounding box center [261, 198] width 8 height 5
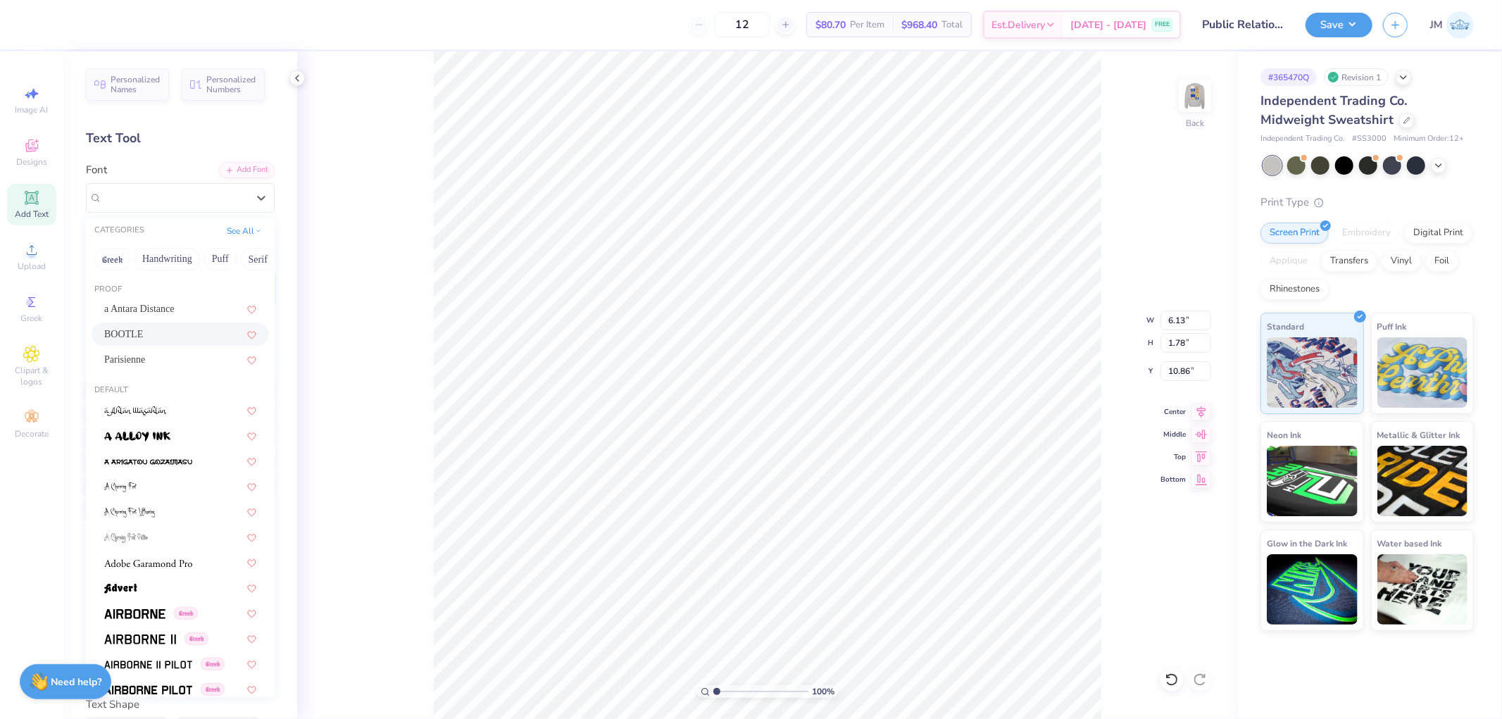
click at [171, 330] on div "BOOTLE" at bounding box center [180, 334] width 152 height 15
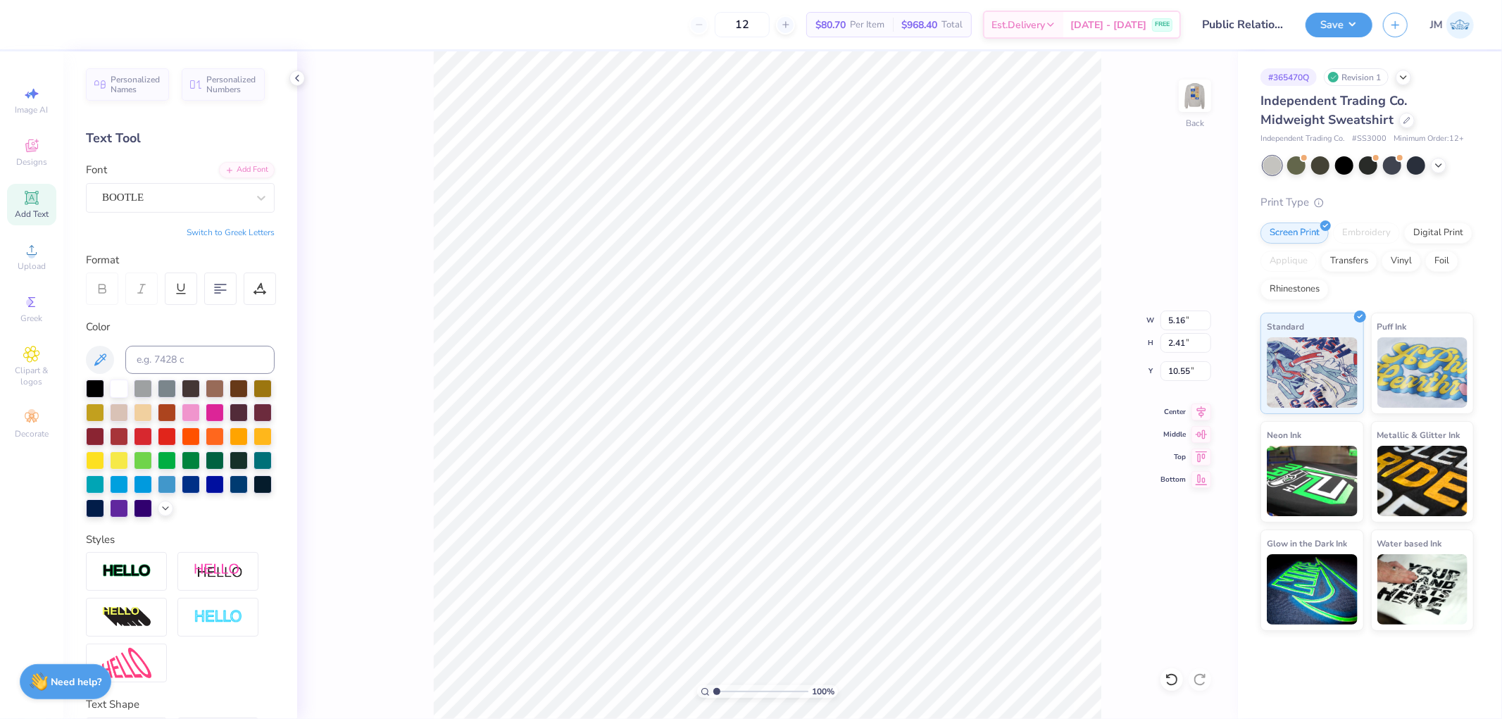
type input "5.16"
type input "2.41"
type input "10.55"
type textarea "APO"
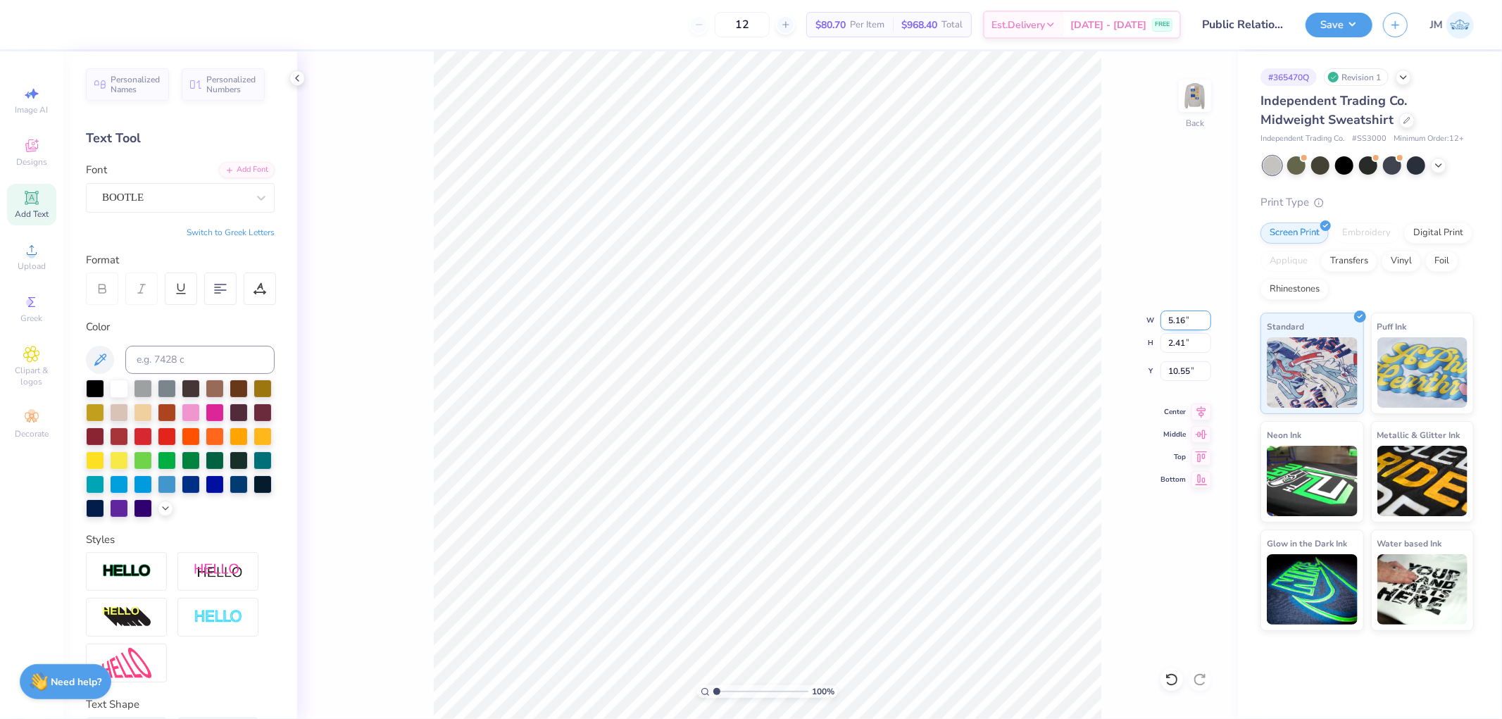
type input "3.96"
type input "1.83"
type input "10.83"
click at [1185, 323] on input "3.96" at bounding box center [1186, 321] width 51 height 20
type input "3.50"
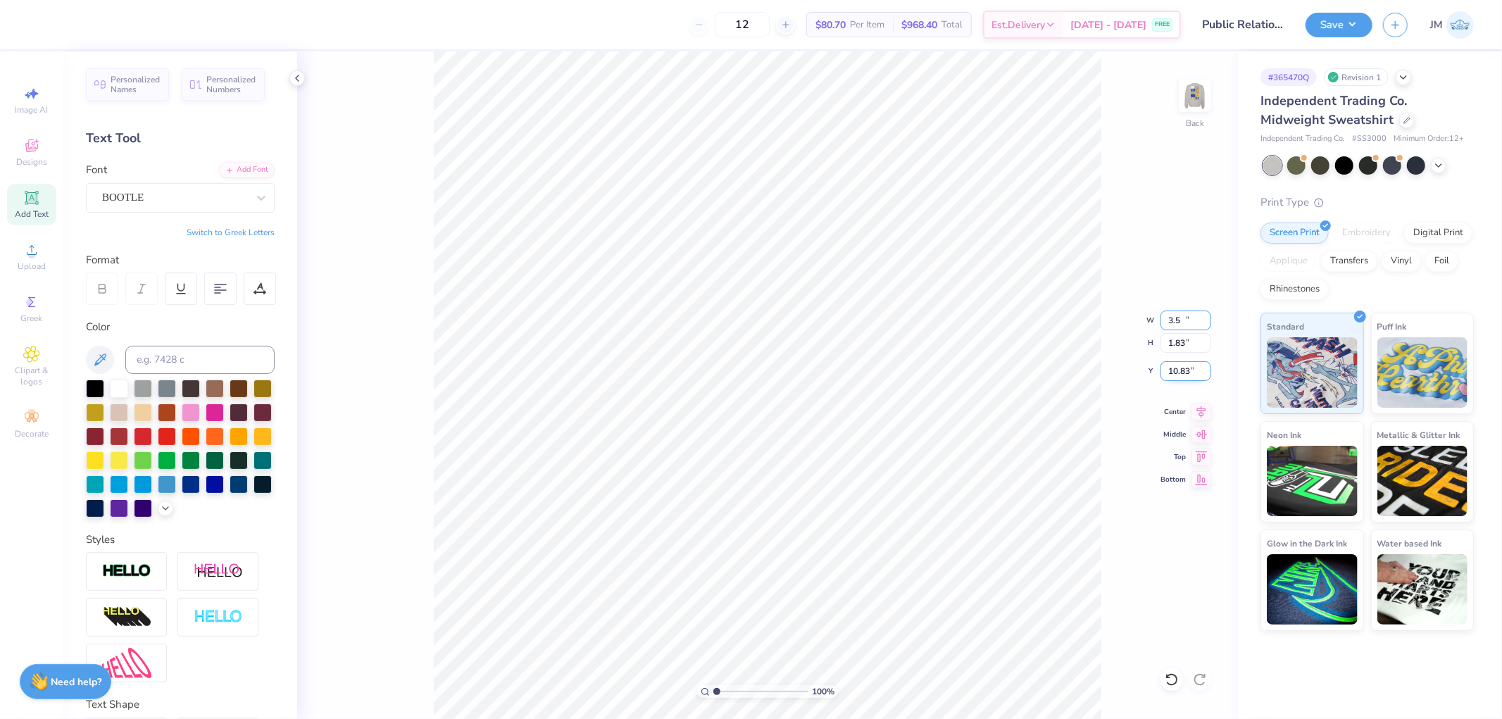
type input "1.62"
click at [1181, 367] on input "10.94" at bounding box center [1186, 371] width 51 height 20
type input "3.00"
type input "1"
click at [811, 347] on li "Duplicate" at bounding box center [823, 343] width 111 height 27
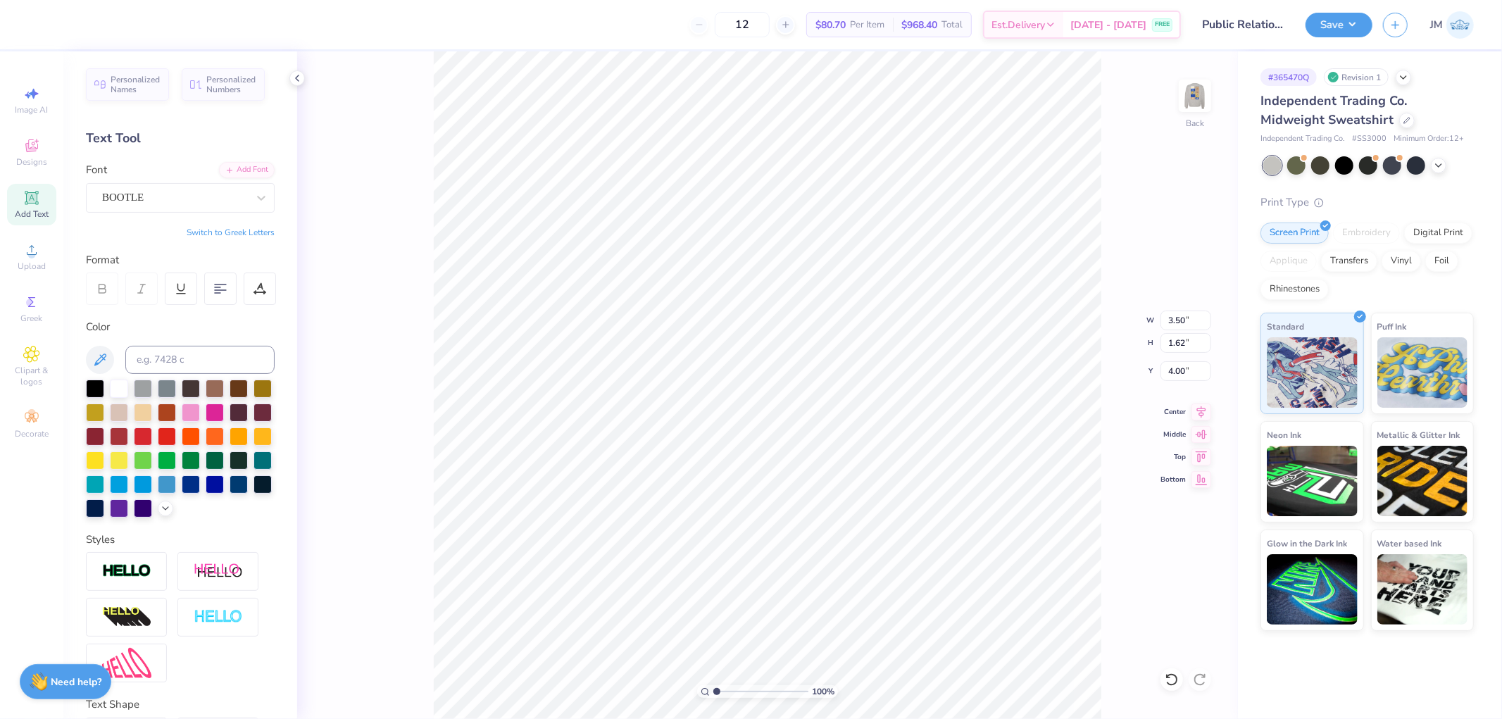
type input "5.21"
type textarea "T"
type textarea "H"
type textarea "T"
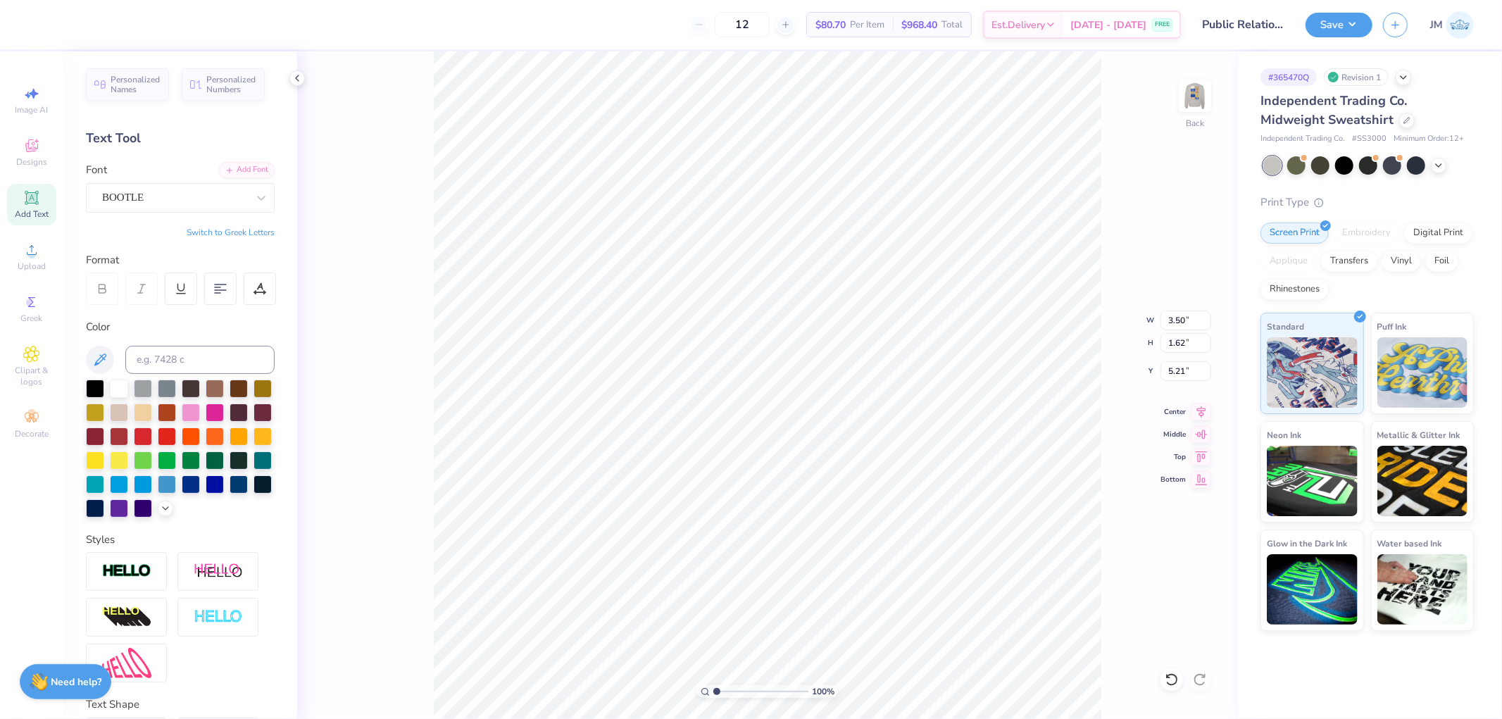
type textarea "T"
type textarea "theta zeta"
type input "10.65"
type input "1.59"
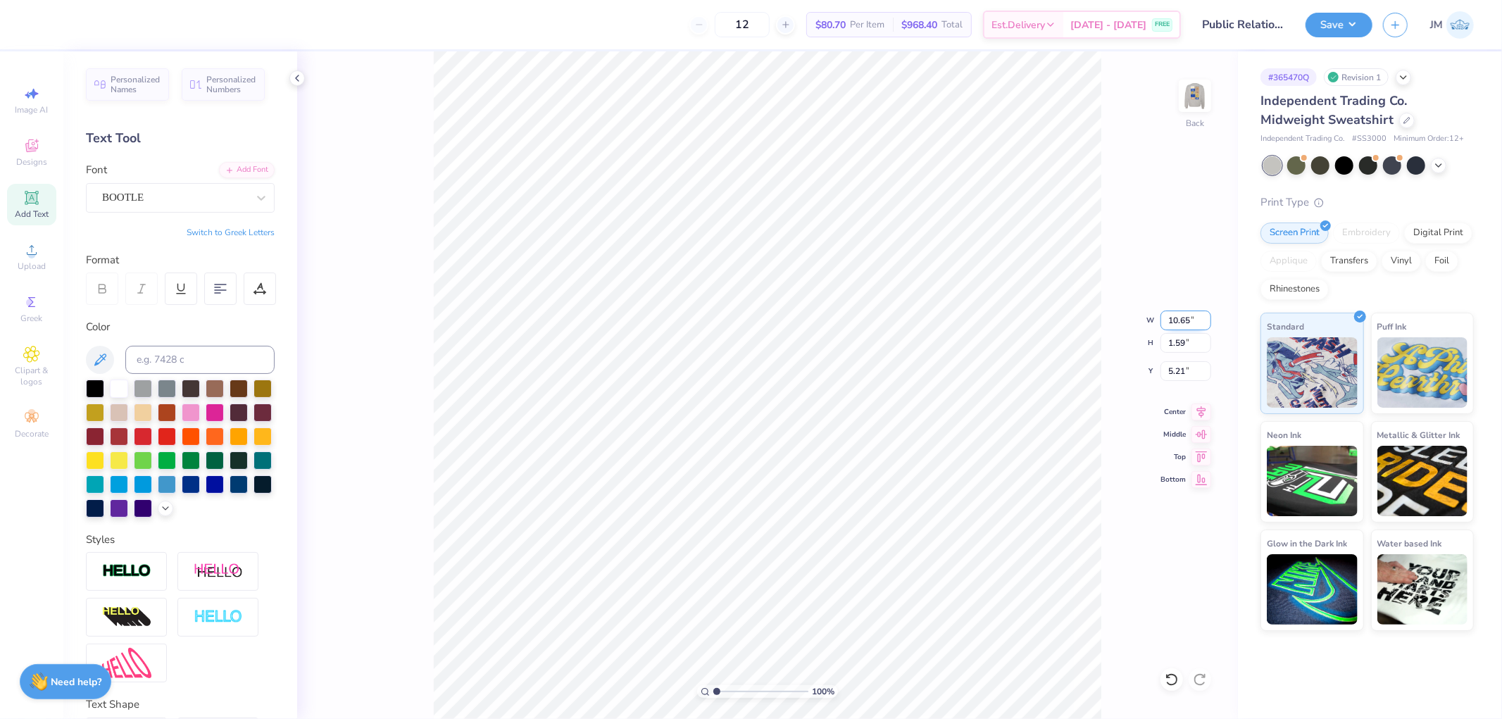
type input "5.23"
click at [1181, 321] on input "10.65" at bounding box center [1186, 321] width 51 height 20
type input "3.50"
type input "0.52"
type input "5.76"
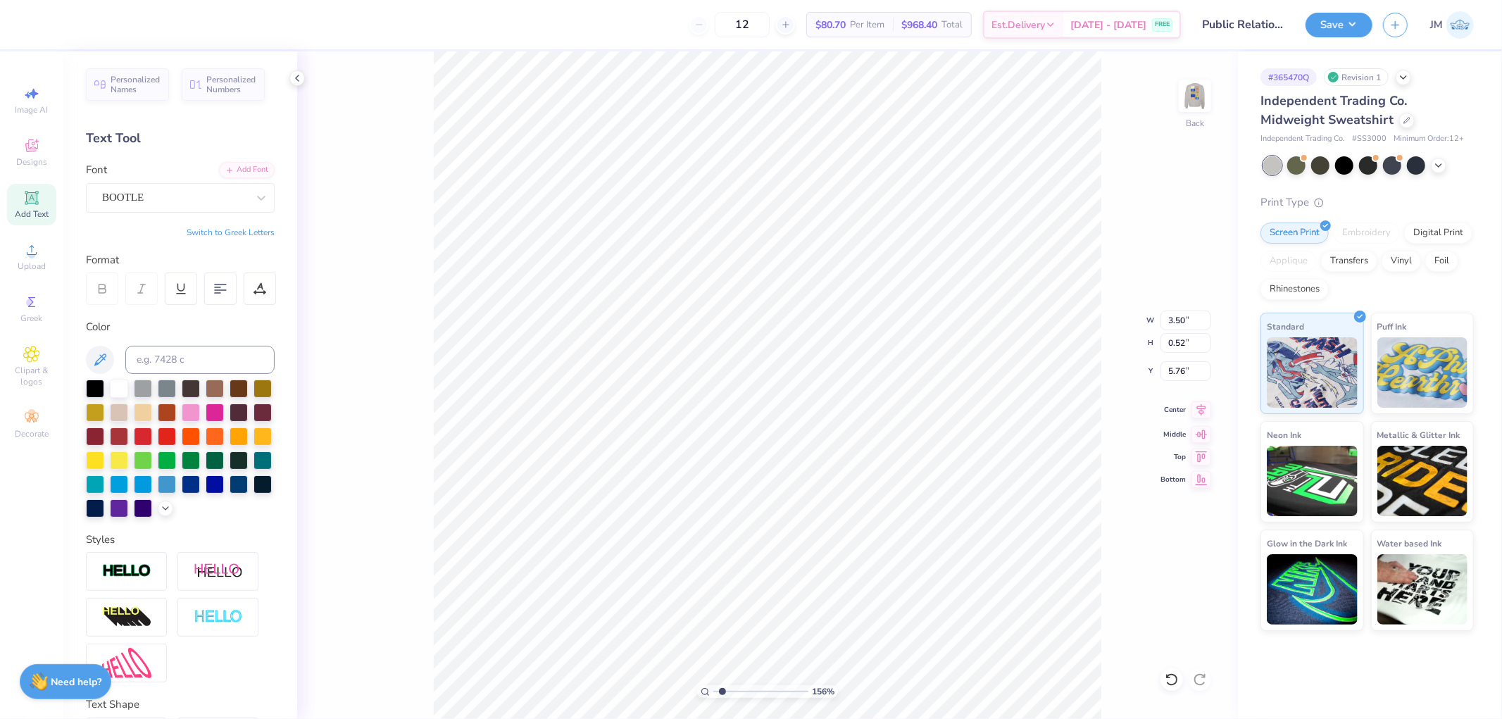
click at [1202, 416] on icon at bounding box center [1202, 409] width 20 height 17
type input "3.27323292739071"
type input "4.80"
type input "1"
click at [1358, 23] on button "Save" at bounding box center [1339, 23] width 67 height 25
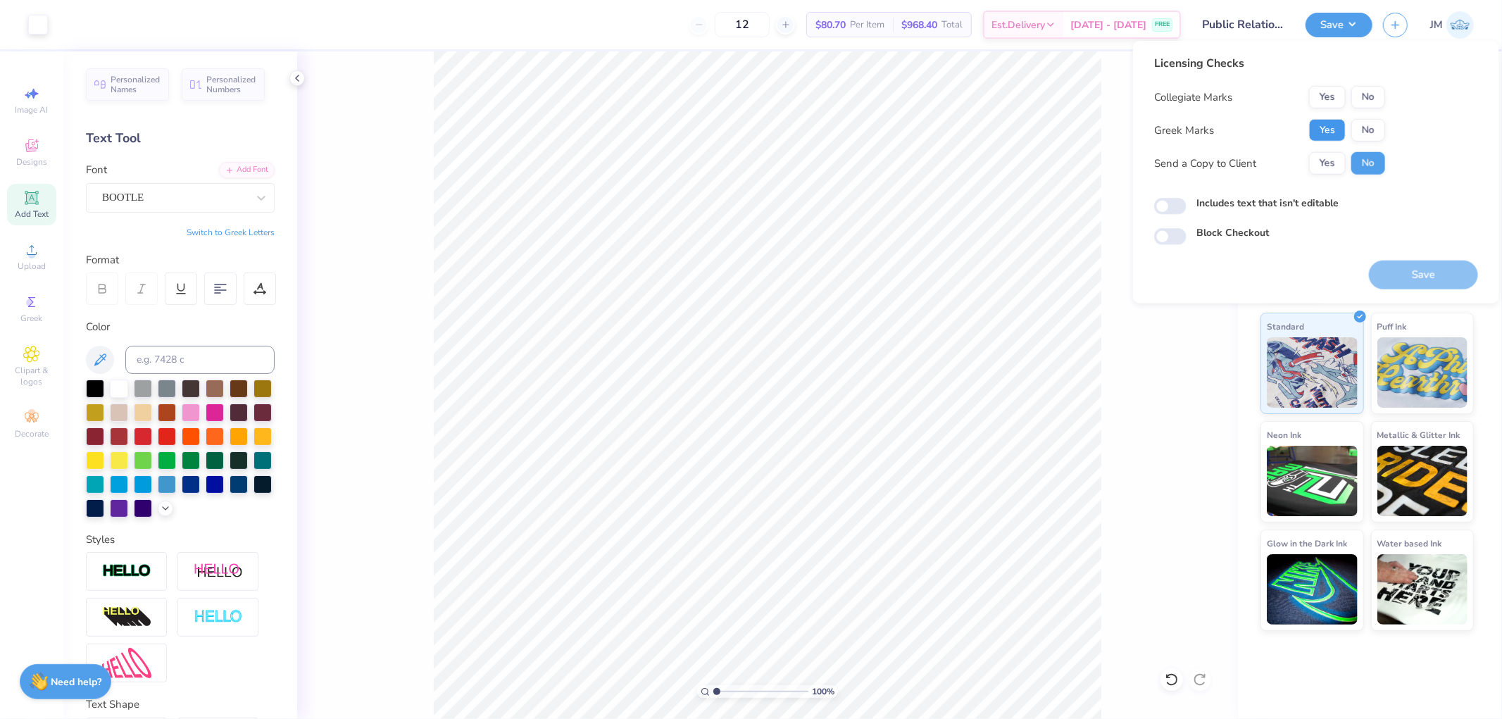
click at [1325, 128] on button "Yes" at bounding box center [1327, 130] width 37 height 23
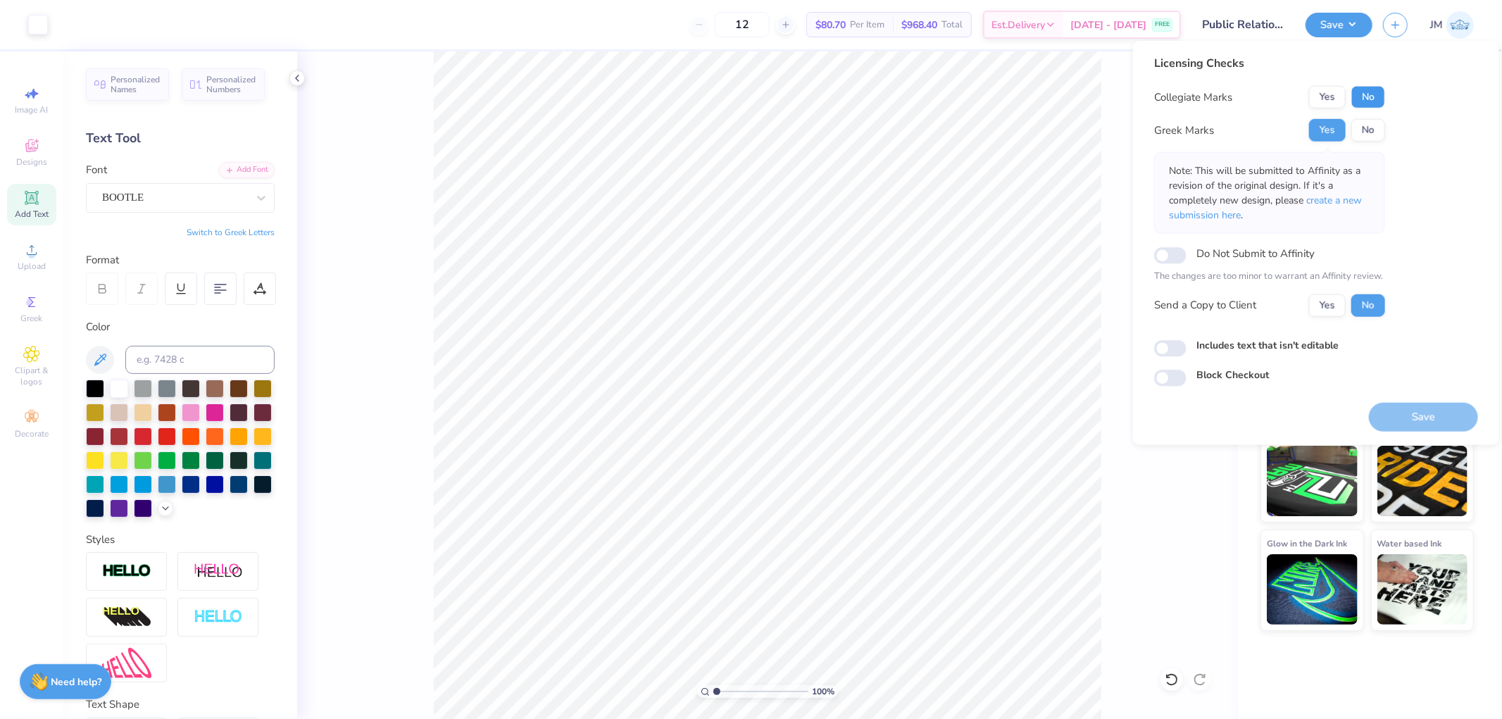
click at [1361, 99] on button "No" at bounding box center [1369, 97] width 34 height 23
click at [1328, 201] on span "create a new submission here" at bounding box center [1265, 208] width 193 height 28
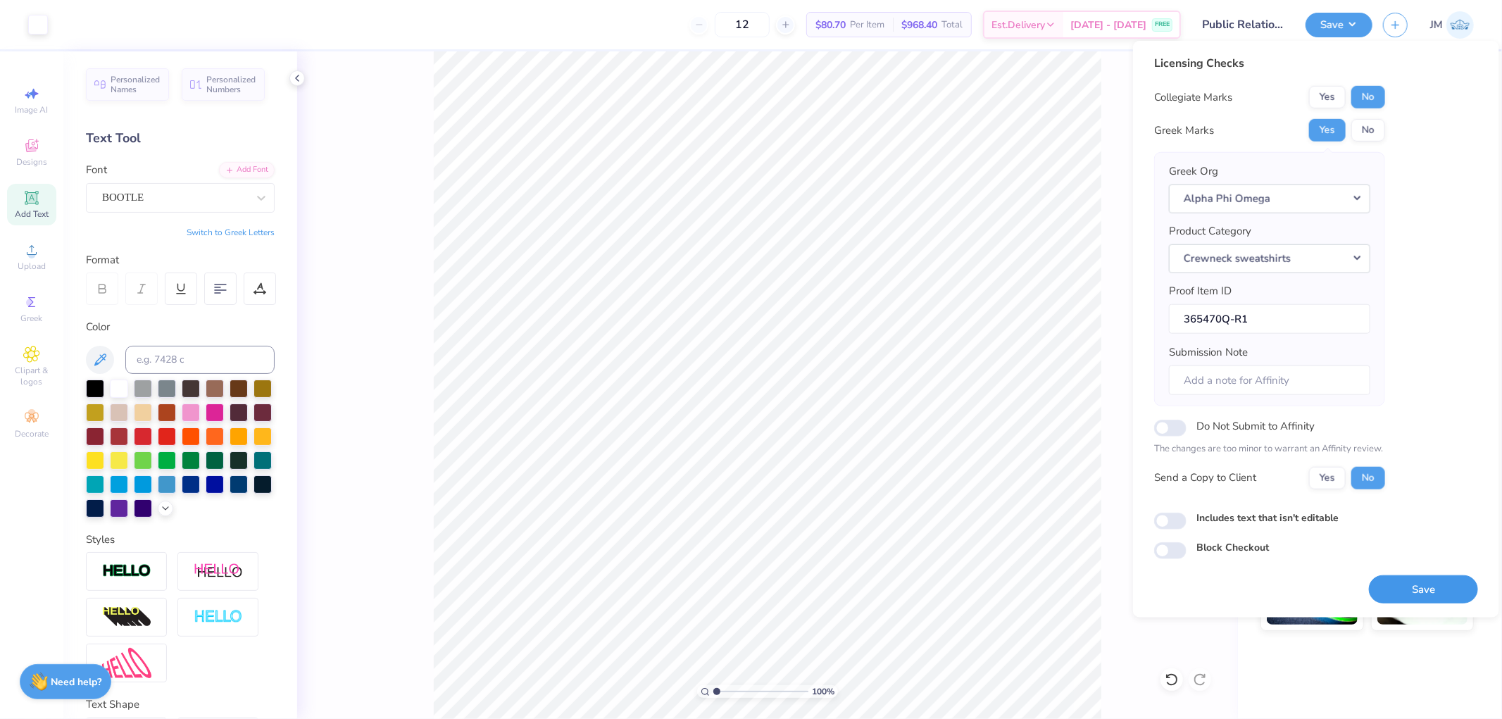
click at [1399, 590] on button "Save" at bounding box center [1423, 589] width 109 height 29
